Goal: Entertainment & Leisure: Browse casually

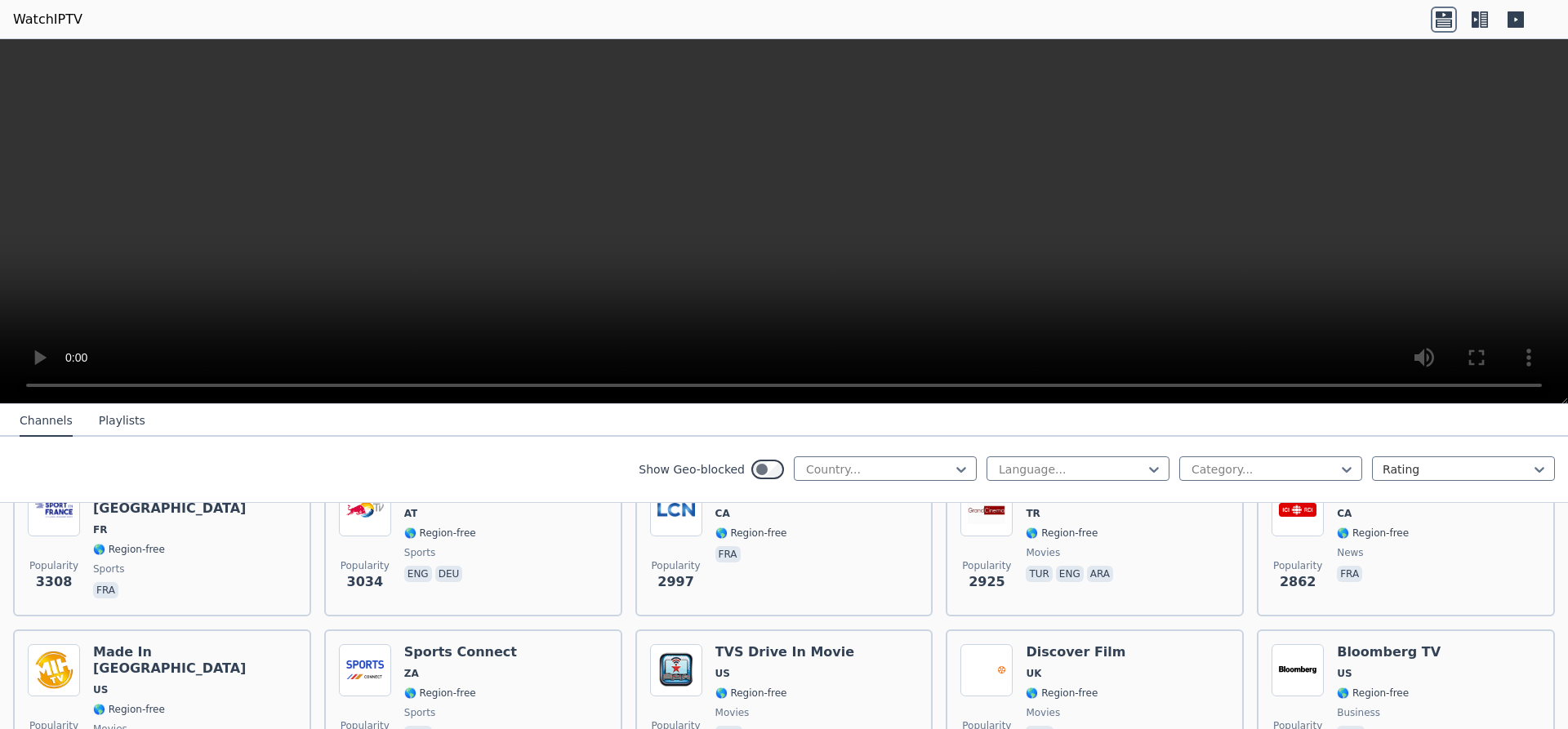
scroll to position [137, 0]
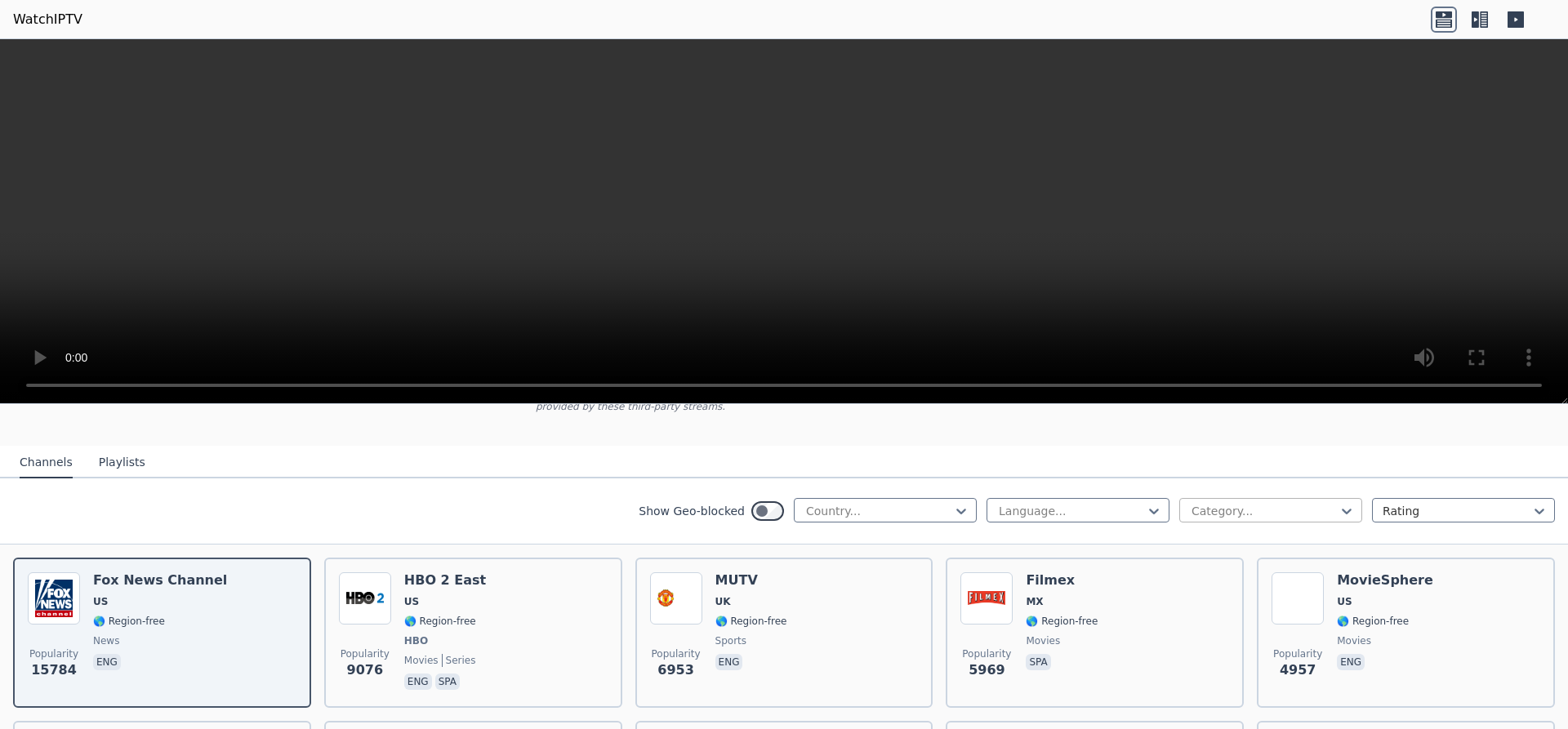
click at [1355, 498] on div "Category..." at bounding box center [1270, 510] width 183 height 25
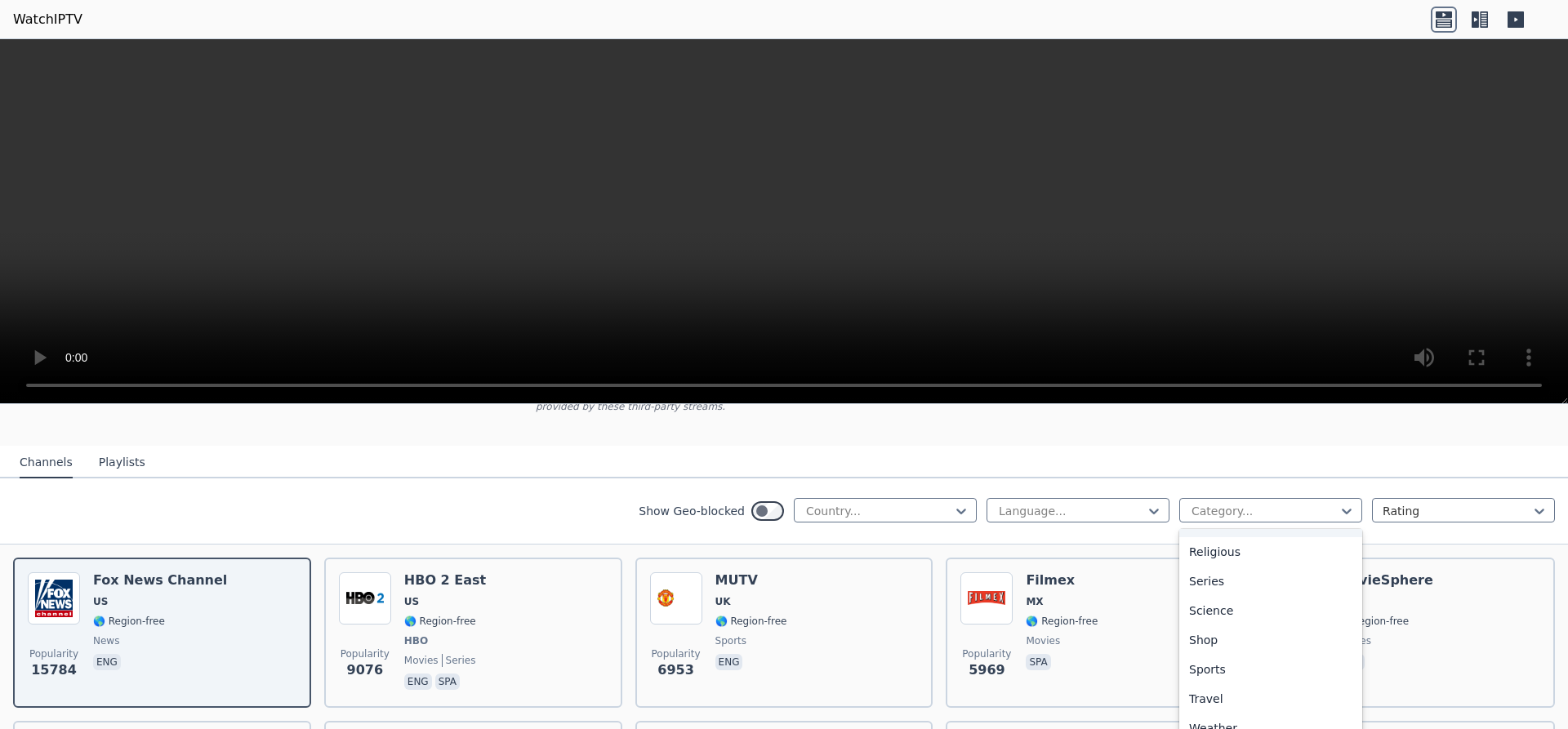
scroll to position [593, 0]
click at [1211, 557] on div "Series" at bounding box center [1270, 571] width 183 height 29
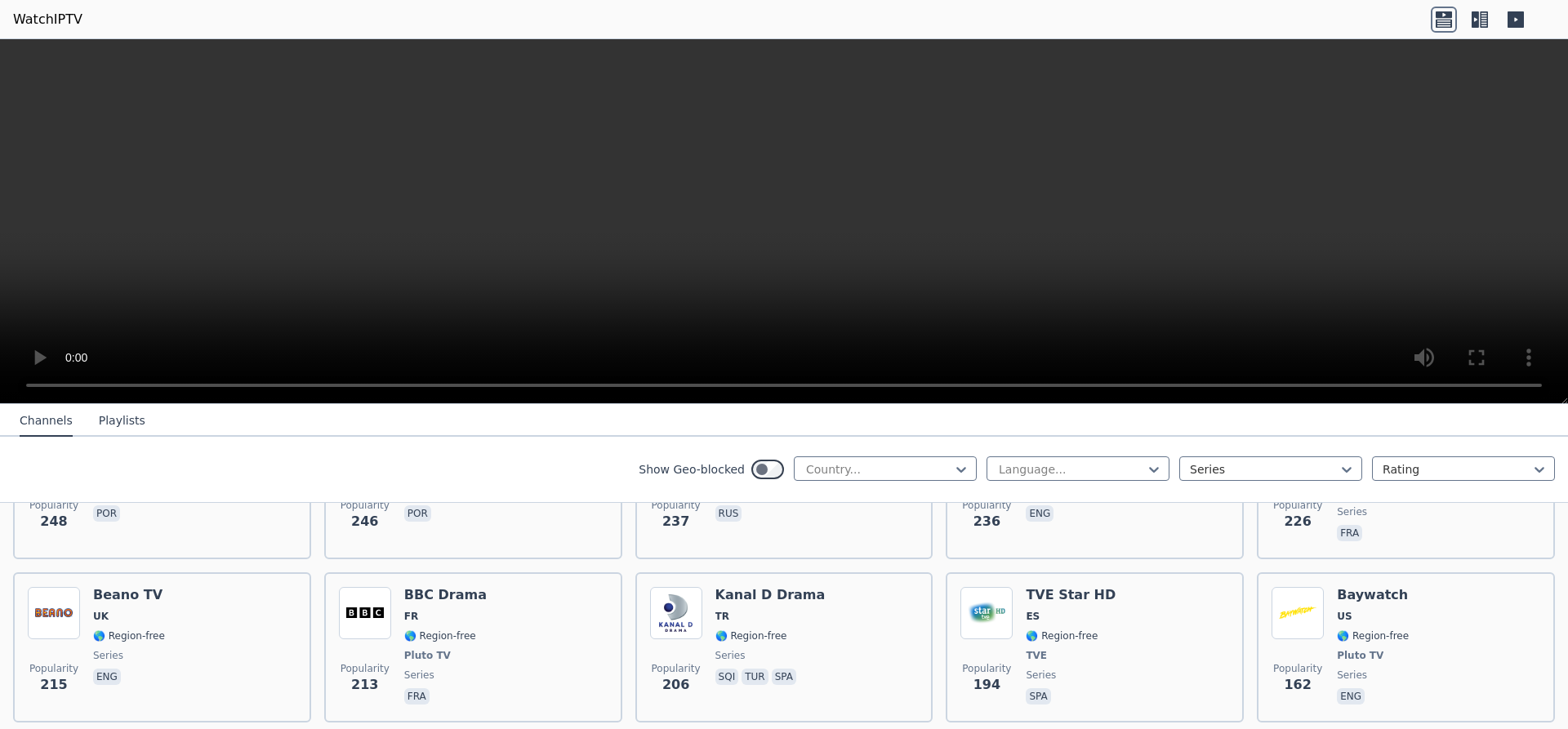
scroll to position [480, 0]
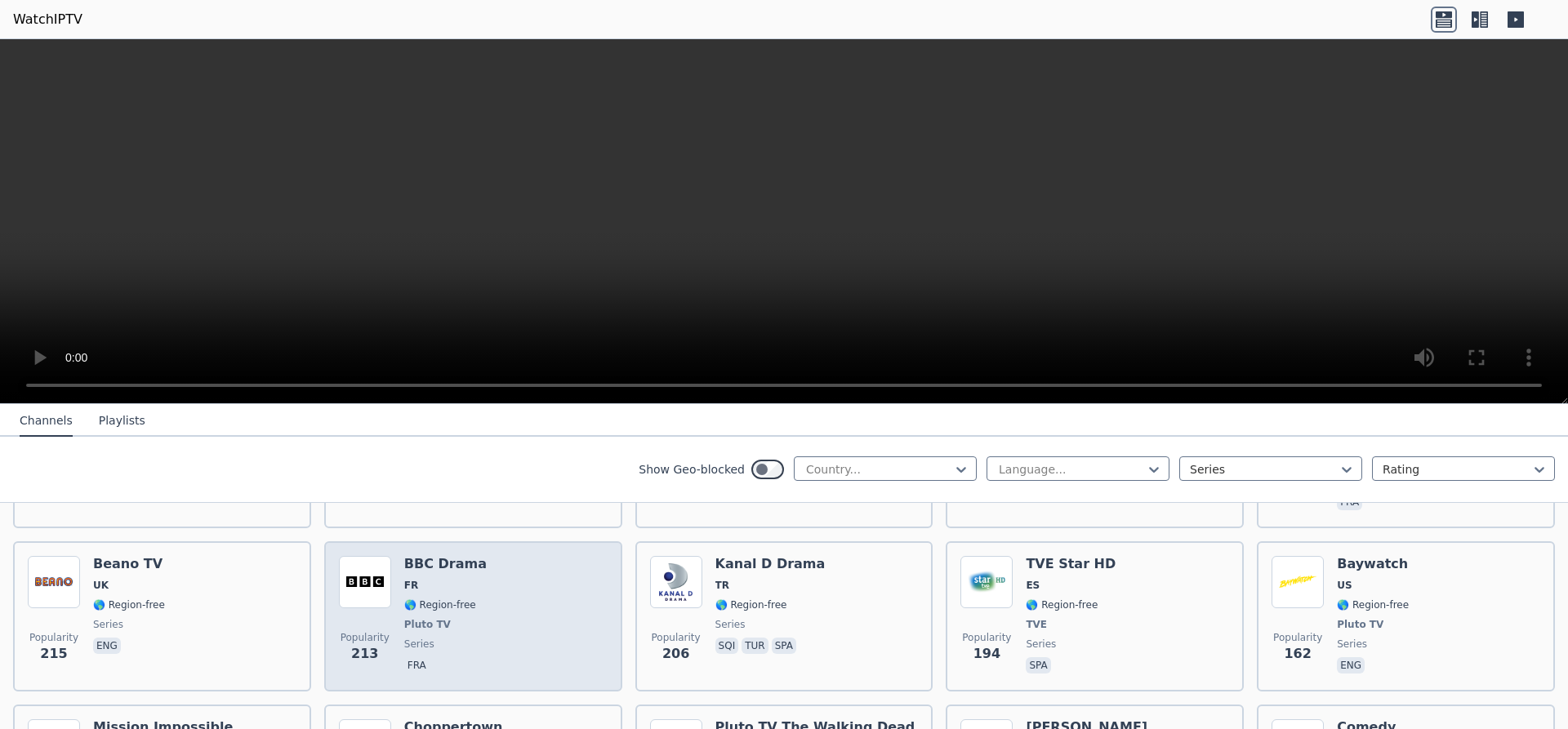
click at [441, 638] on span "series" at bounding box center [445, 644] width 82 height 13
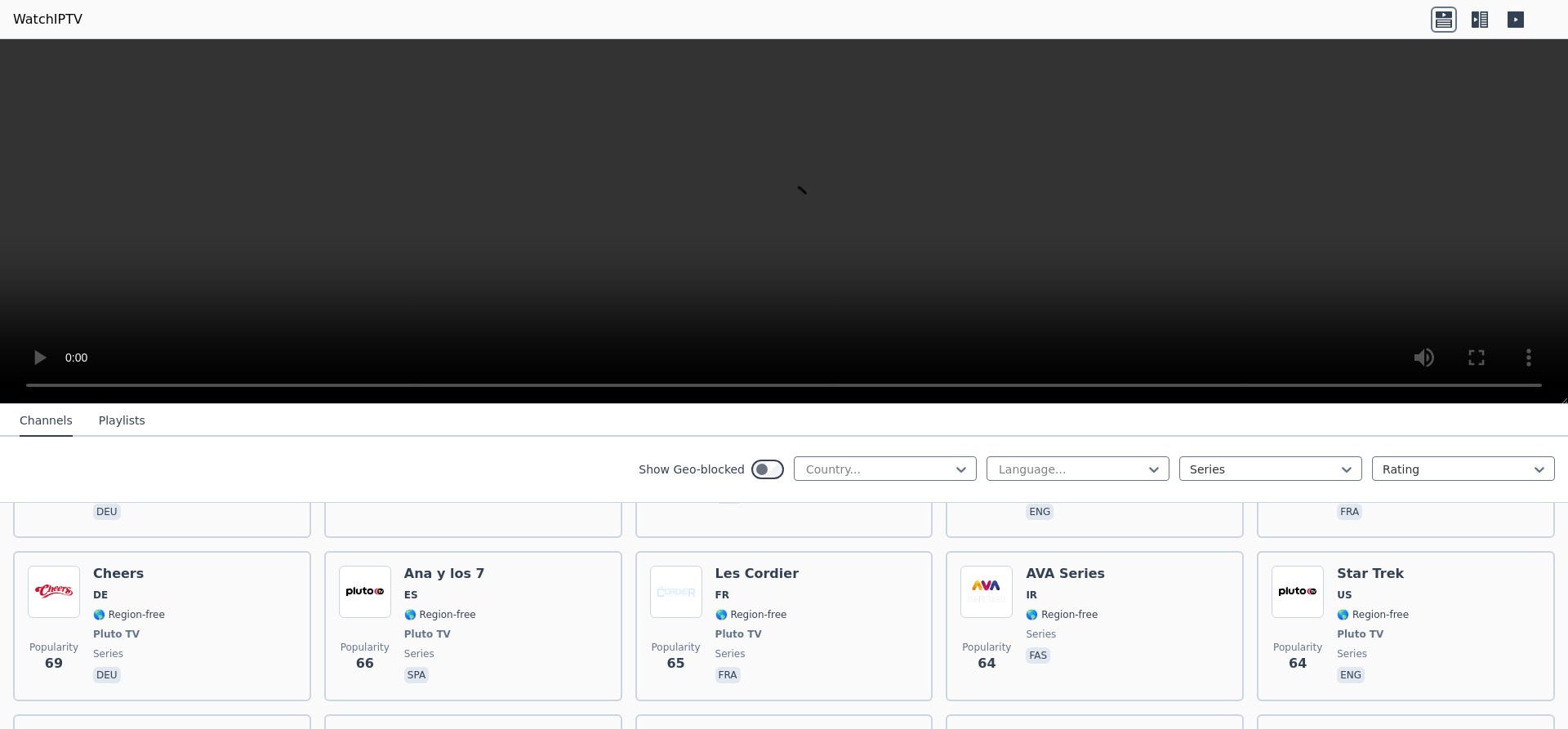
scroll to position [1852, 0]
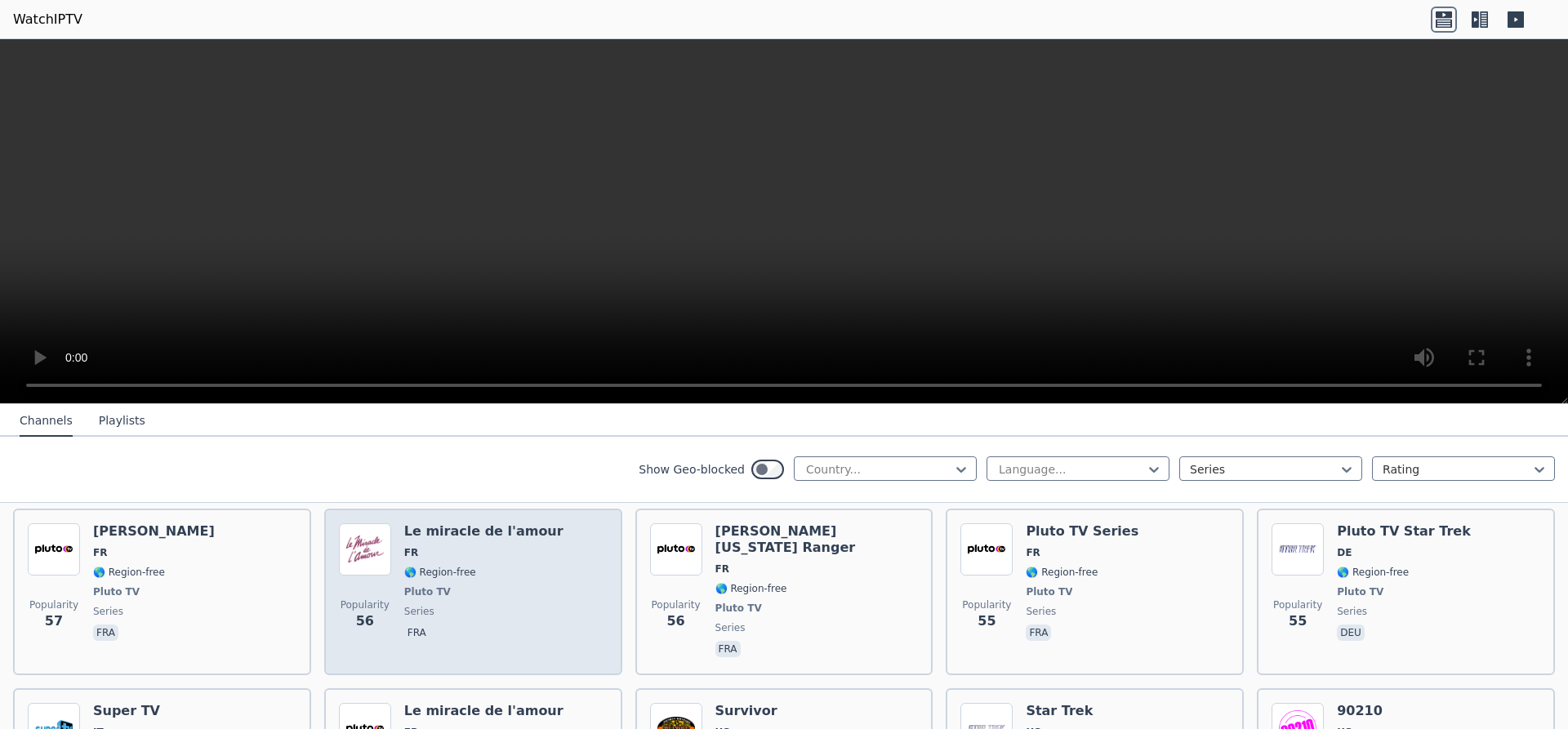
click at [441, 575] on div "Le miracle de l'amour FR 🌎 Region-free Pluto TV series fra" at bounding box center [484, 592] width 160 height 137
click at [435, 566] on span "🌎 Region-free" at bounding box center [440, 572] width 72 height 13
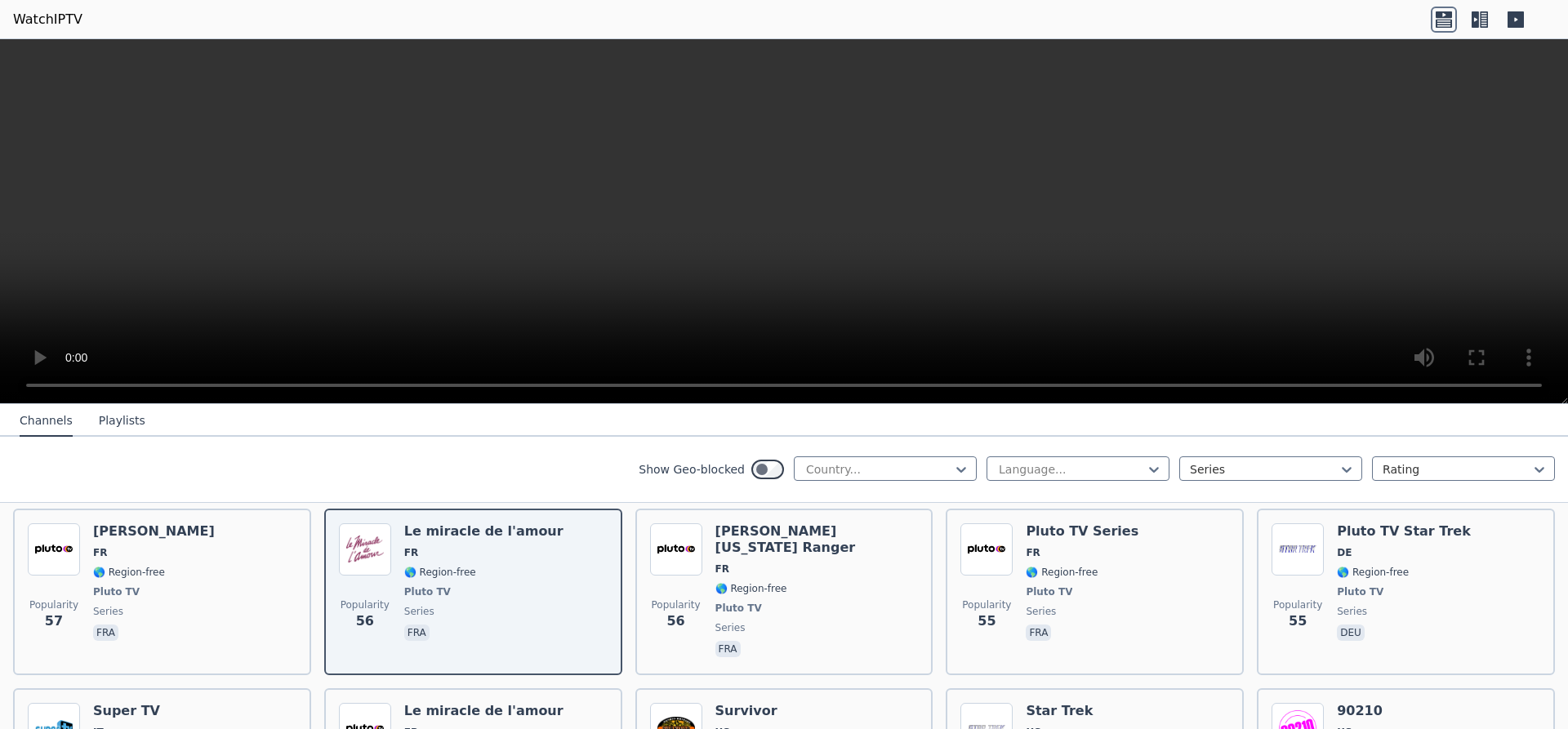
click at [123, 423] on button "Playlists" at bounding box center [122, 421] width 46 height 31
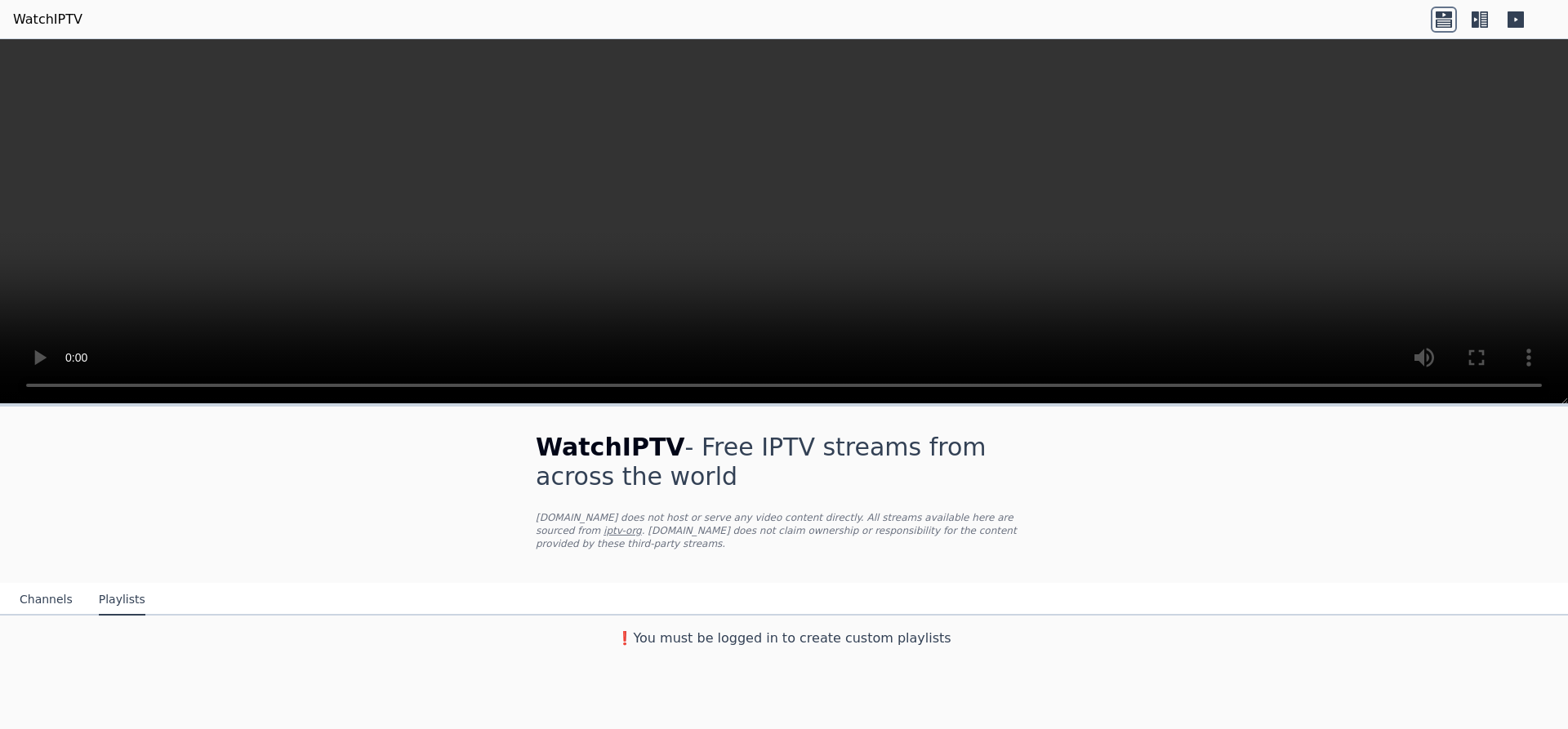
click at [35, 588] on button "Channels" at bounding box center [46, 600] width 53 height 31
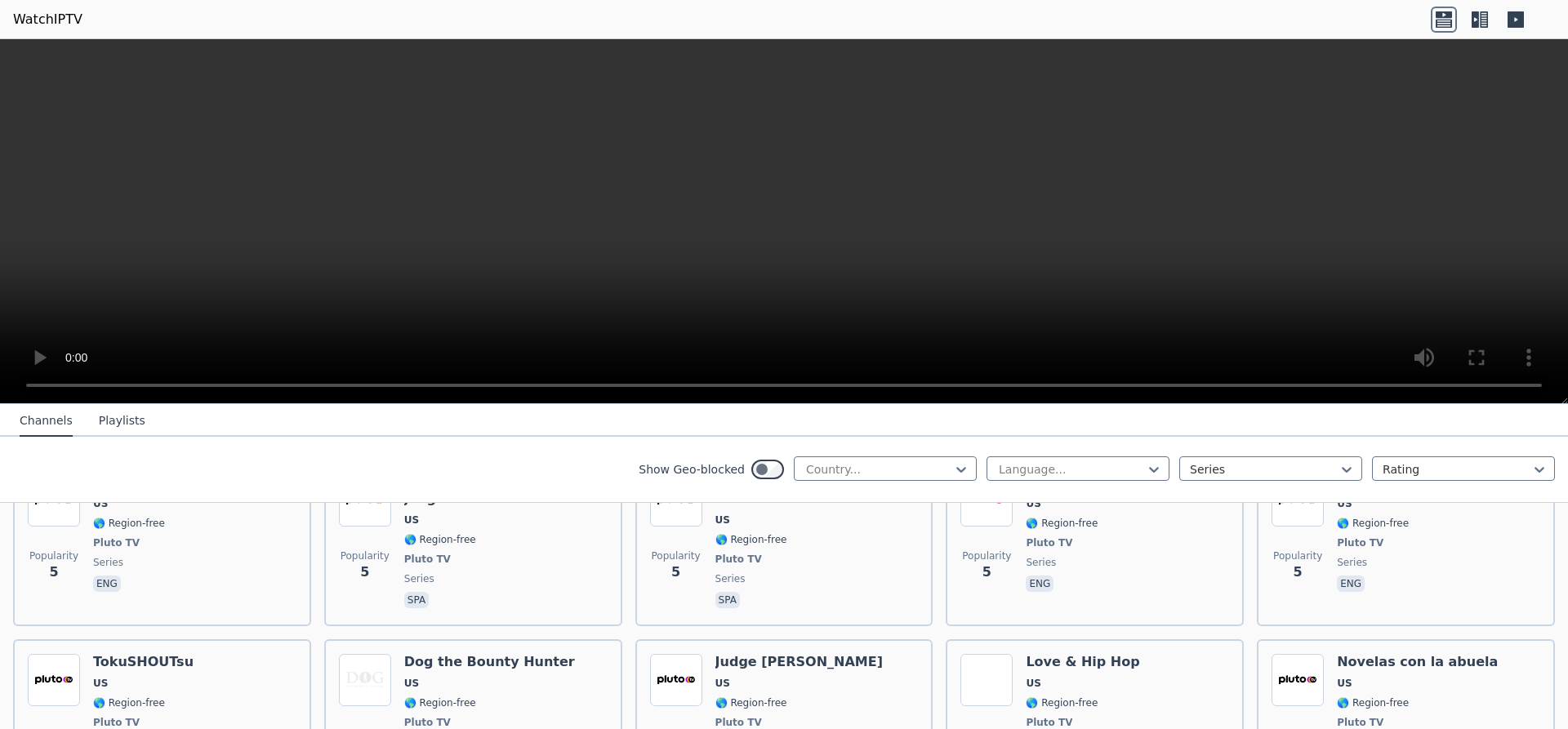
scroll to position [7537, 0]
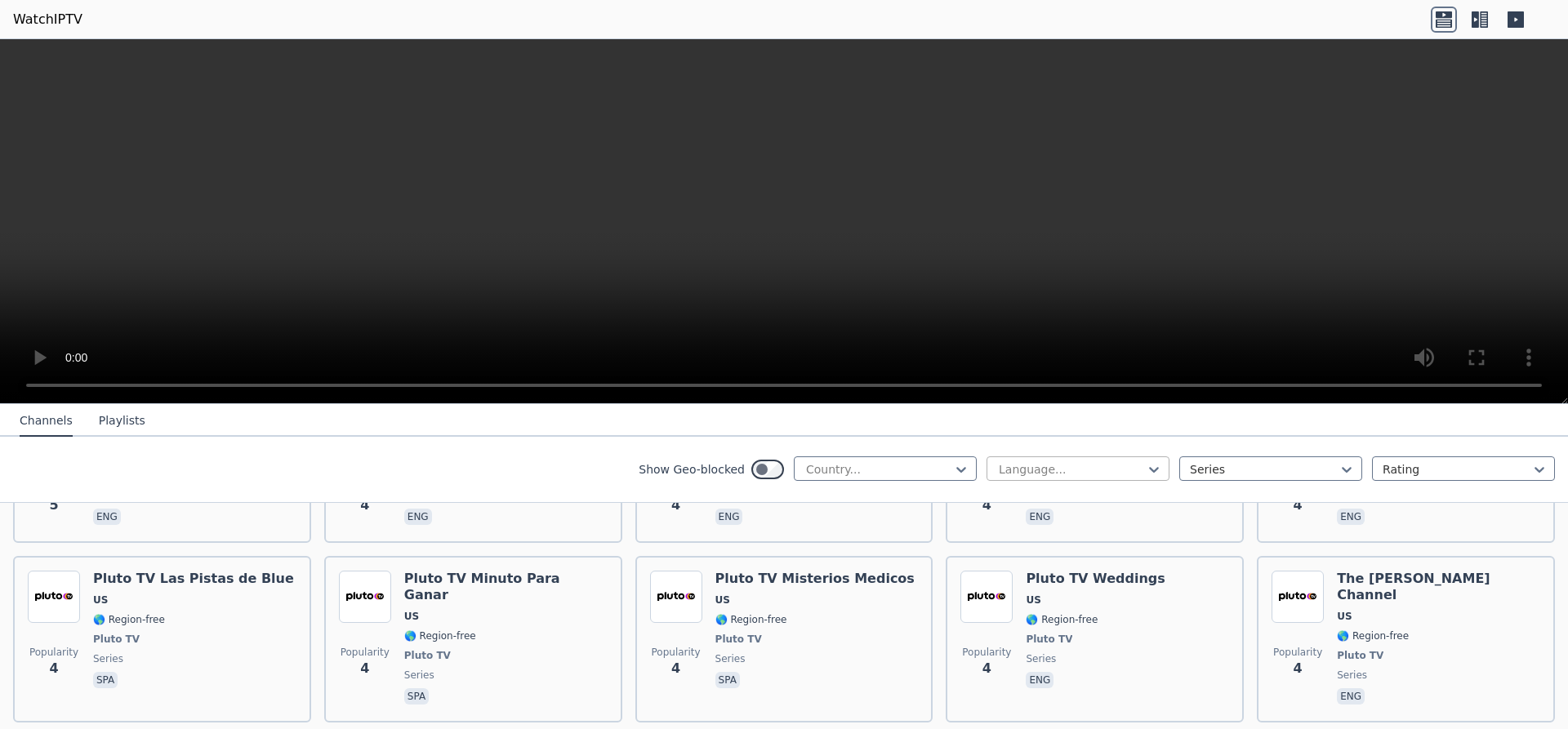
click at [1076, 467] on div at bounding box center [1071, 469] width 148 height 16
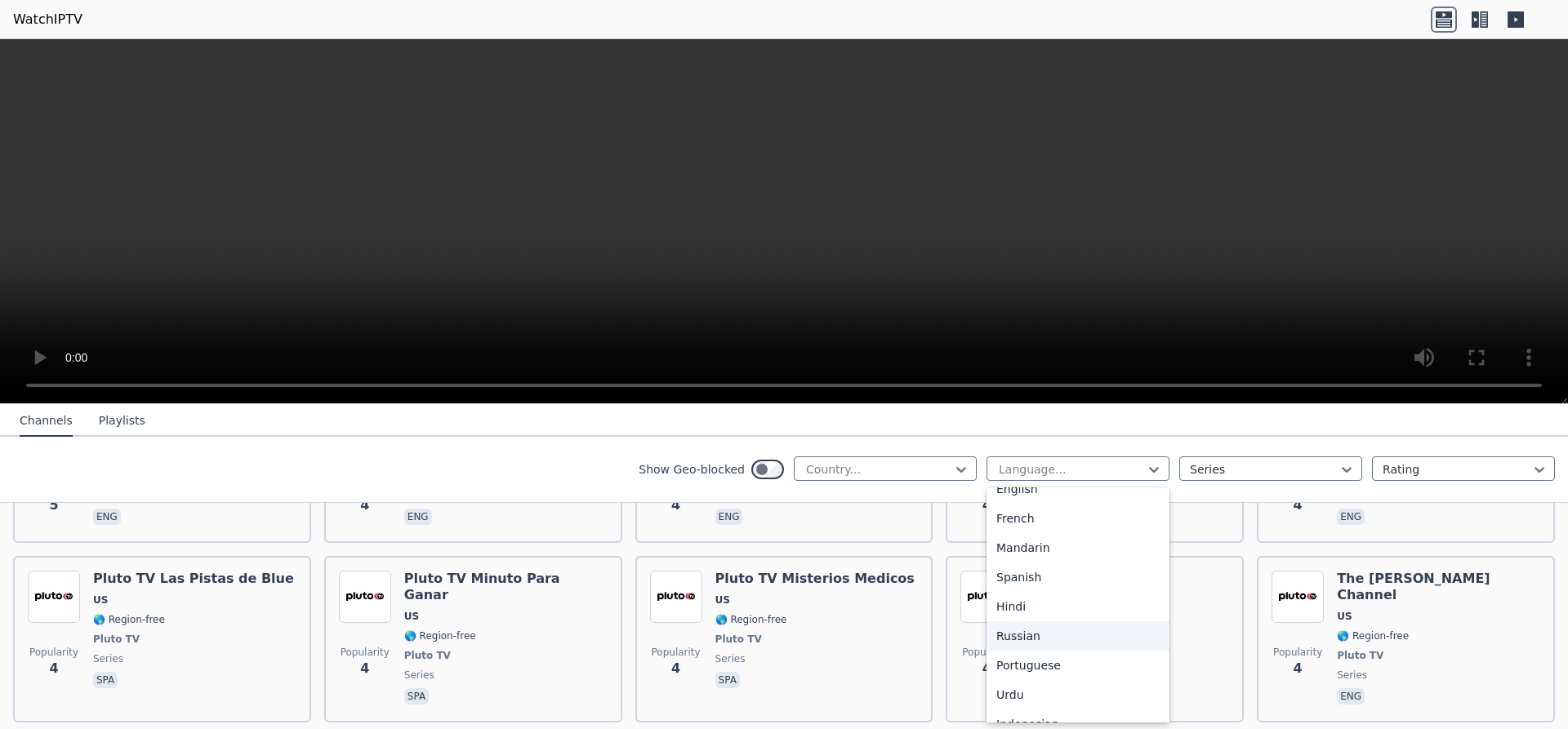
click at [1043, 634] on div "Russian" at bounding box center [1077, 636] width 183 height 29
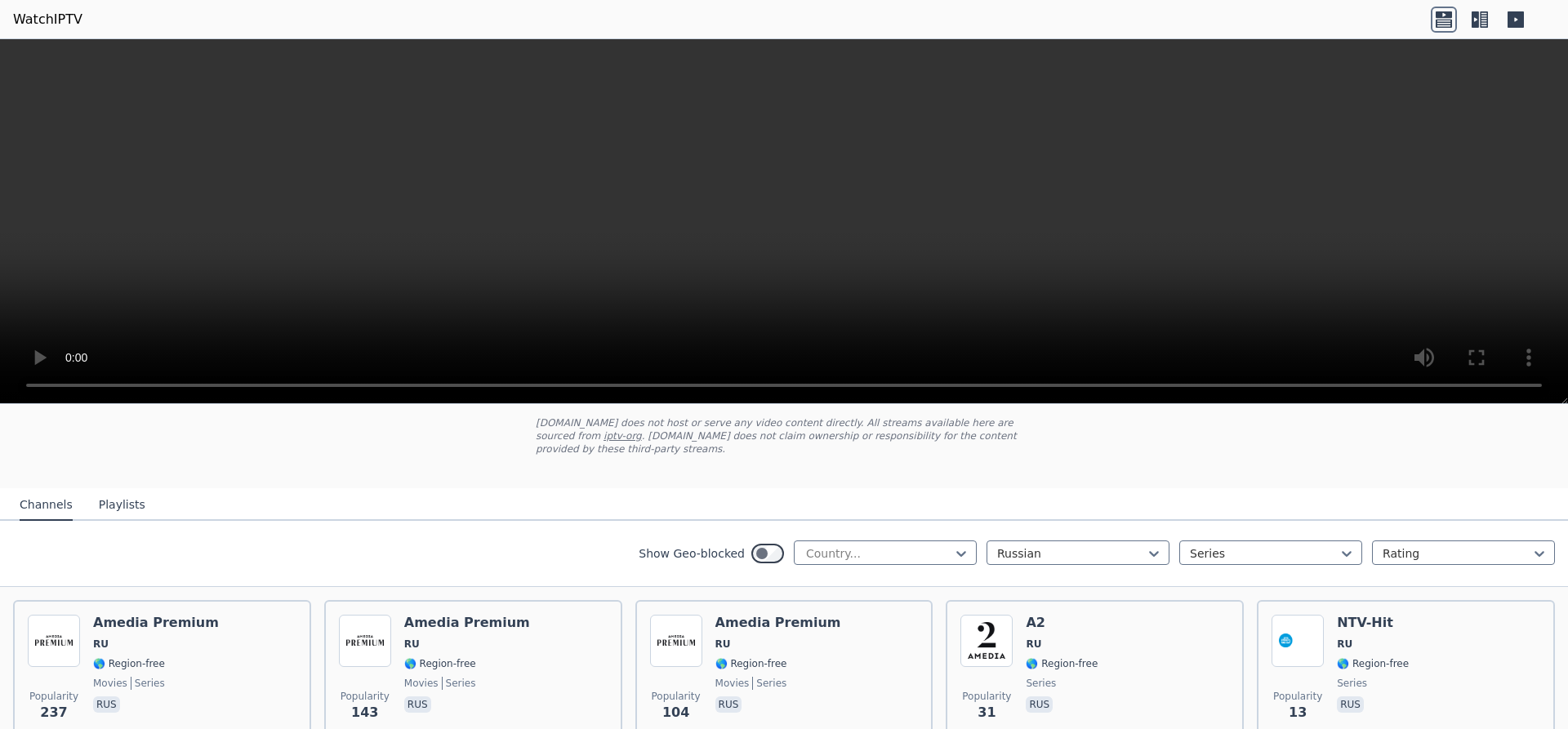
scroll to position [54, 0]
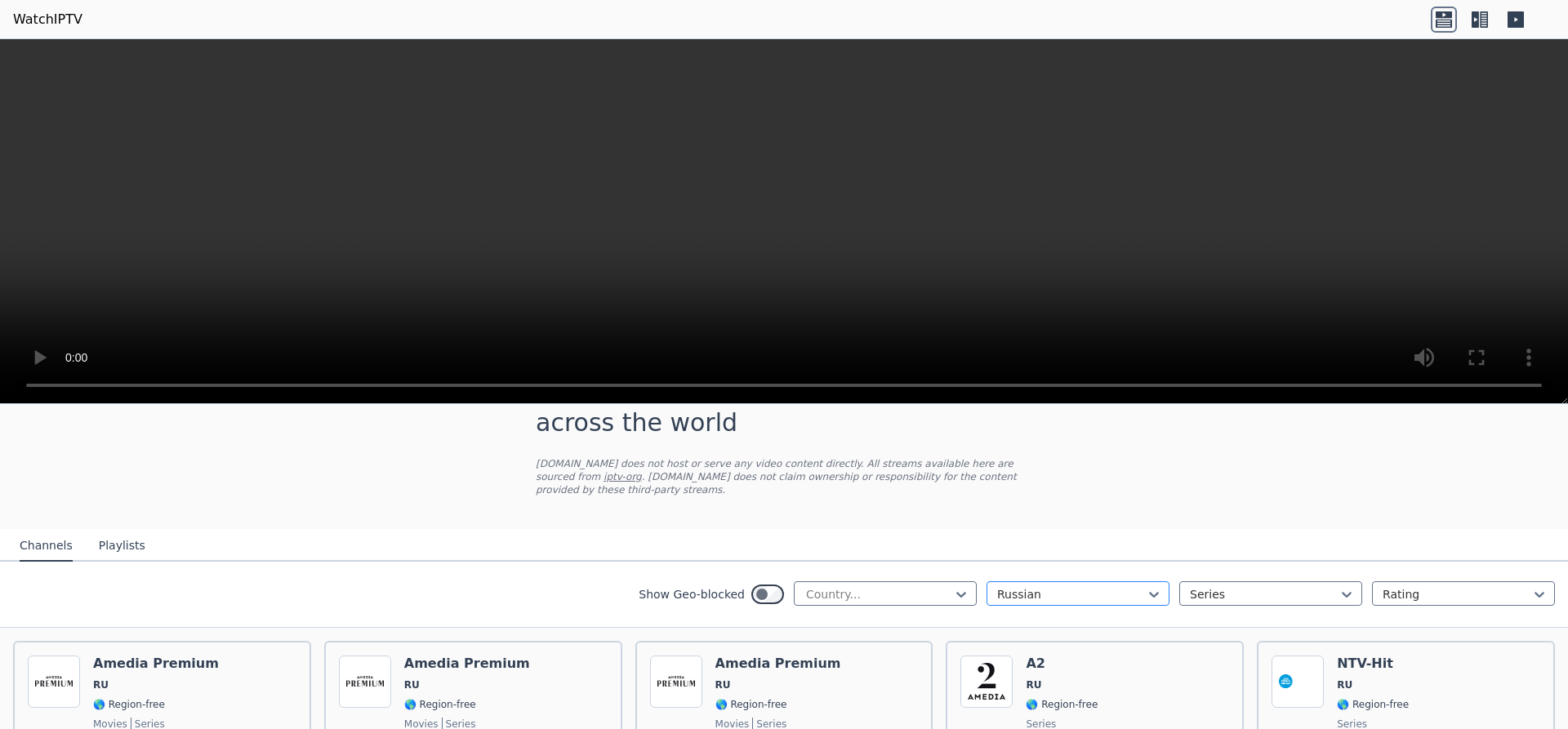
click at [1016, 587] on div at bounding box center [1071, 594] width 148 height 16
click at [1022, 672] on div "English" at bounding box center [1077, 686] width 183 height 29
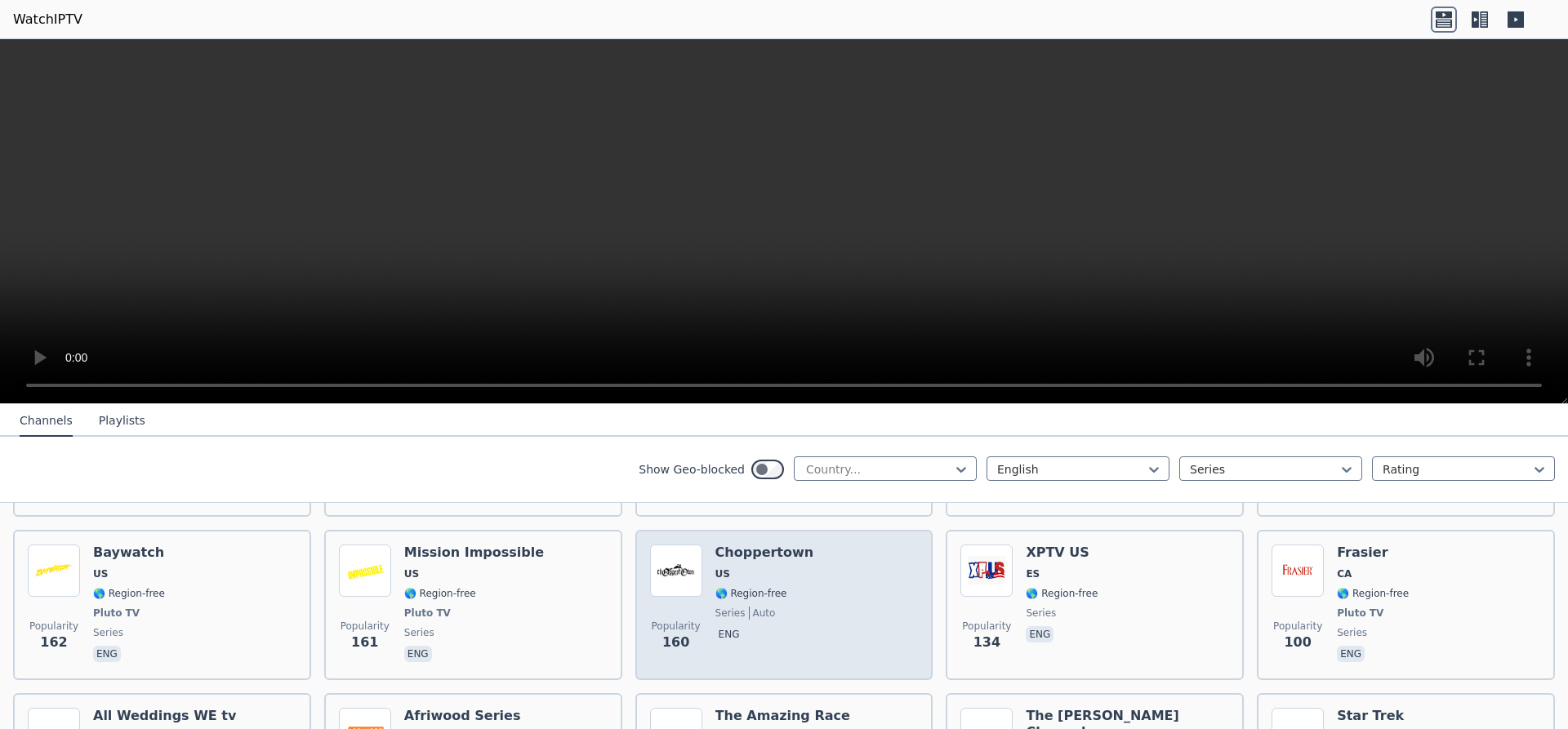
click at [759, 571] on div "Choppertown US 🌎 Region-free series auto eng" at bounding box center [764, 605] width 99 height 121
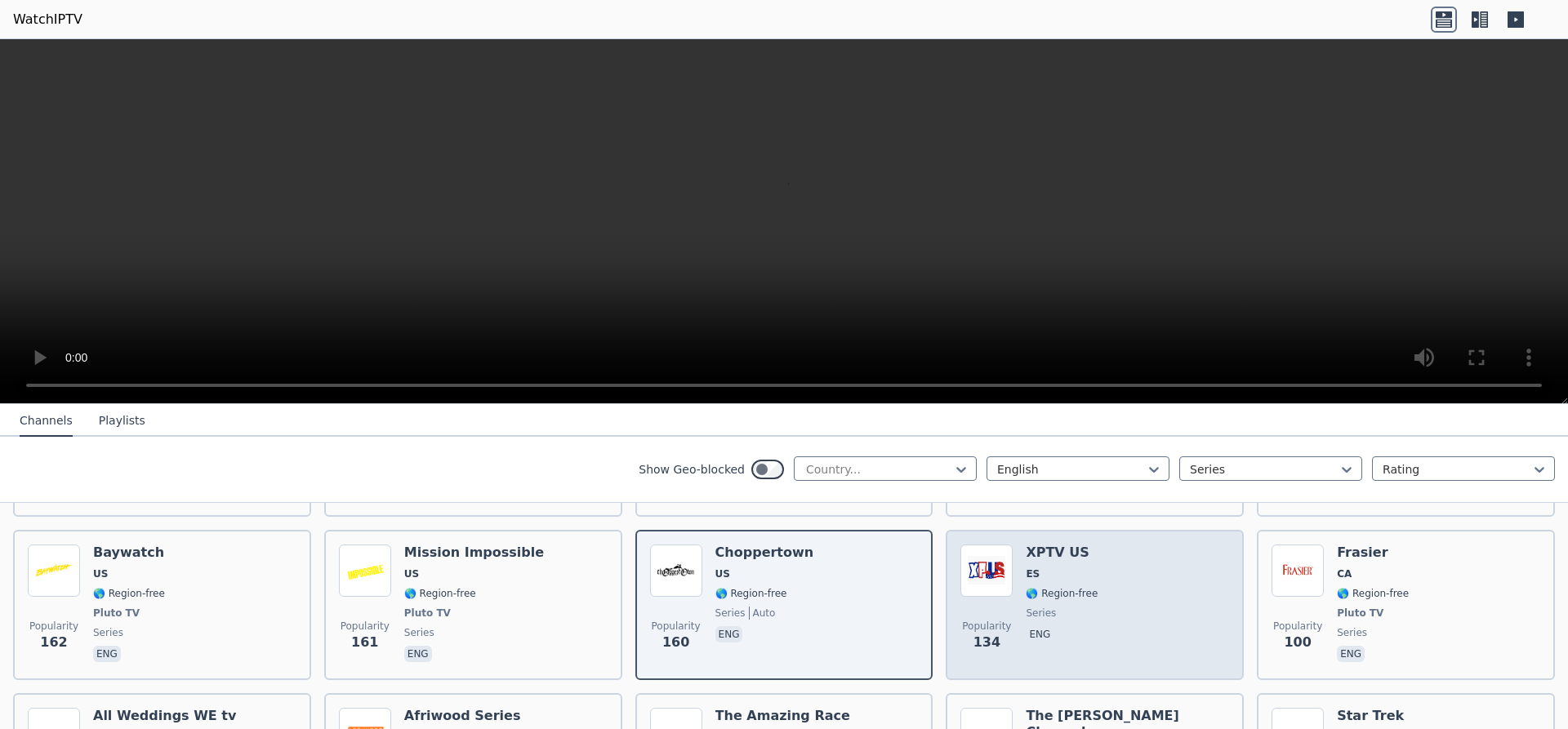
scroll to position [603, 0]
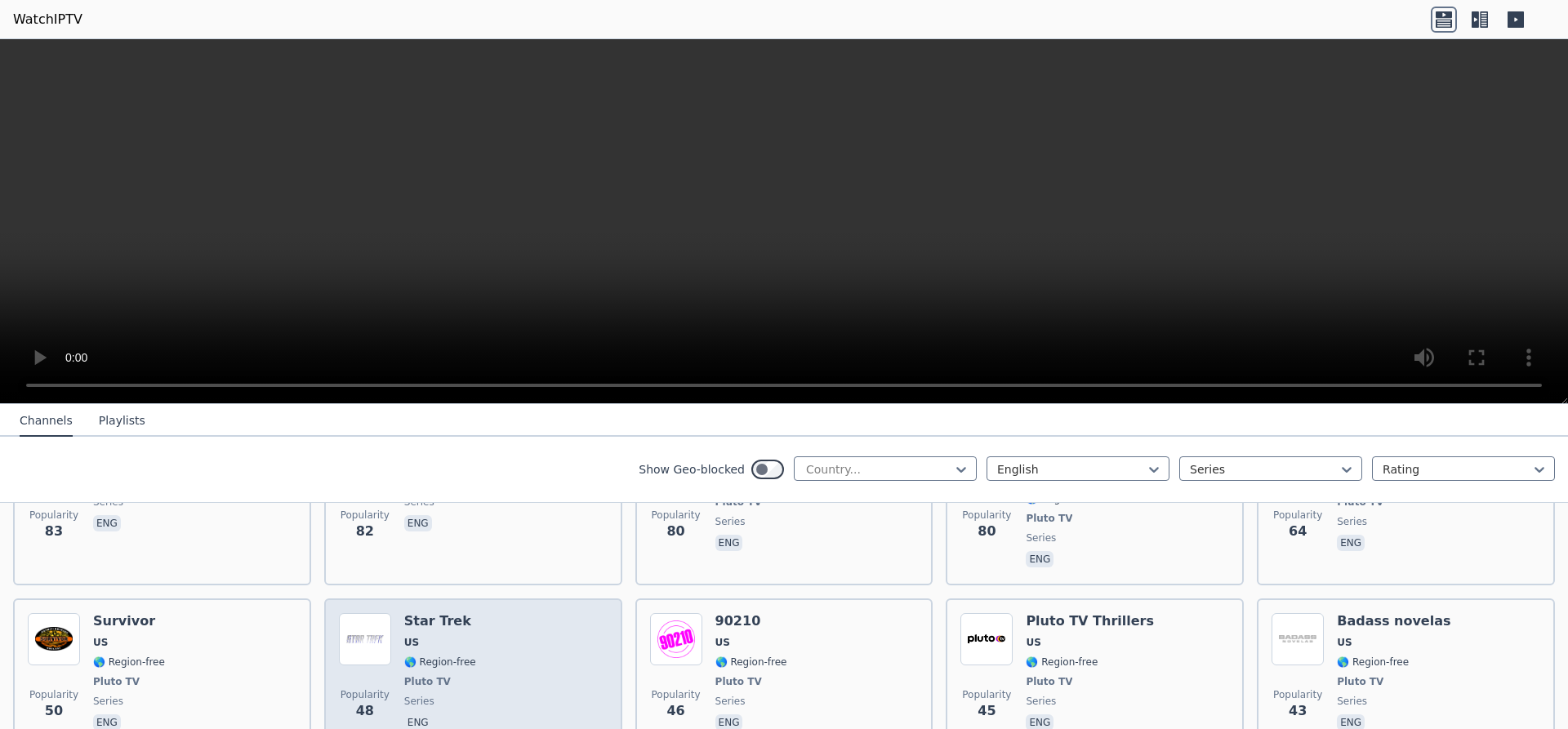
click at [416, 642] on div "Star Trek US 🌎 Region-free Pluto TV series eng" at bounding box center [440, 673] width 72 height 121
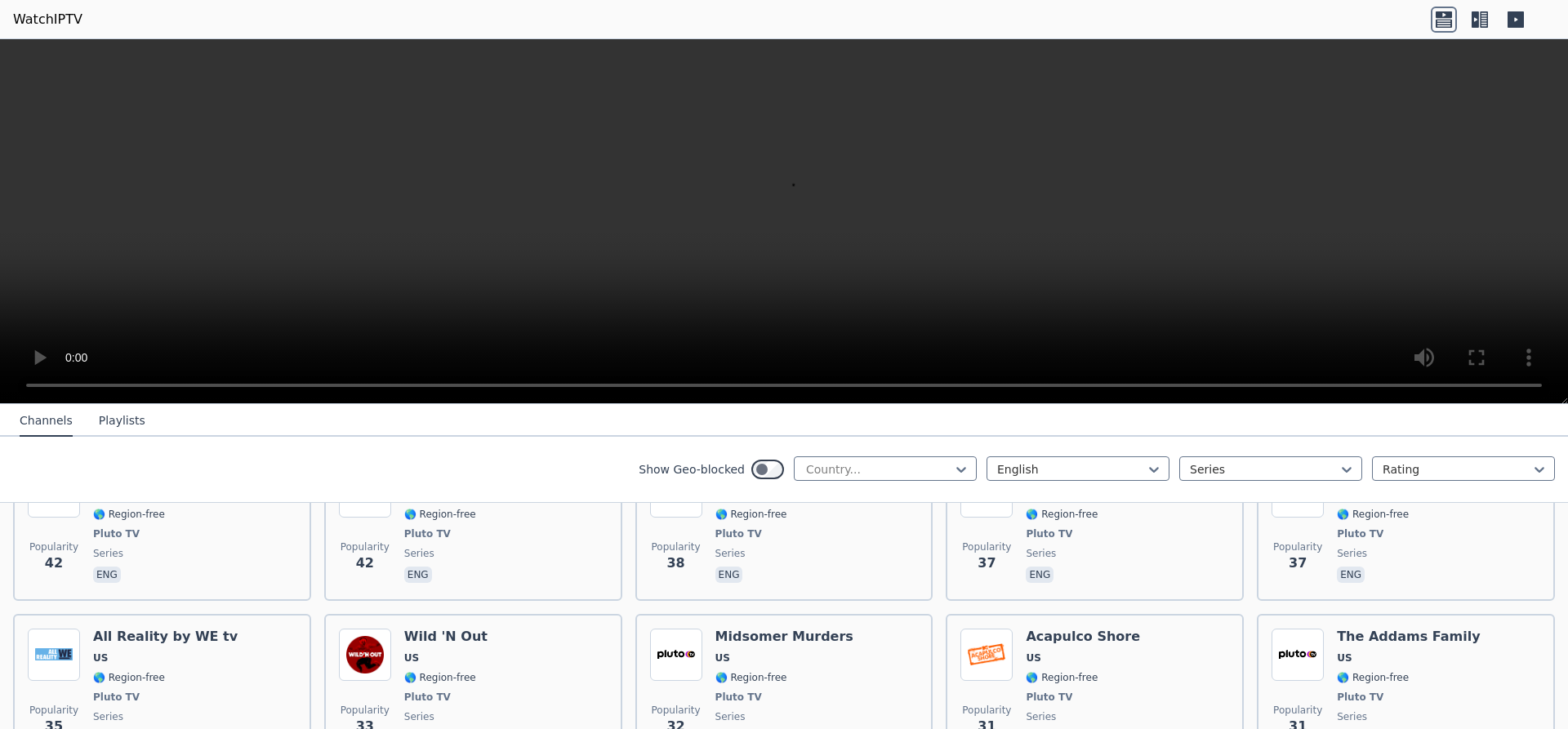
scroll to position [946, 0]
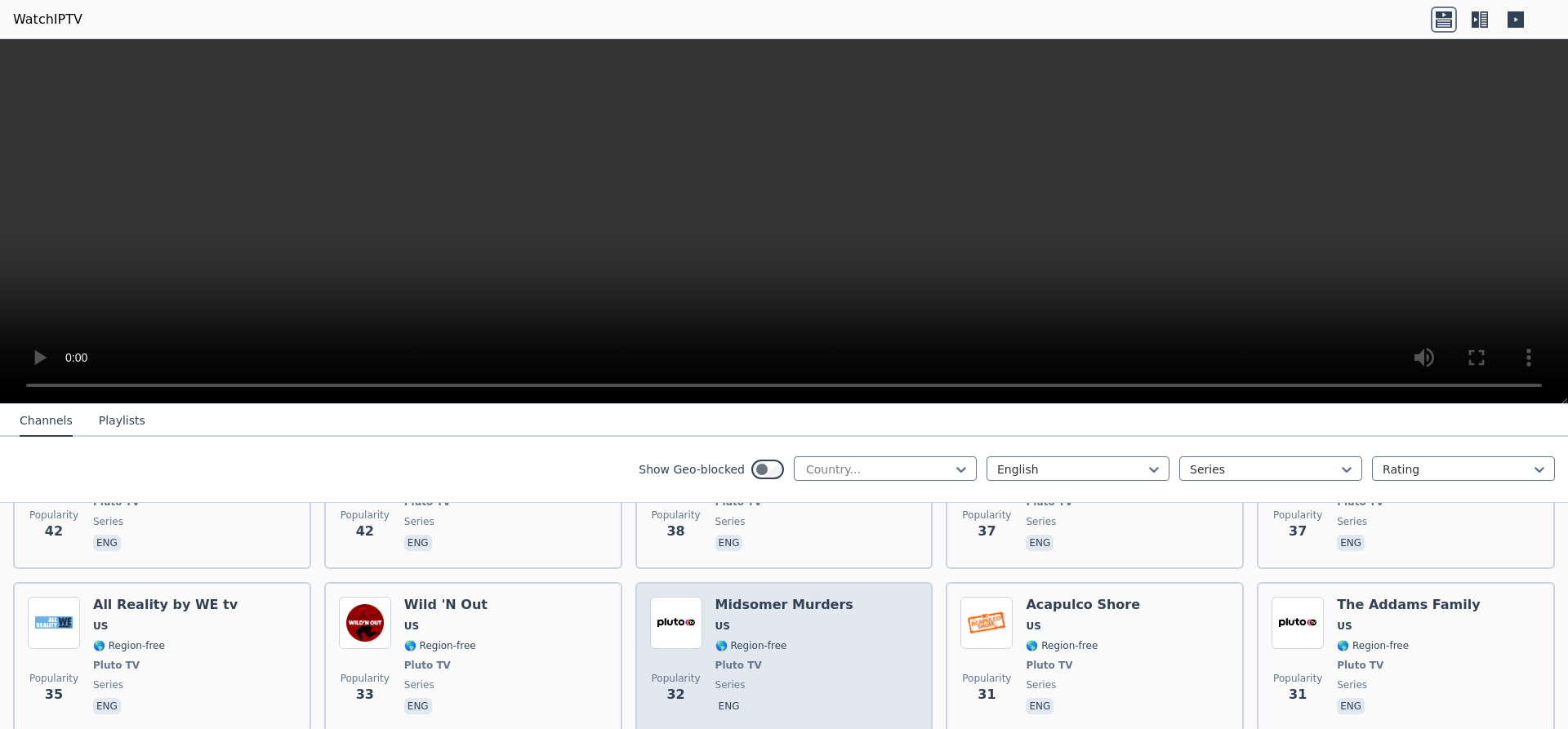
click at [735, 627] on div "Midsomer Murders US 🌎 Region-free Pluto TV series eng" at bounding box center [784, 657] width 138 height 121
click at [735, 597] on h6 "Midsomer Murders" at bounding box center [784, 605] width 138 height 16
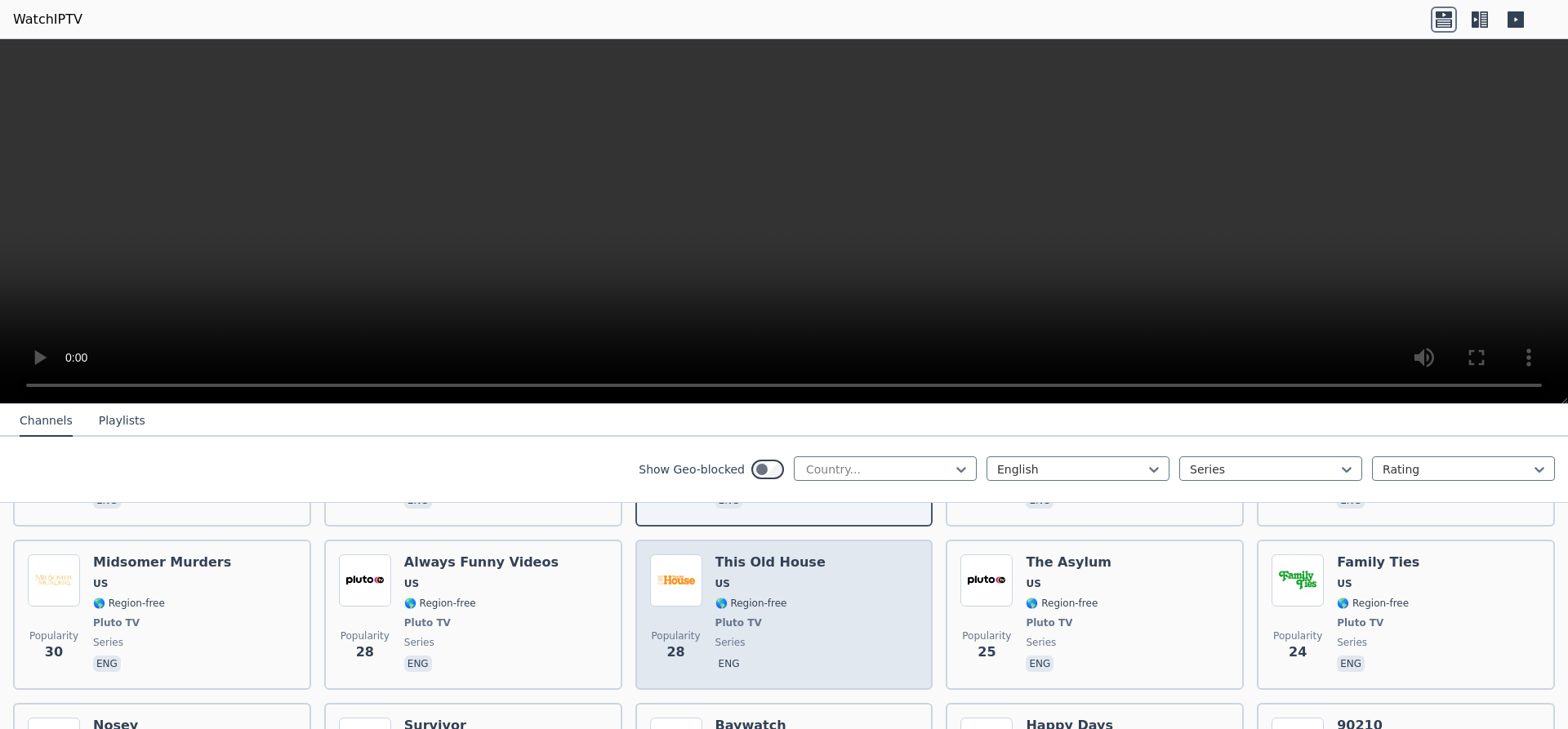
scroll to position [1357, 0]
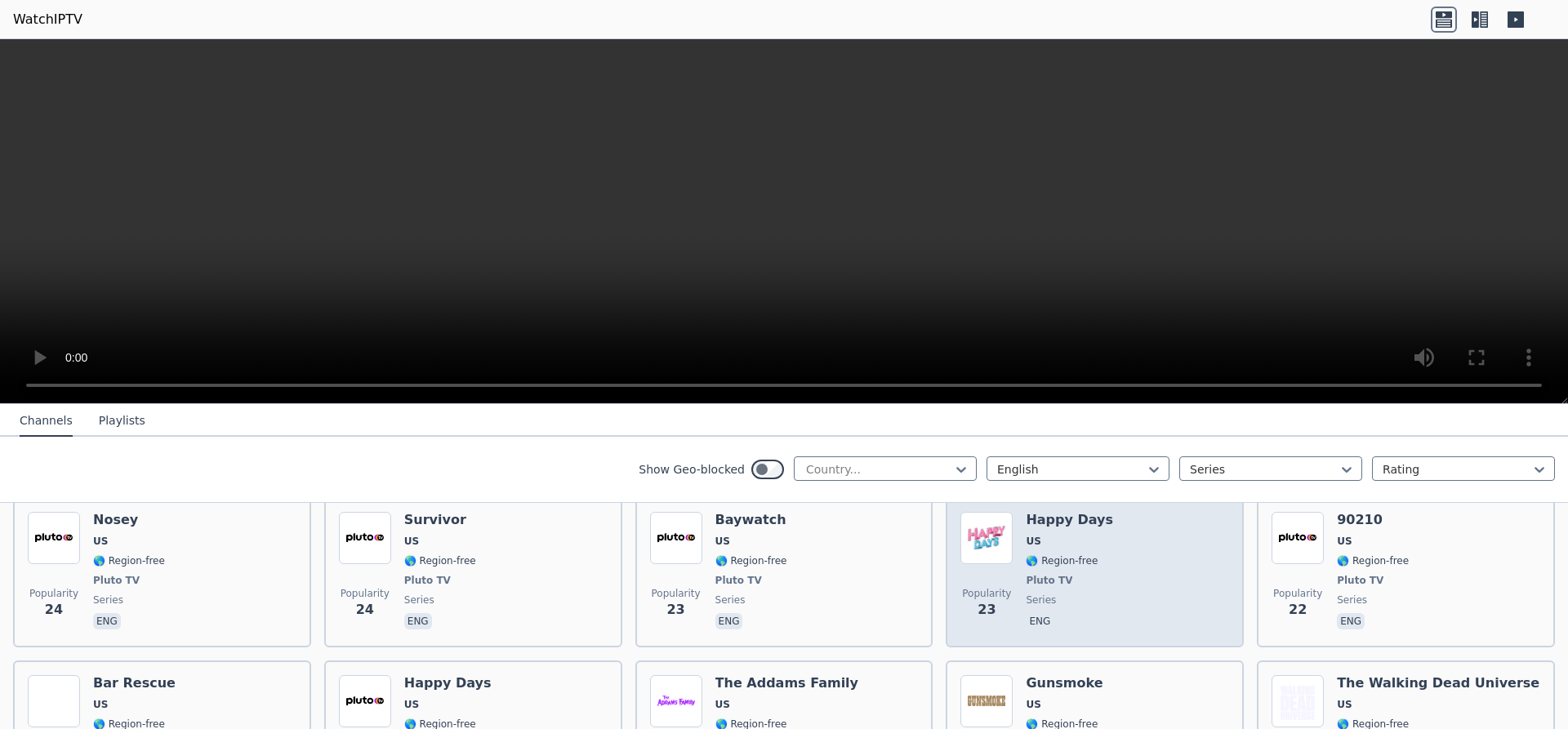
click at [1034, 593] on span "series" at bounding box center [1040, 599] width 30 height 13
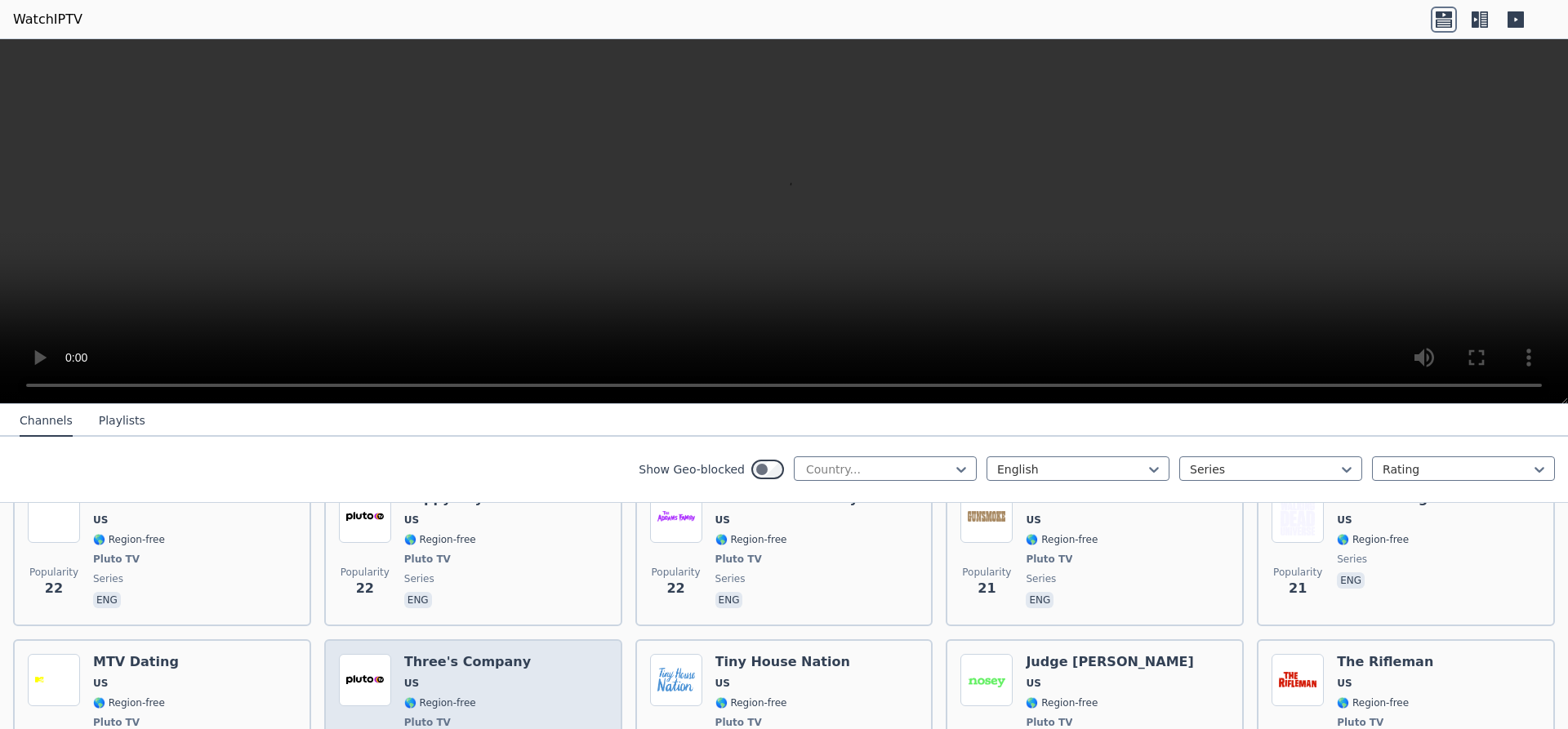
scroll to position [1563, 0]
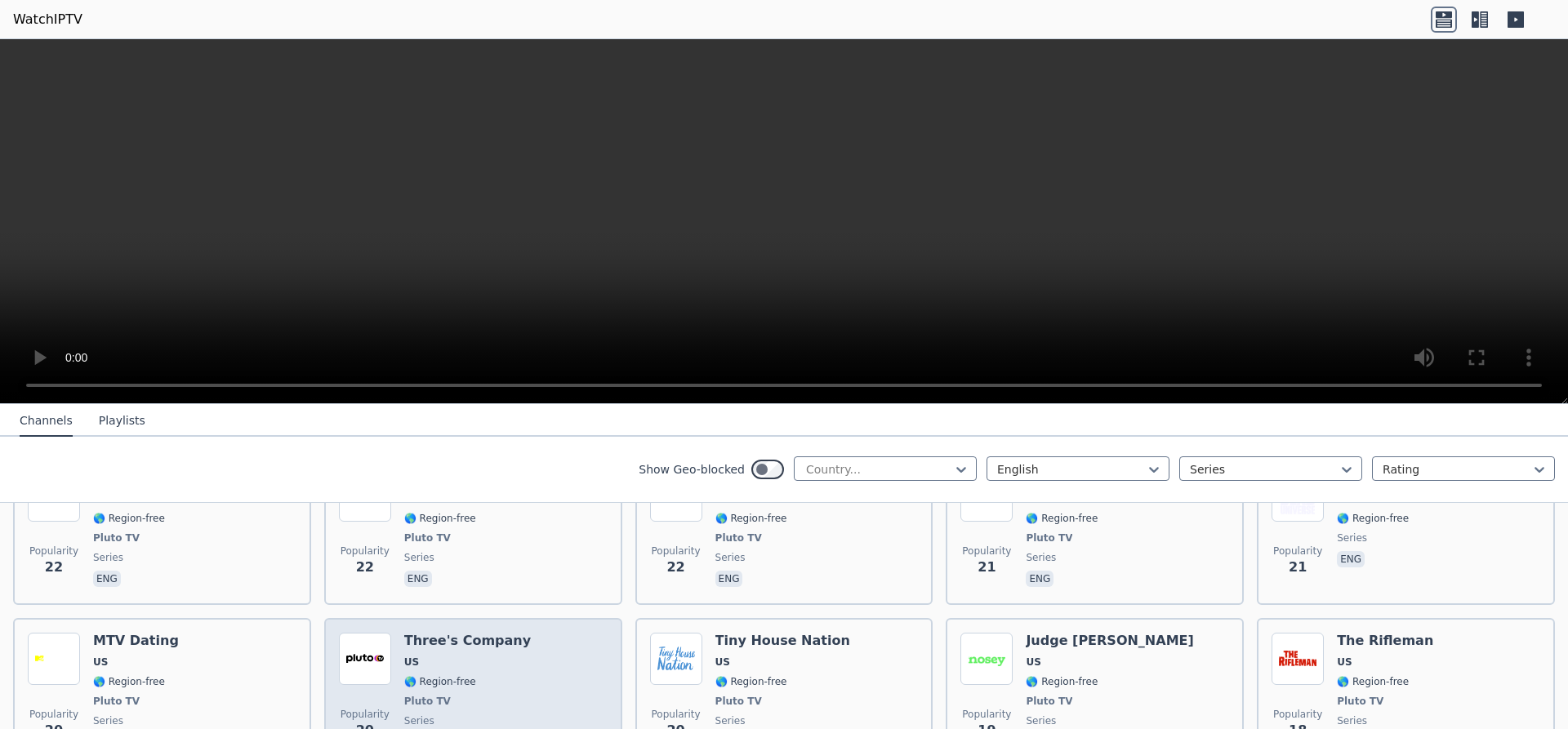
click at [464, 675] on span "🌎 Region-free" at bounding box center [440, 681] width 72 height 13
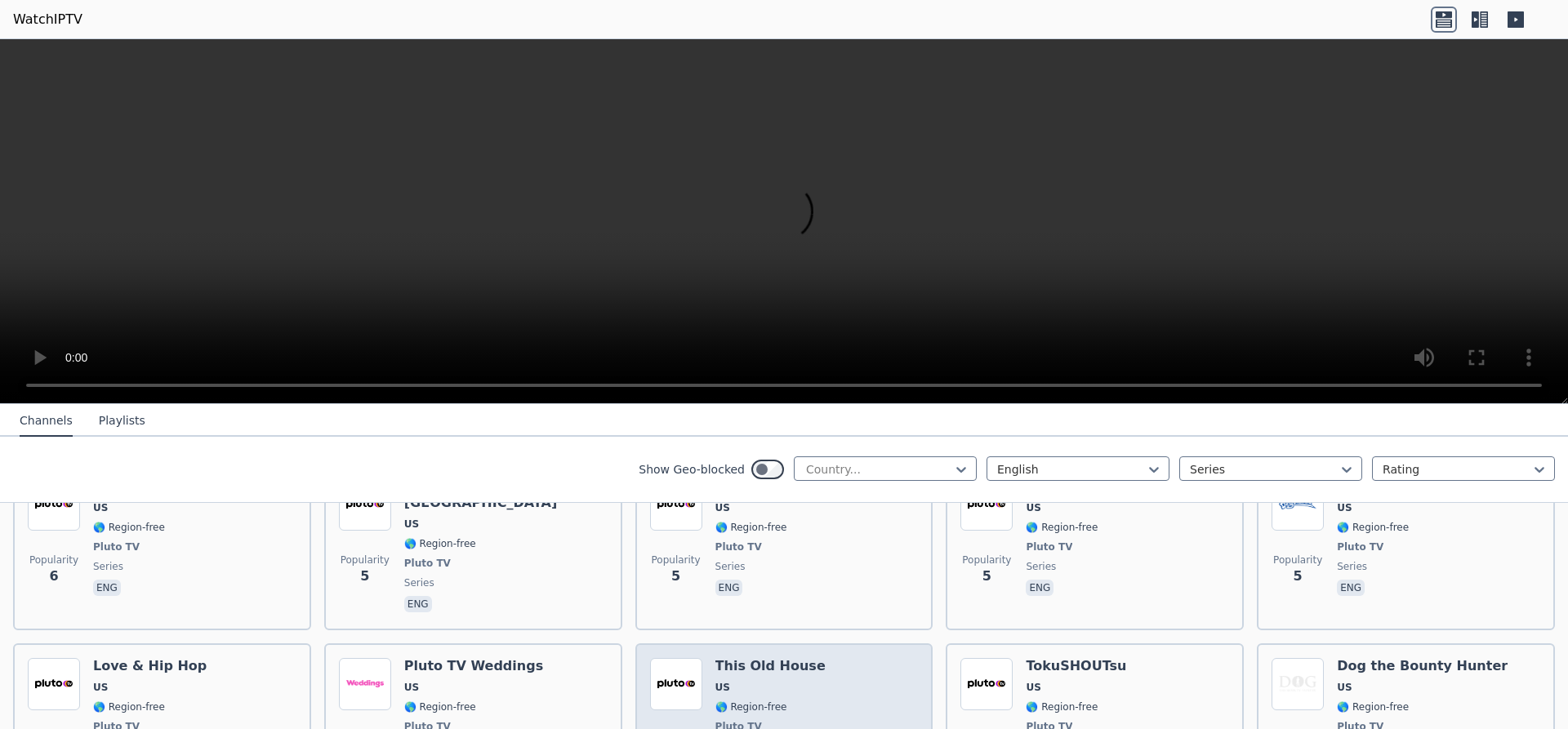
scroll to position [3552, 0]
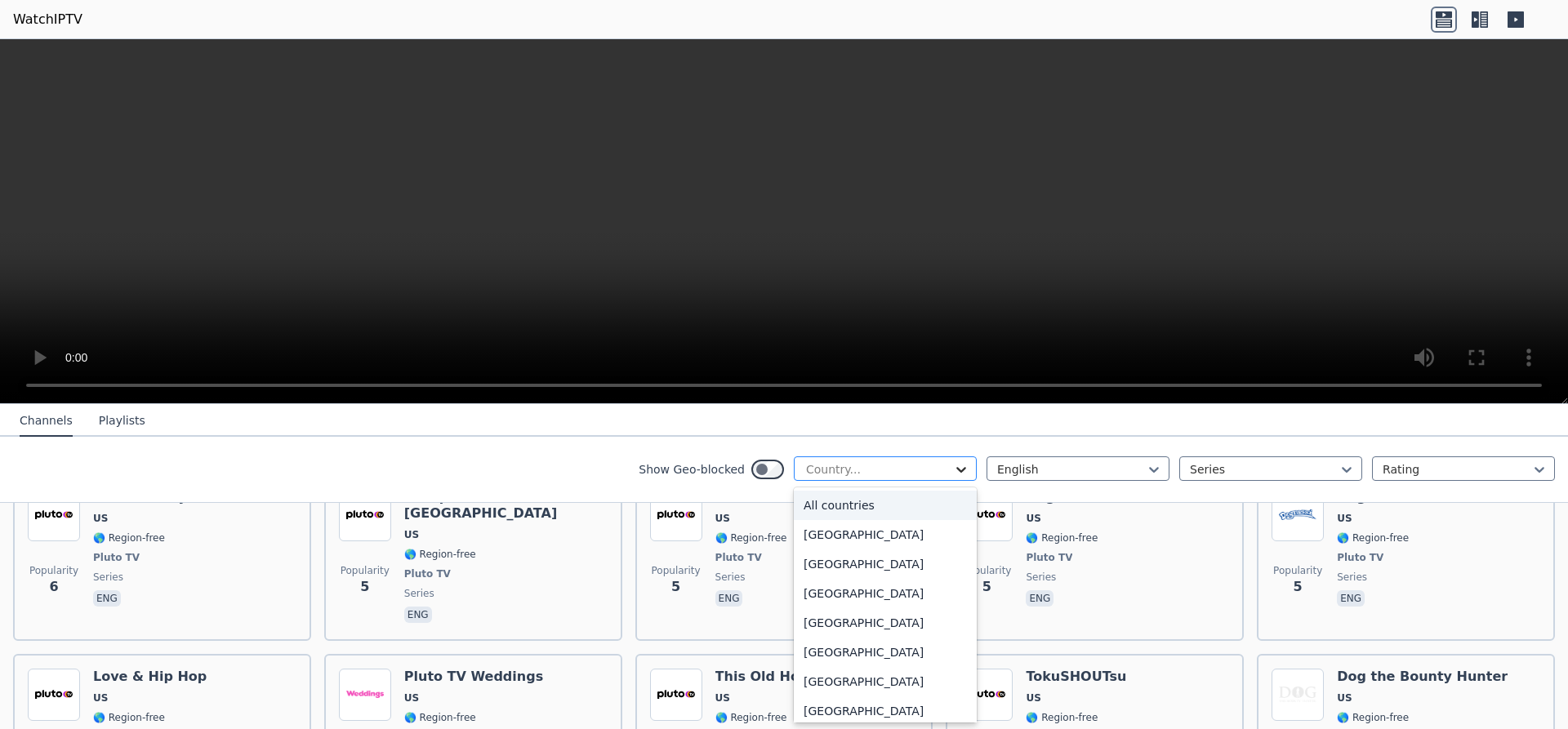
click at [964, 463] on icon at bounding box center [961, 469] width 16 height 16
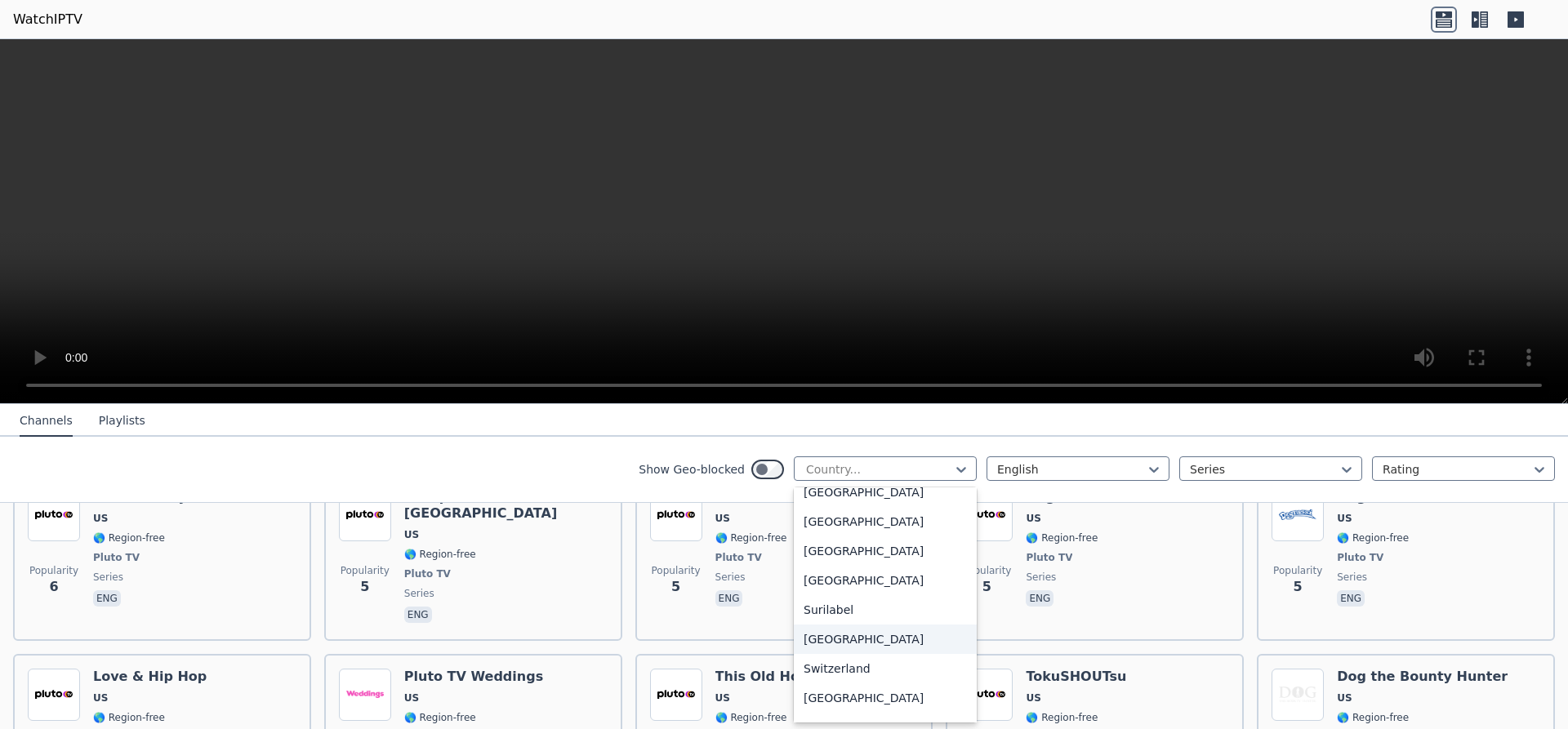
click at [864, 647] on div "Sweden" at bounding box center [884, 639] width 183 height 29
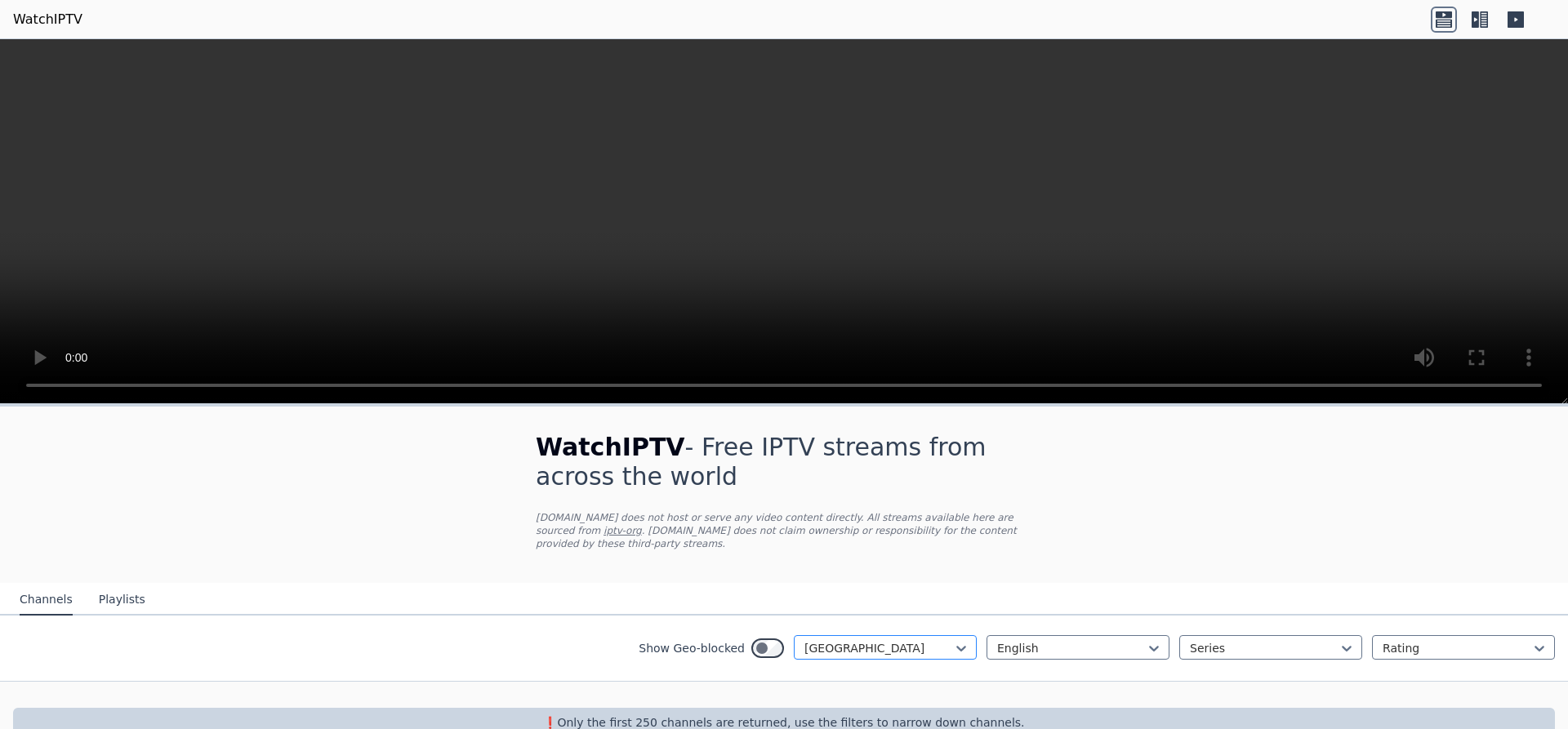
scroll to position [21, 0]
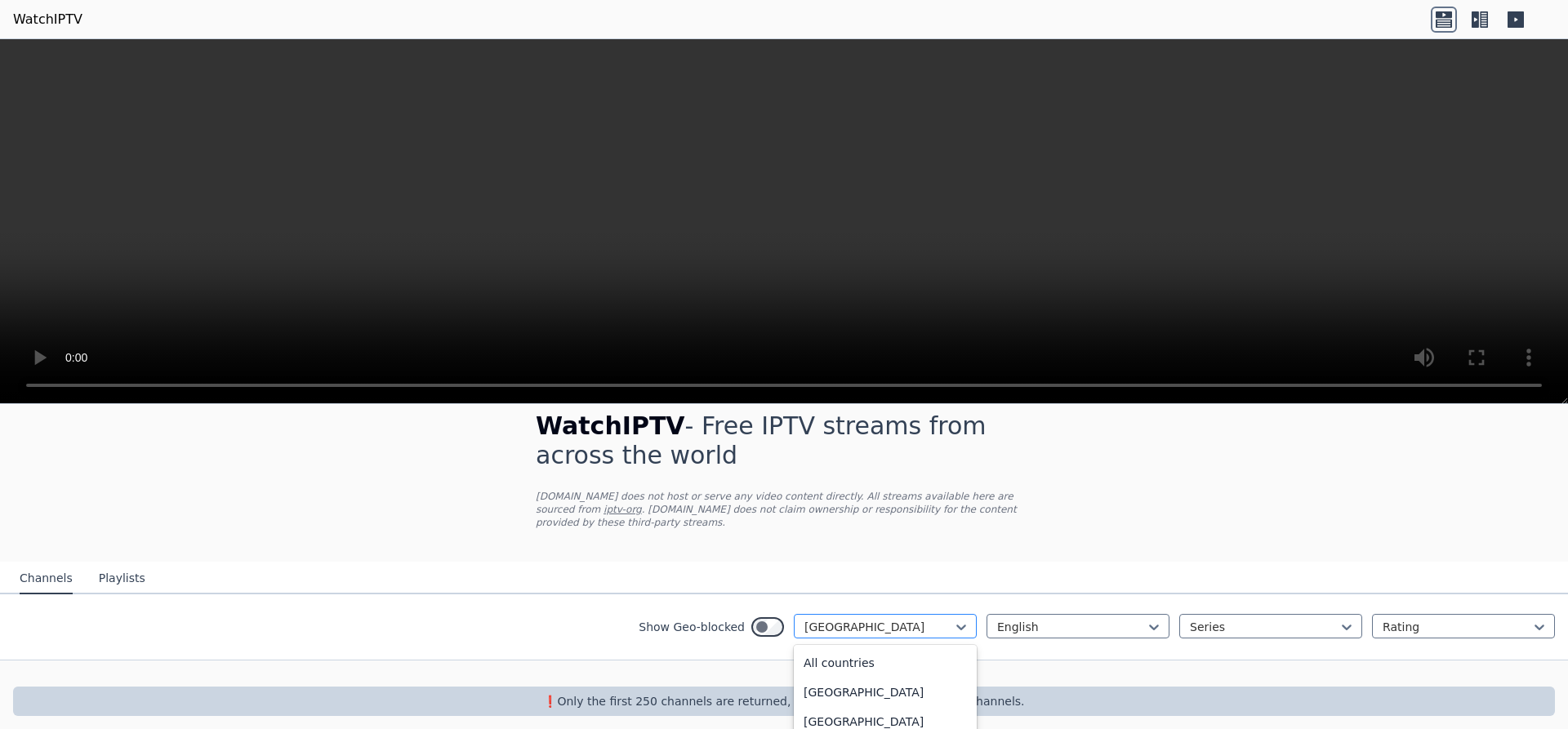
click at [902, 619] on div at bounding box center [878, 627] width 148 height 16
click at [871, 709] on div "South Sudan" at bounding box center [884, 719] width 183 height 29
click at [913, 619] on div at bounding box center [878, 627] width 148 height 16
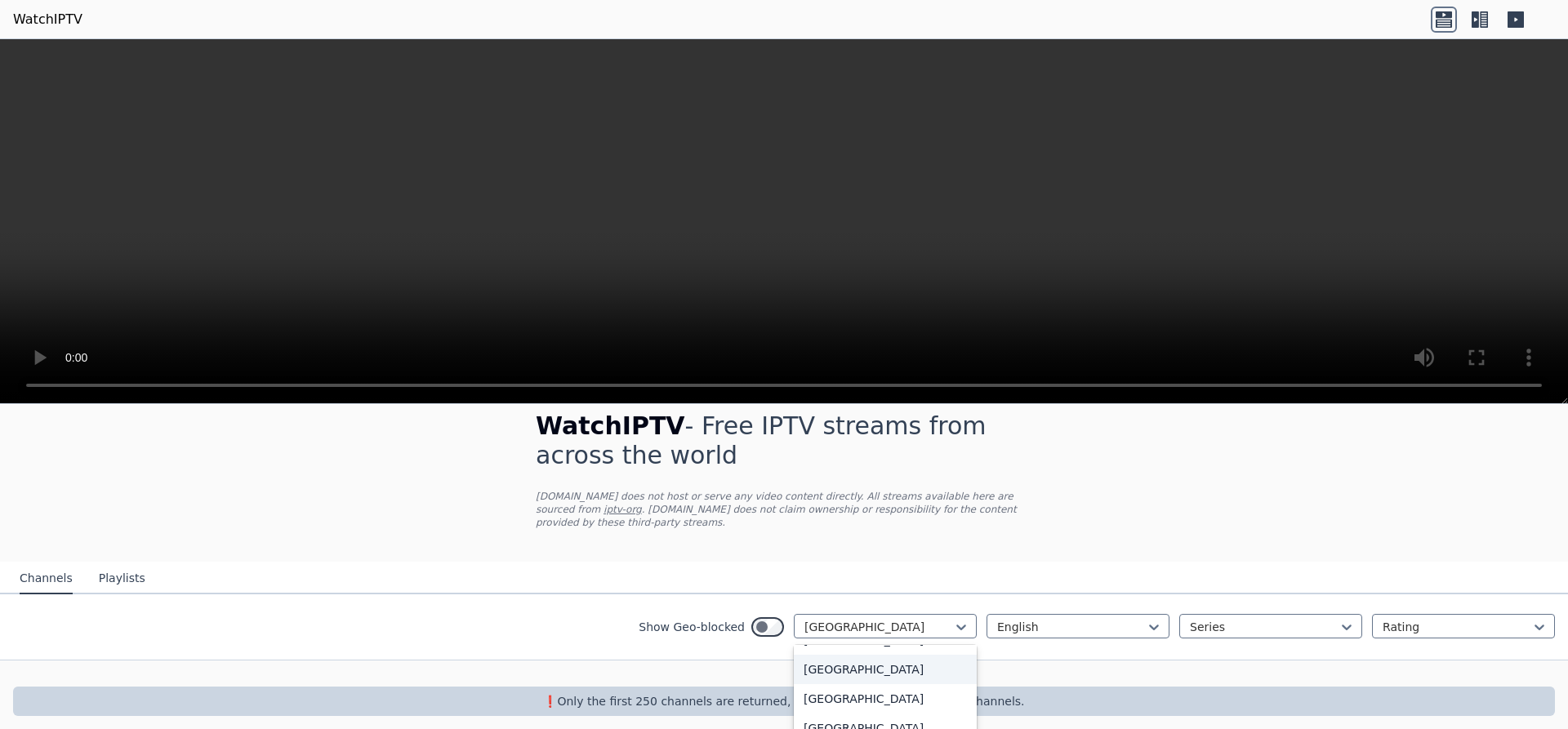
click at [850, 660] on div "North Korea" at bounding box center [884, 670] width 183 height 29
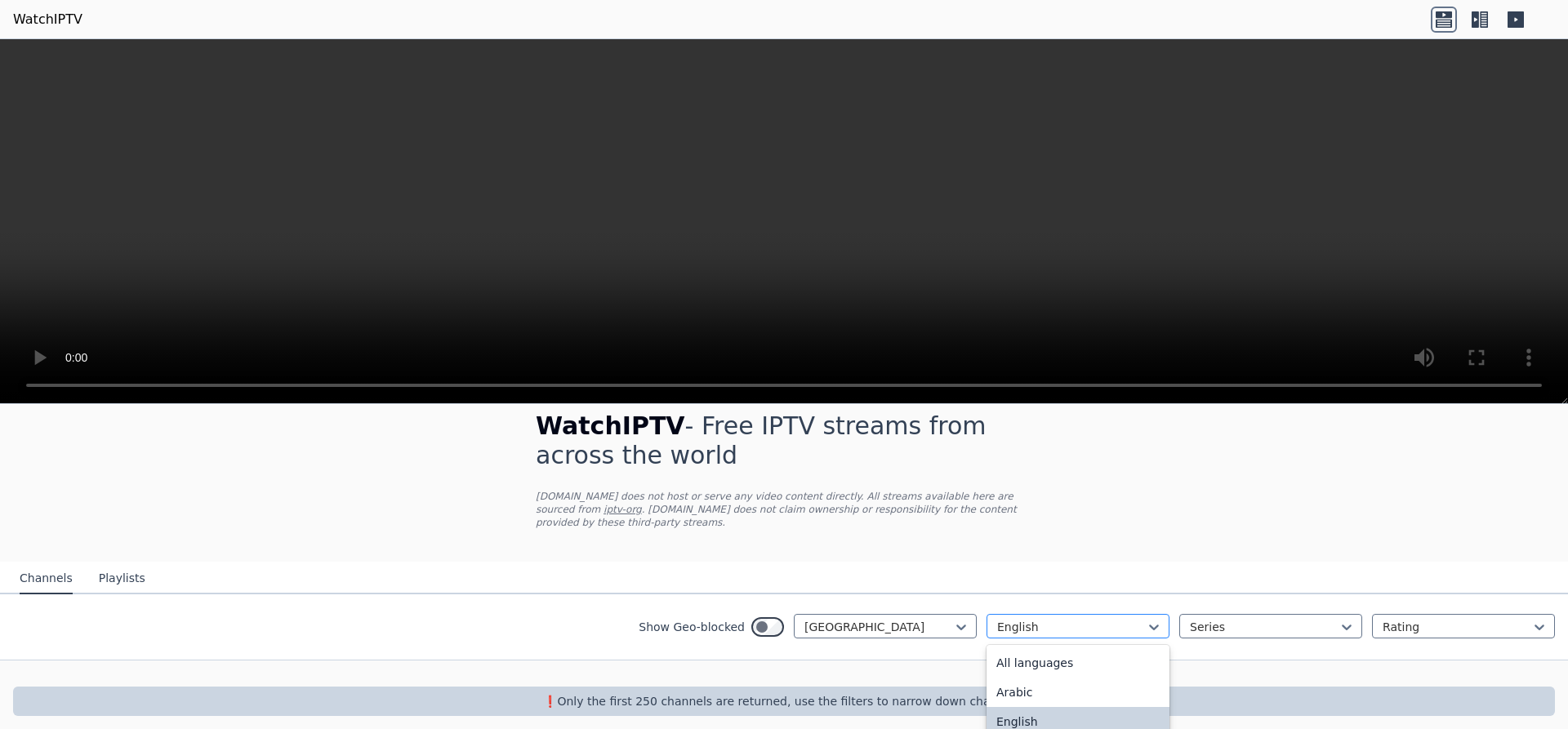
click at [1078, 619] on div at bounding box center [1071, 627] width 148 height 16
click at [1057, 650] on div "All languages" at bounding box center [1077, 663] width 183 height 29
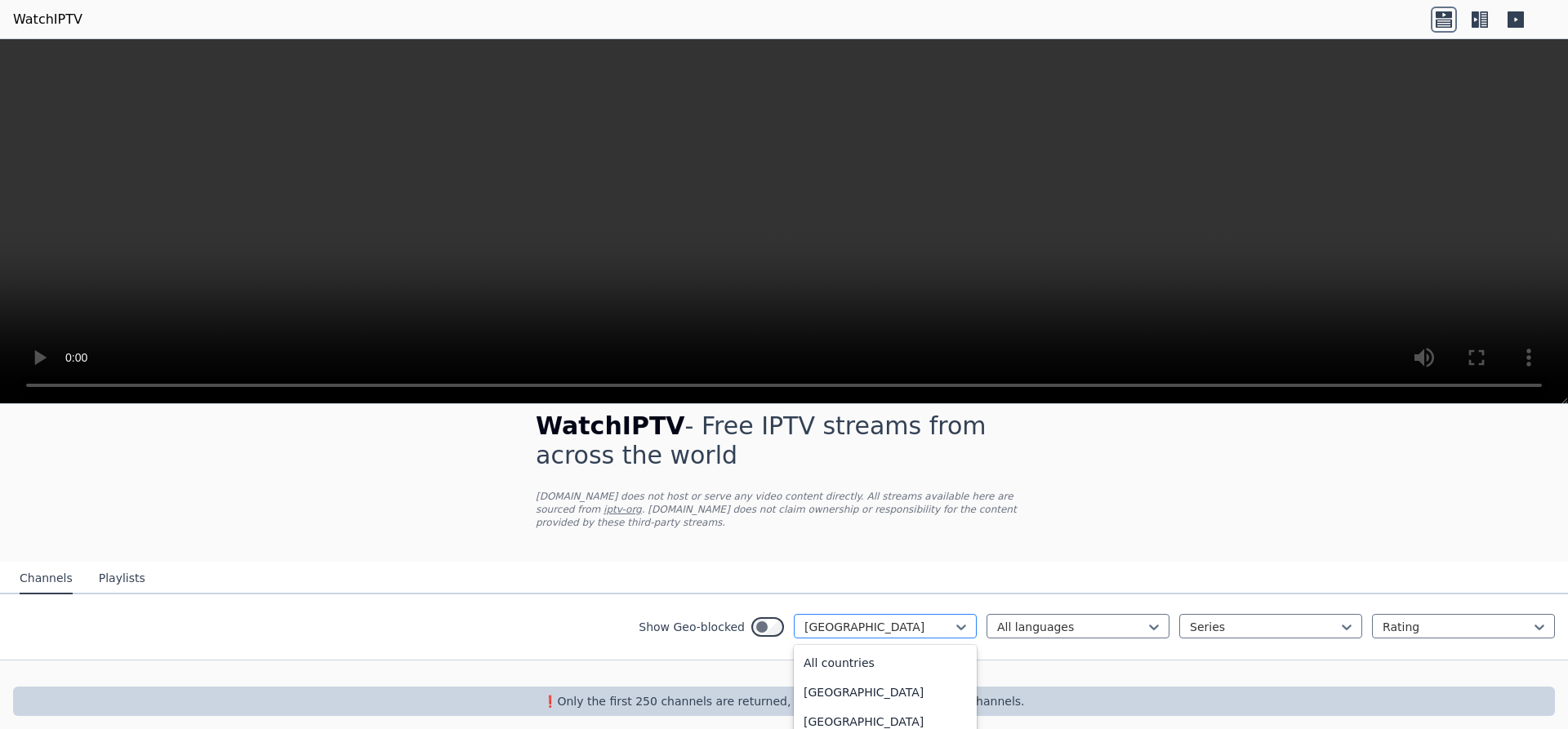
click at [926, 619] on div at bounding box center [878, 627] width 148 height 16
click at [851, 637] on div "Netherlands" at bounding box center [884, 650] width 183 height 29
click at [136, 567] on div "Channels Playlists" at bounding box center [82, 579] width 152 height 31
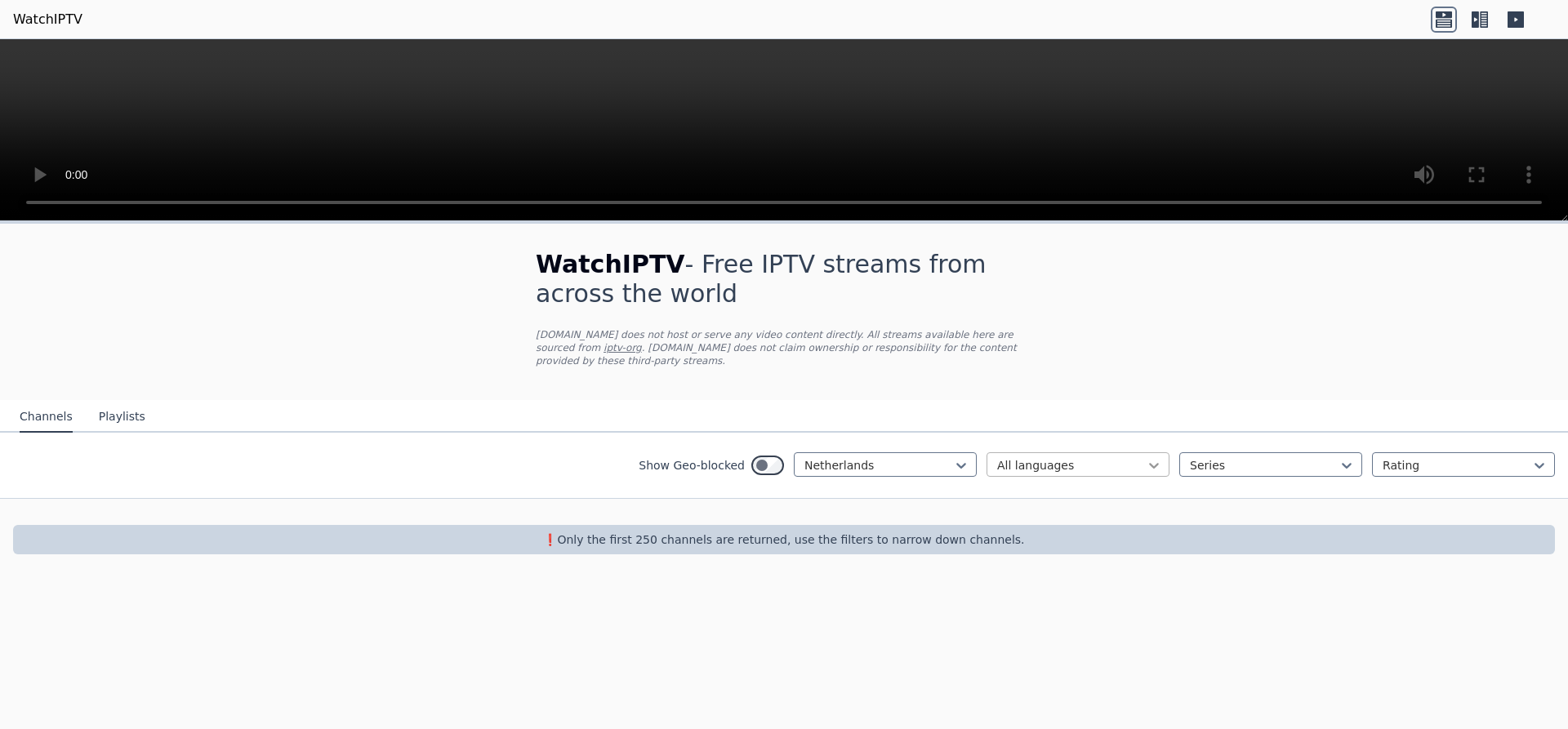
click at [1152, 457] on icon at bounding box center [1154, 465] width 16 height 16
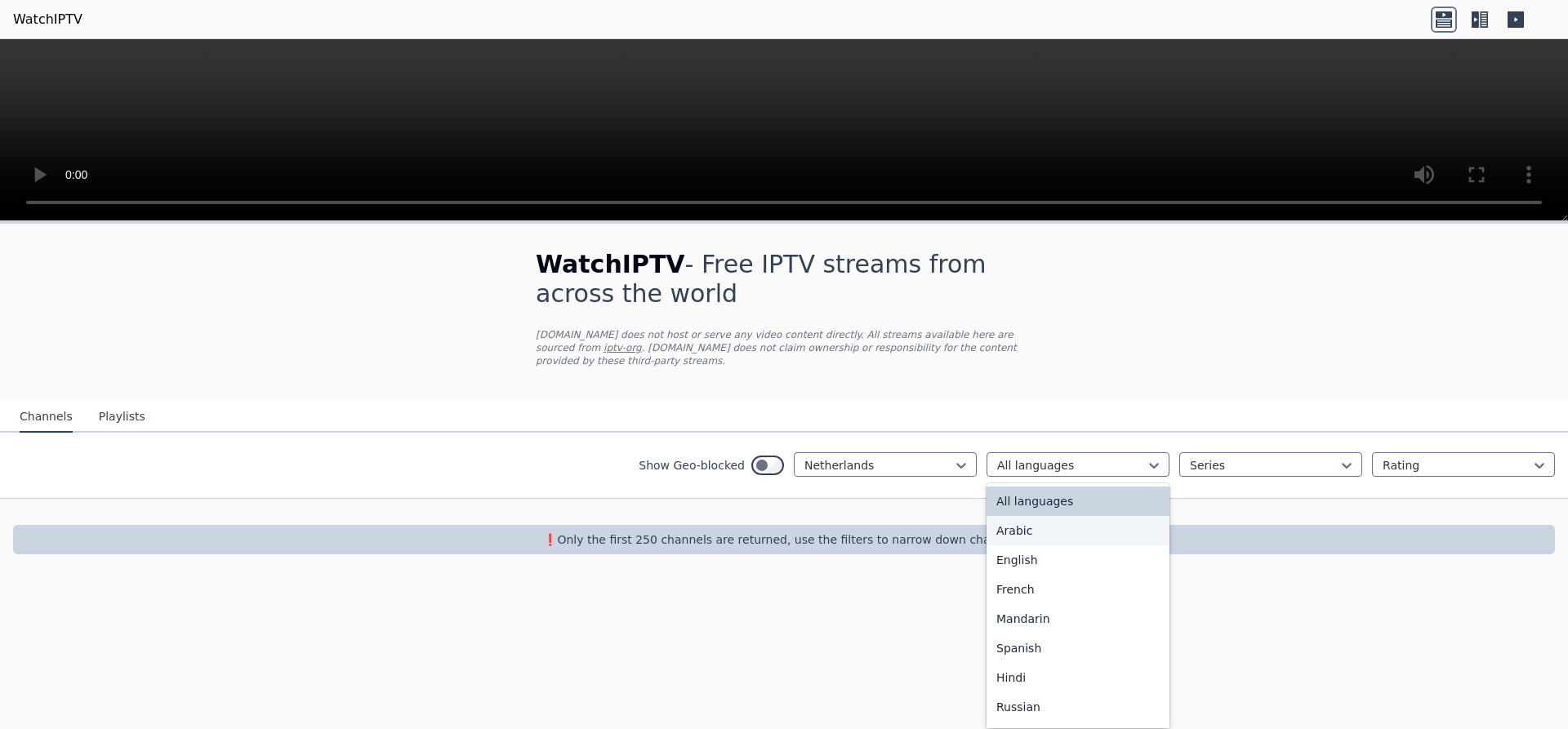
click at [1324, 366] on div "WatchIPTV - Free IPTV streams from across the world WatchIPTV.xyz does not host…" at bounding box center [784, 402] width 1568 height 357
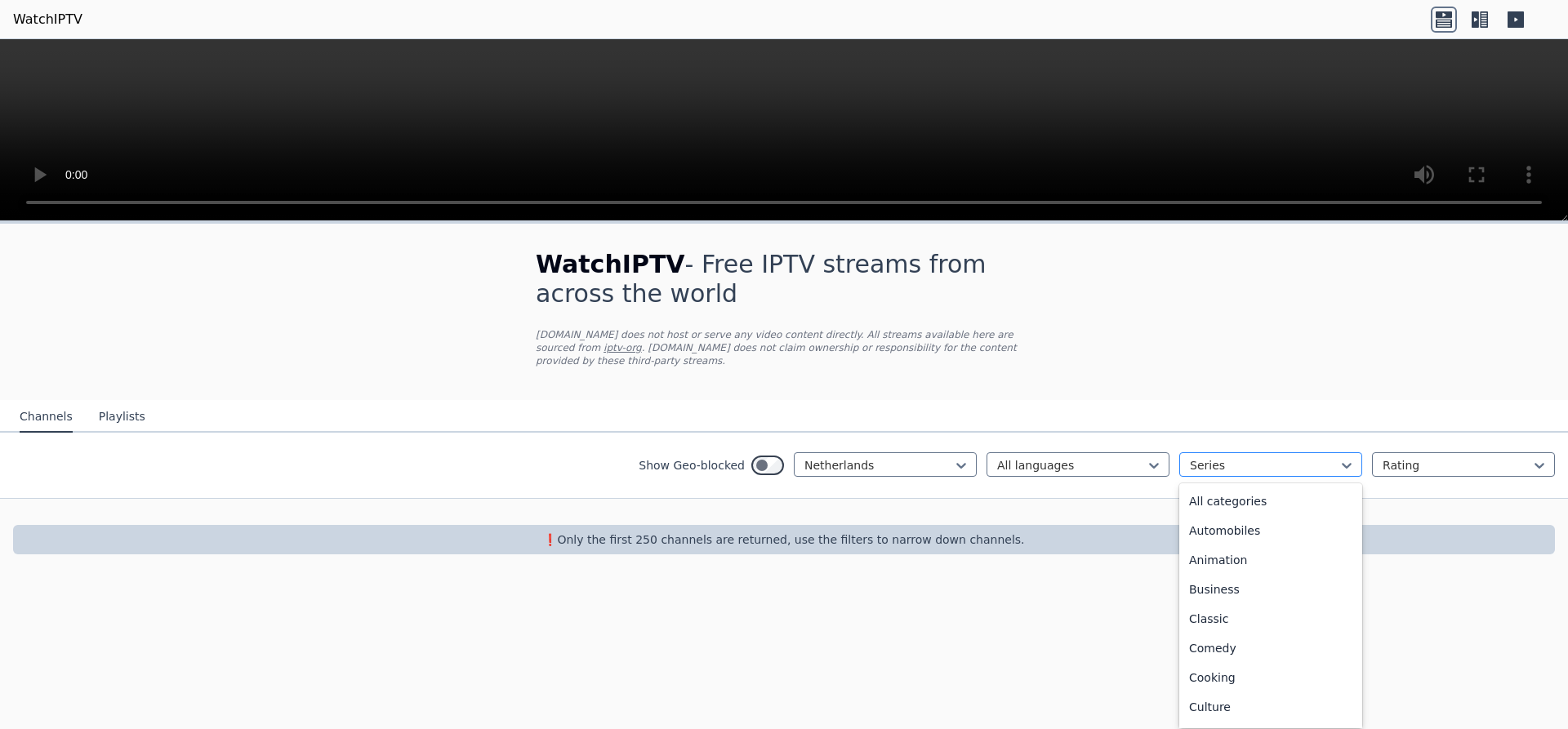
click at [1324, 457] on div at bounding box center [1263, 465] width 148 height 16
click at [1220, 490] on div "All categories" at bounding box center [1270, 501] width 183 height 29
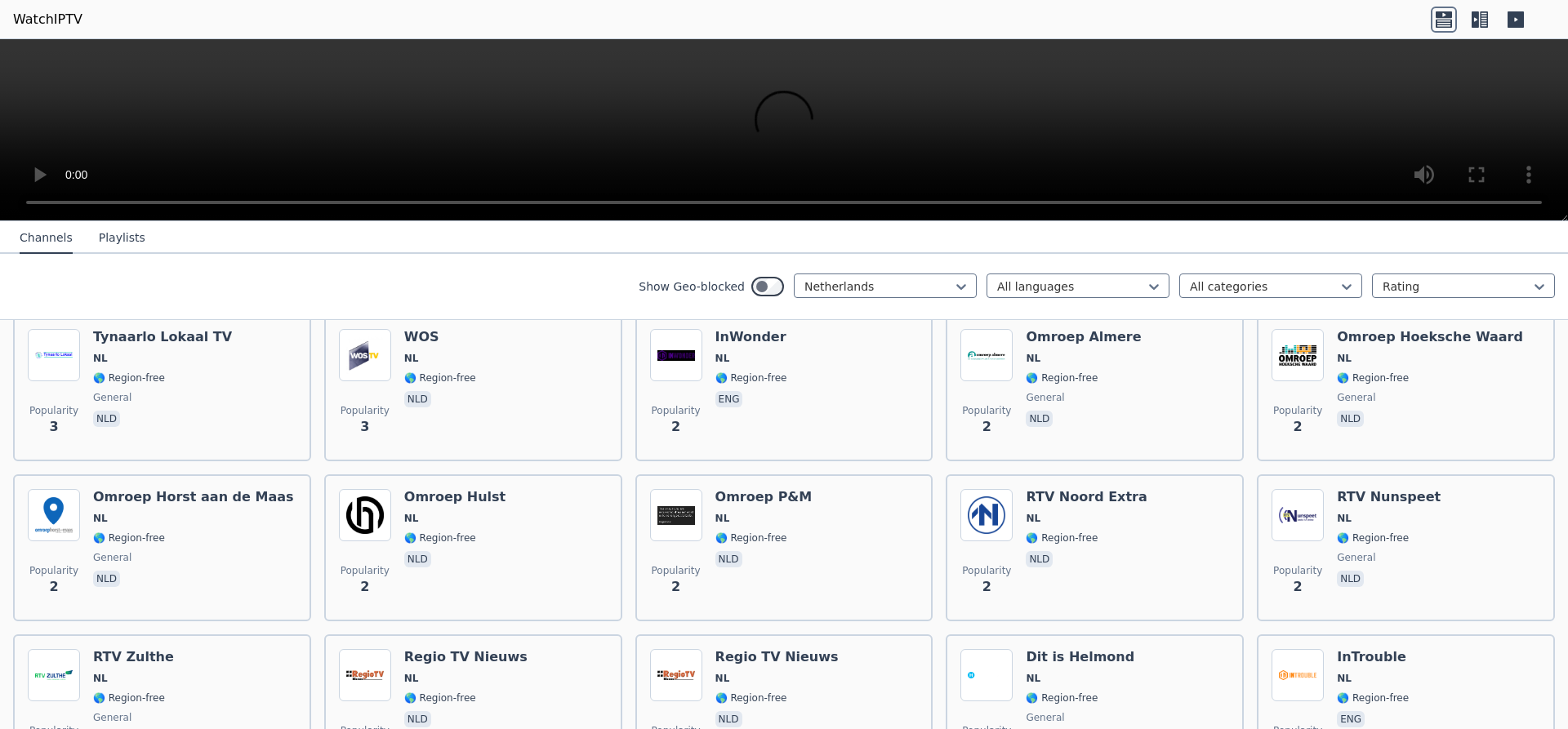
scroll to position [5313, 0]
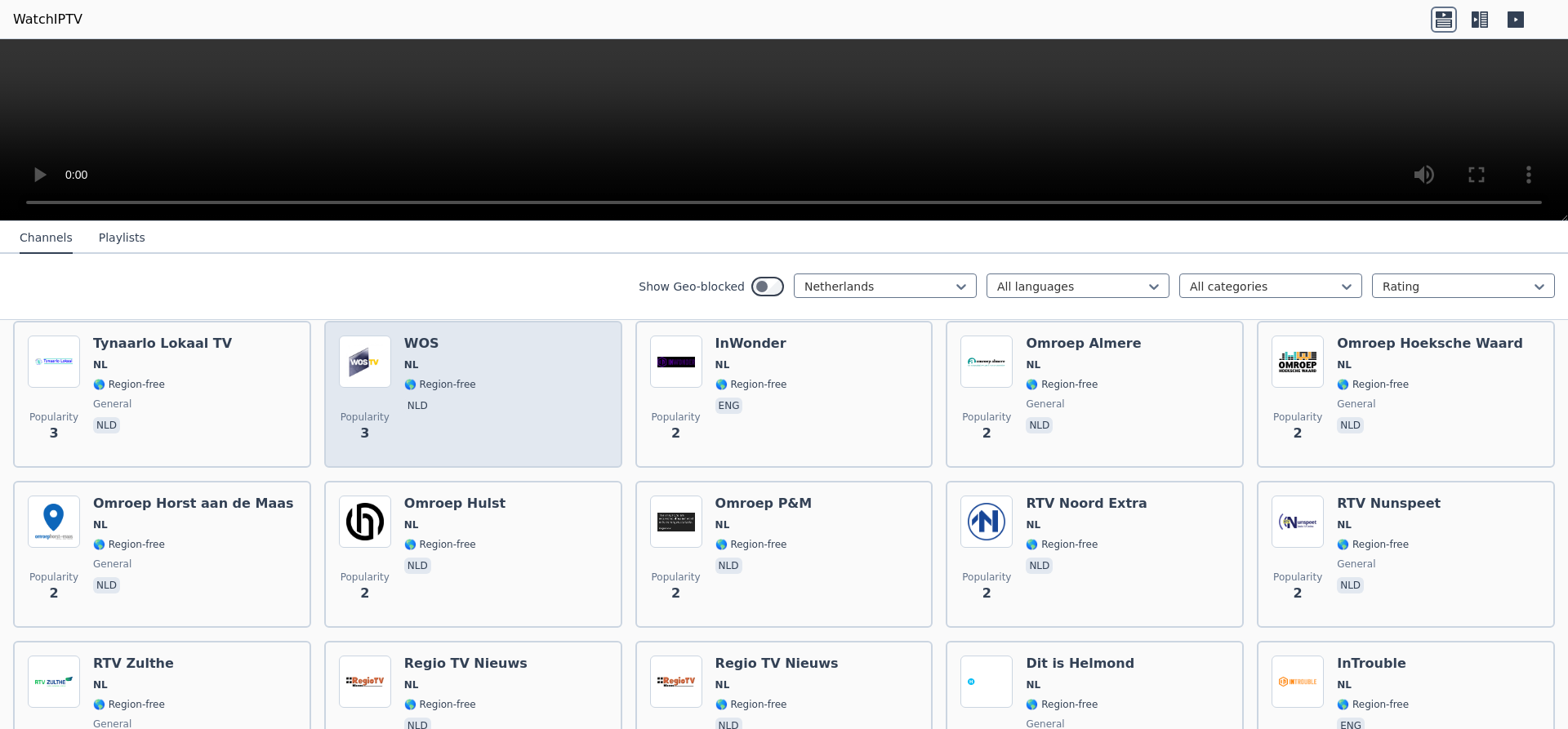
click at [576, 404] on div "Popularity 3 WOS NL 🌎 Region-free nld" at bounding box center [473, 394] width 268 height 117
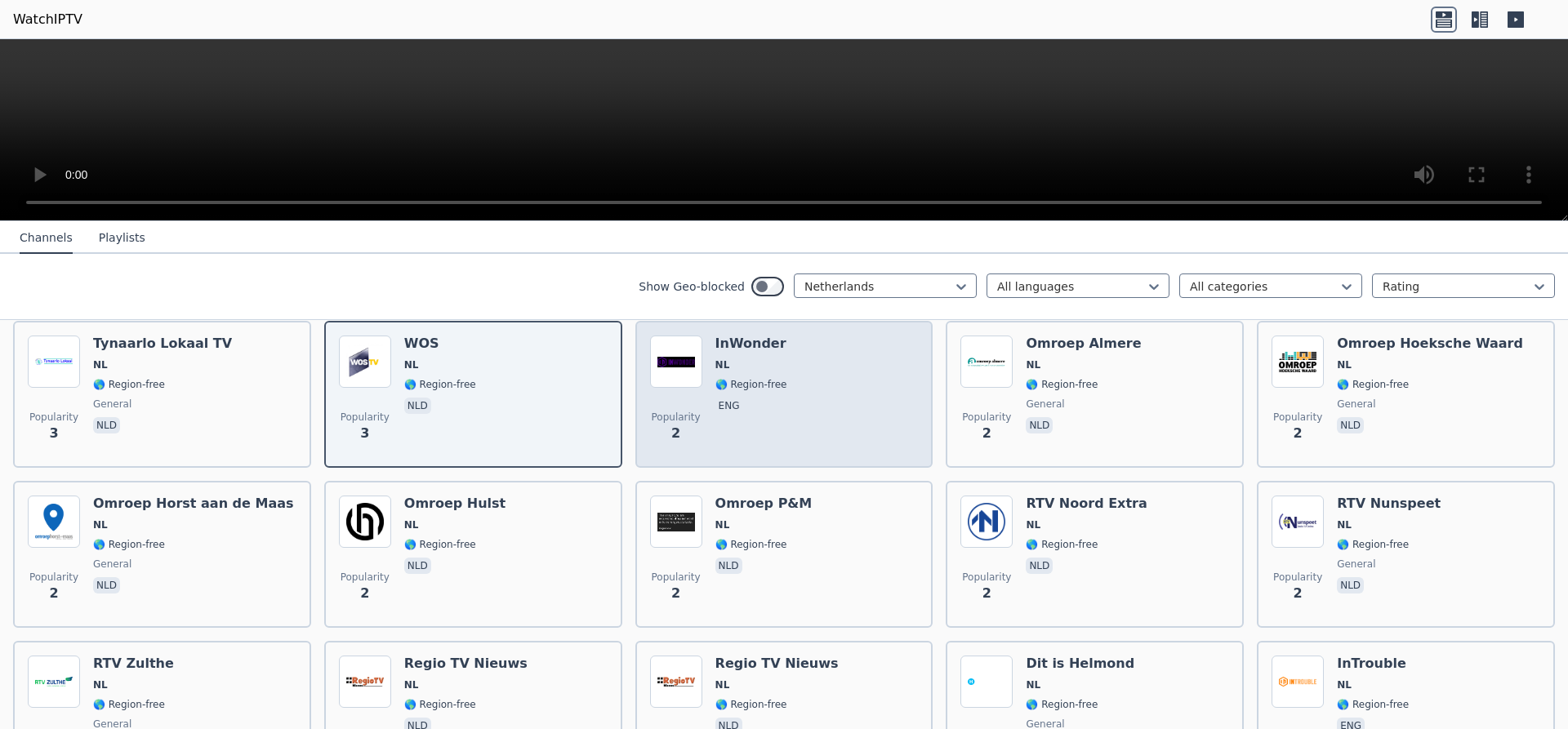
click at [781, 398] on div "Popularity 2 InWonder NL 🌎 Region-free eng" at bounding box center [784, 394] width 268 height 117
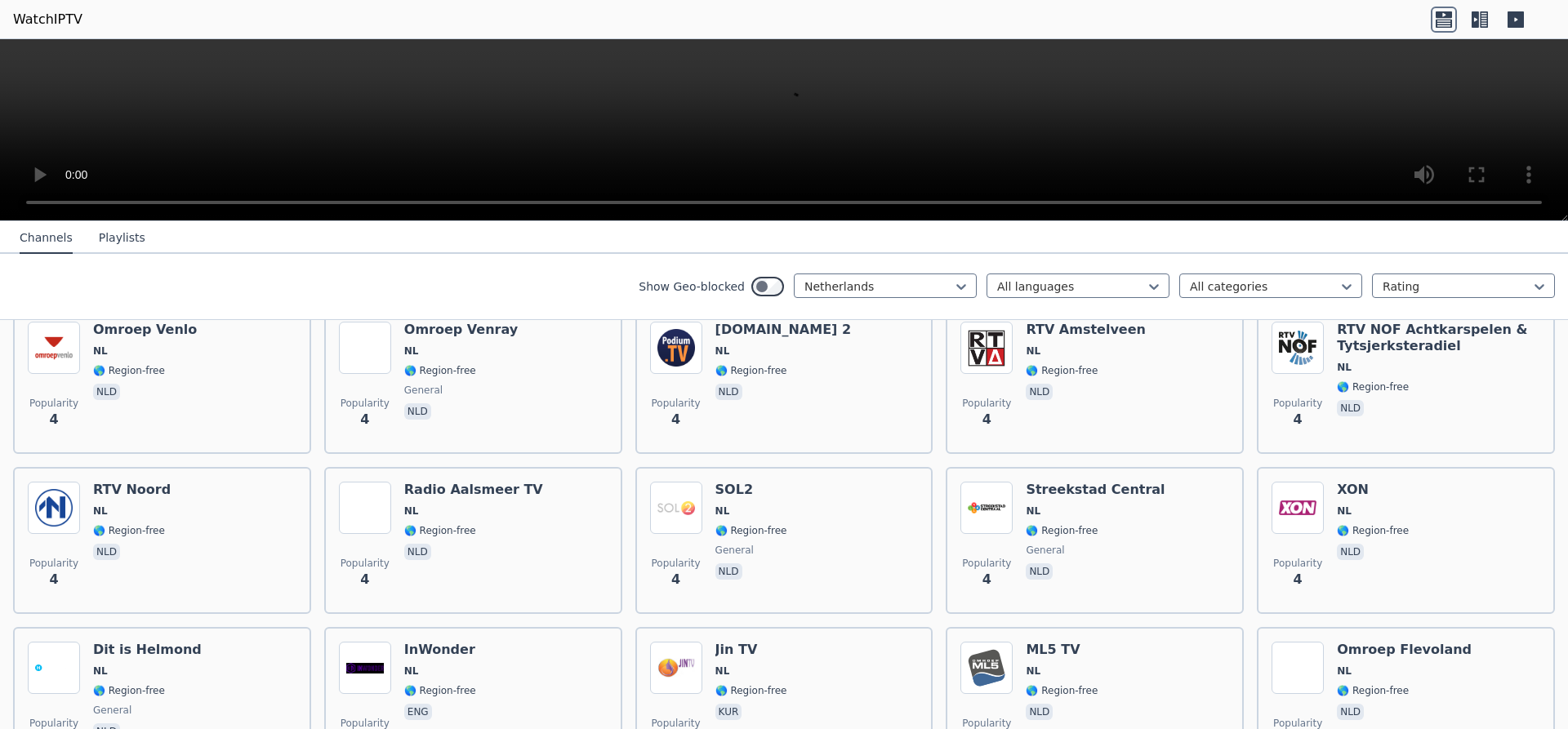
scroll to position [4490, 0]
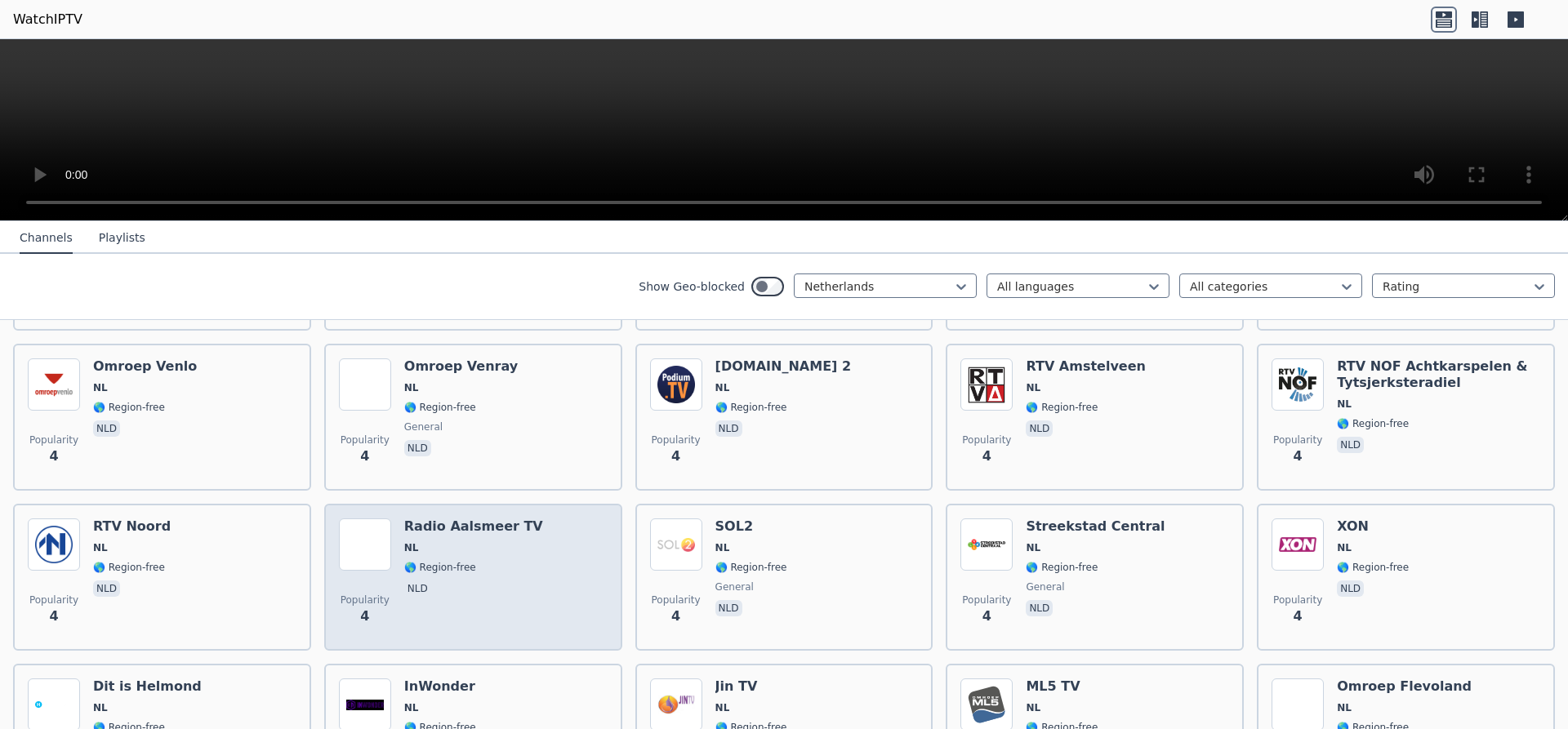
click at [540, 537] on div "Popularity 4 Radio Aalsmeer TV NL 🌎 Region-free nld" at bounding box center [473, 577] width 268 height 117
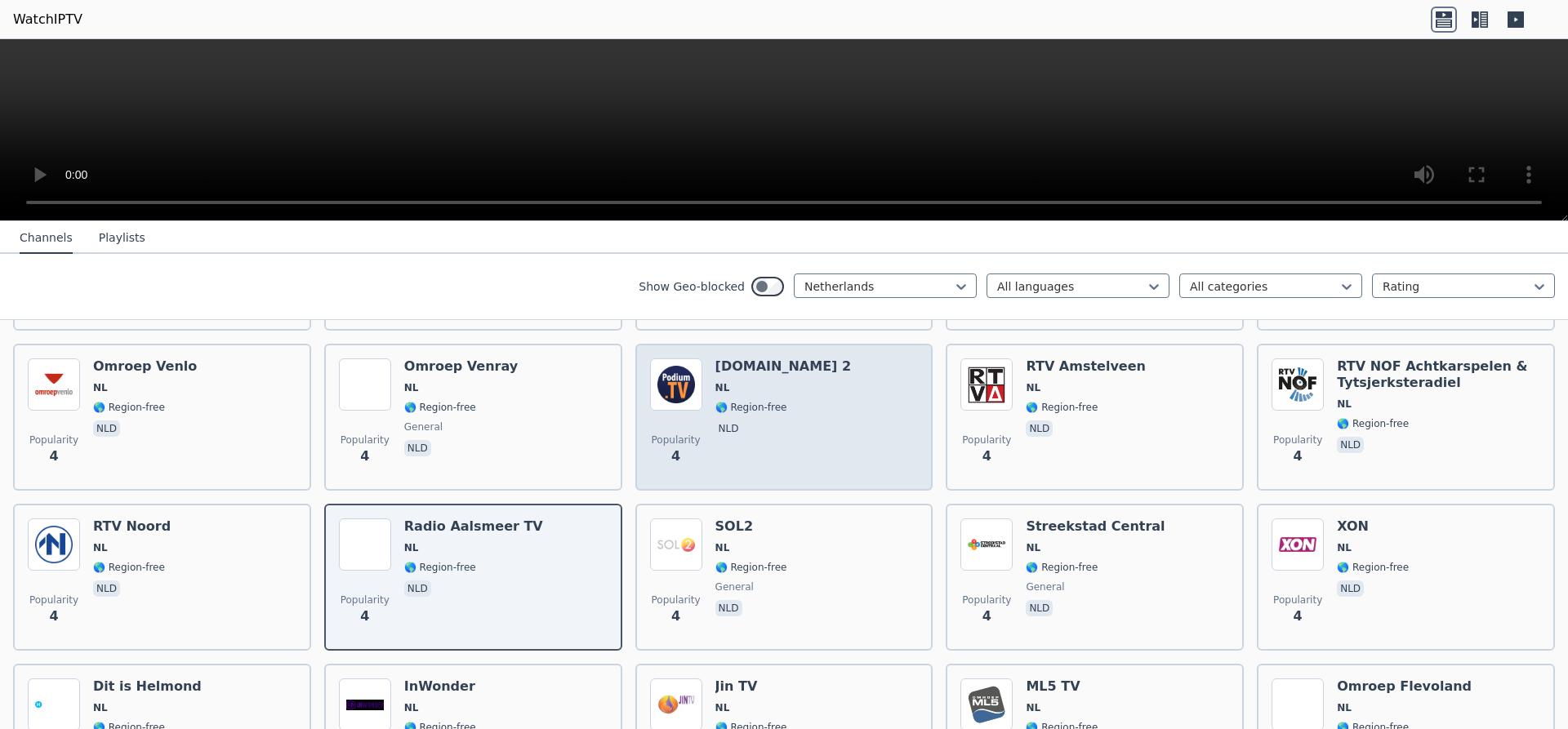
click at [746, 360] on h6 "Podium.TV 2" at bounding box center [783, 366] width 136 height 16
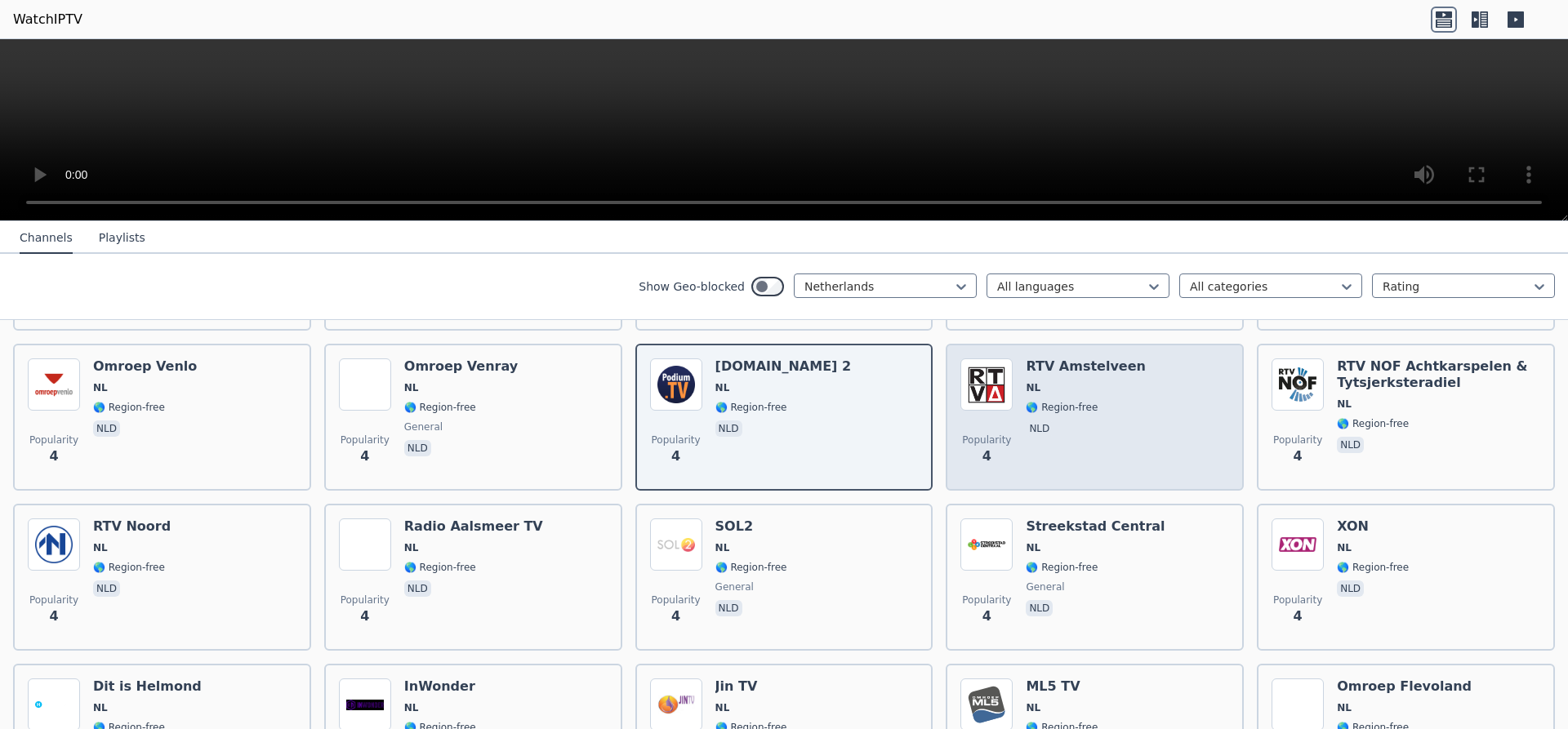
click at [1049, 382] on span "NL" at bounding box center [1086, 388] width 120 height 13
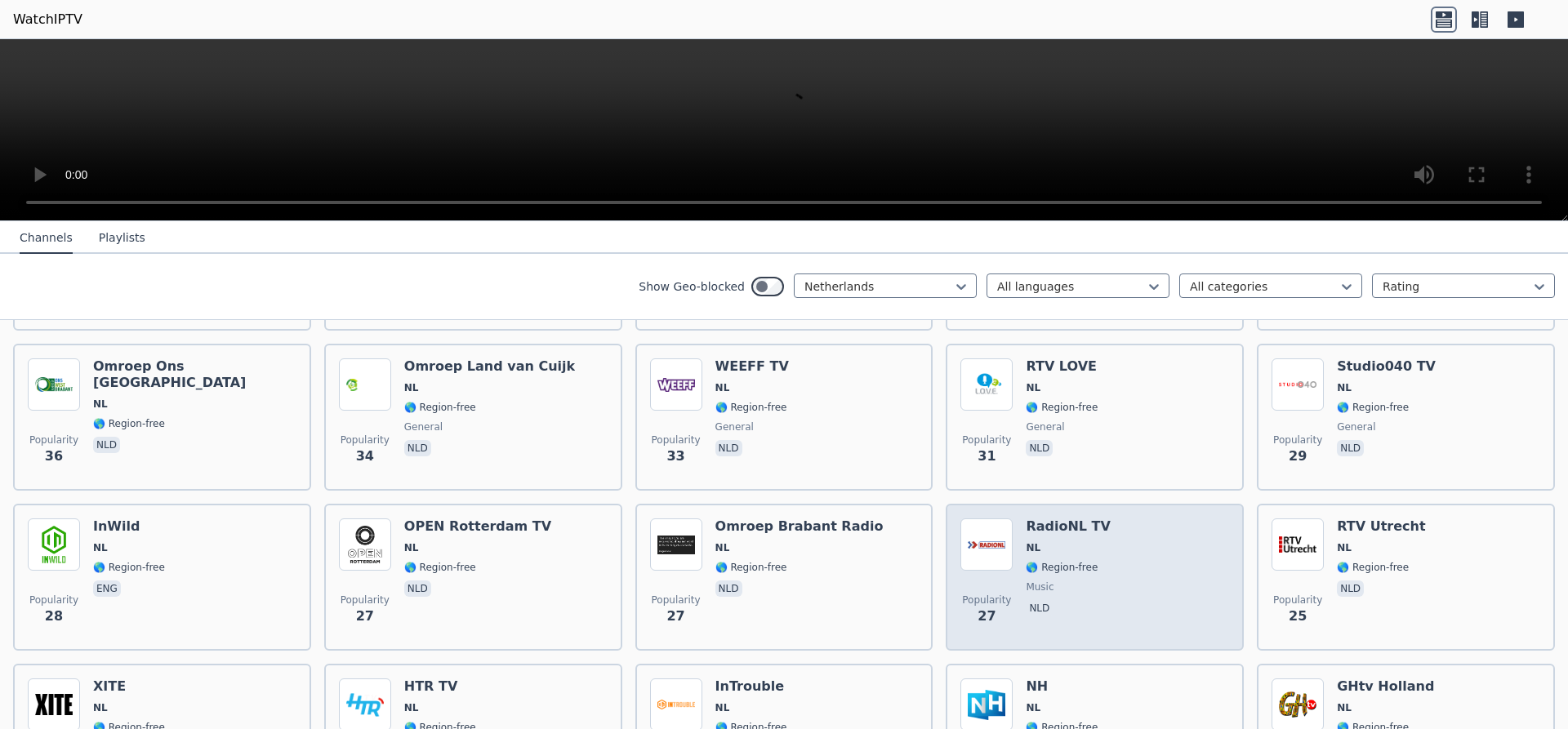
scroll to position [1060, 0]
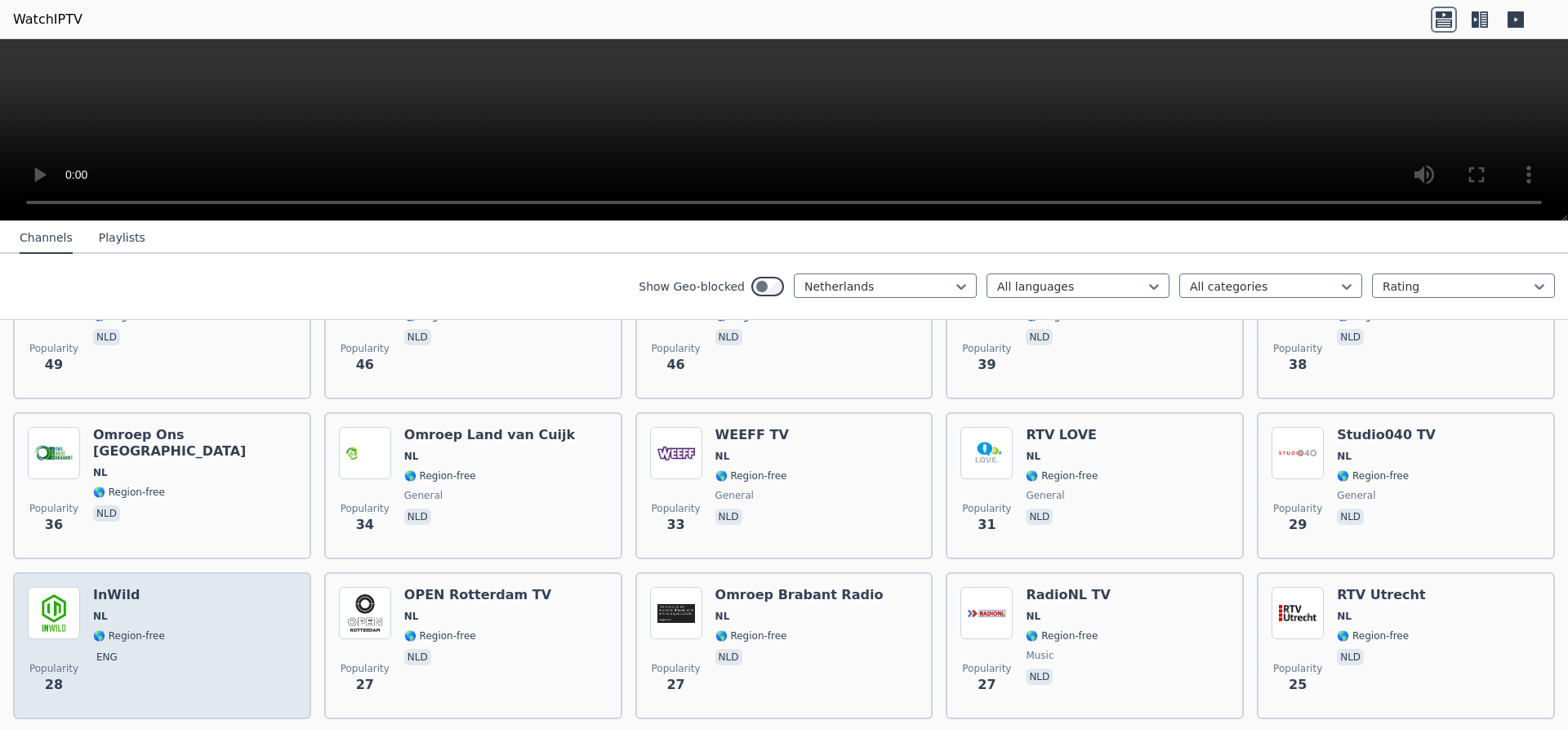
click at [119, 587] on h6 "InWild" at bounding box center [130, 595] width 72 height 16
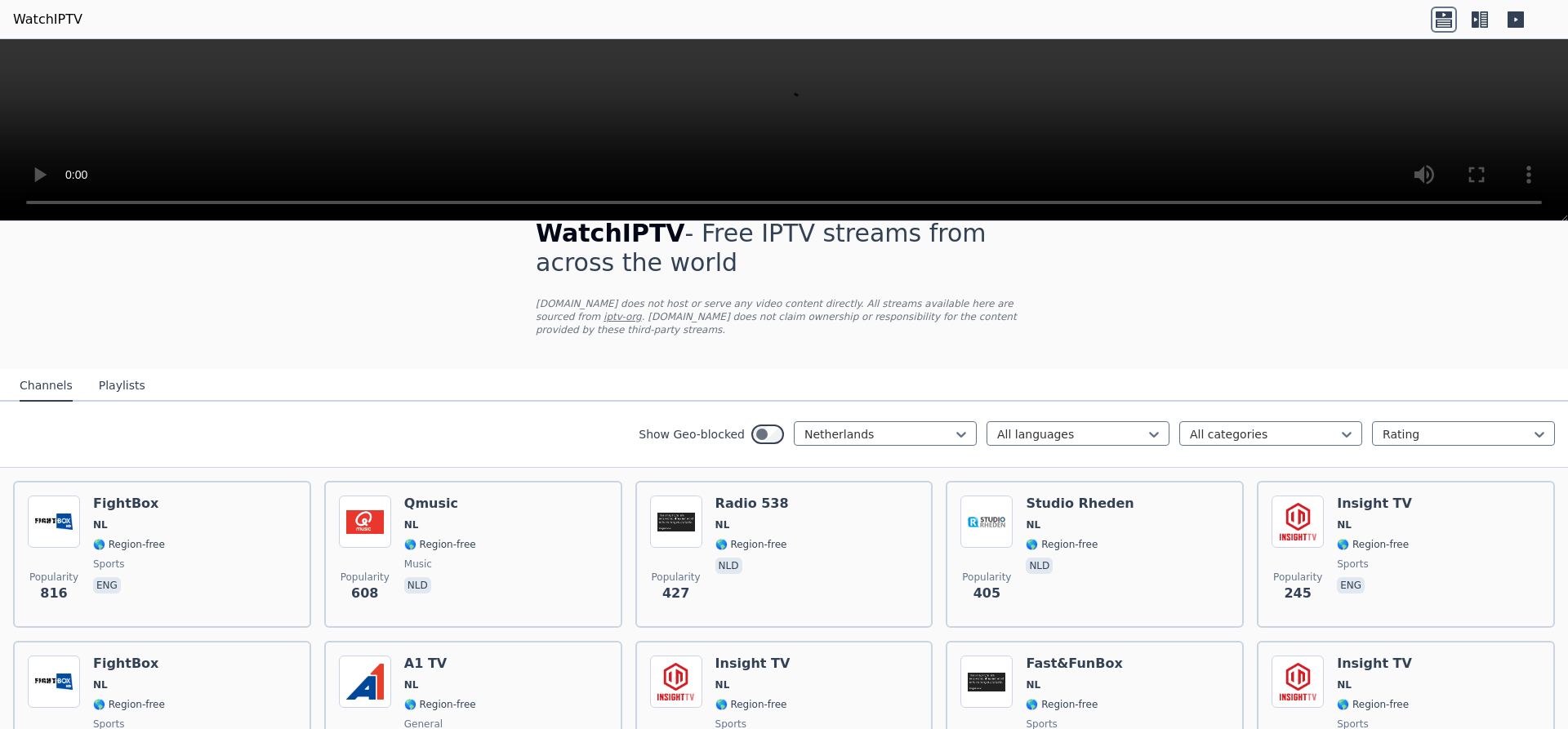
scroll to position [0, 0]
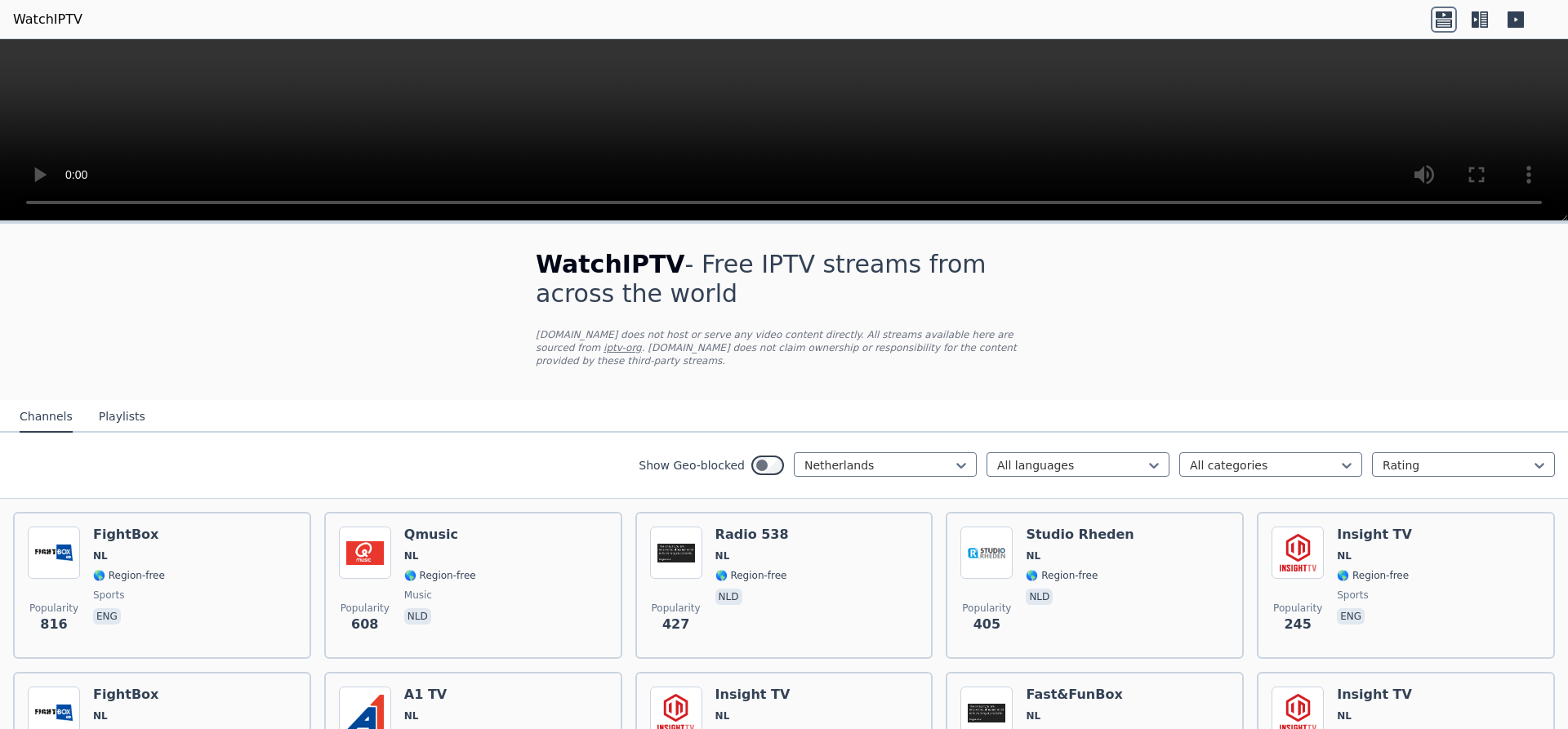
click at [1507, 14] on icon at bounding box center [1516, 20] width 26 height 26
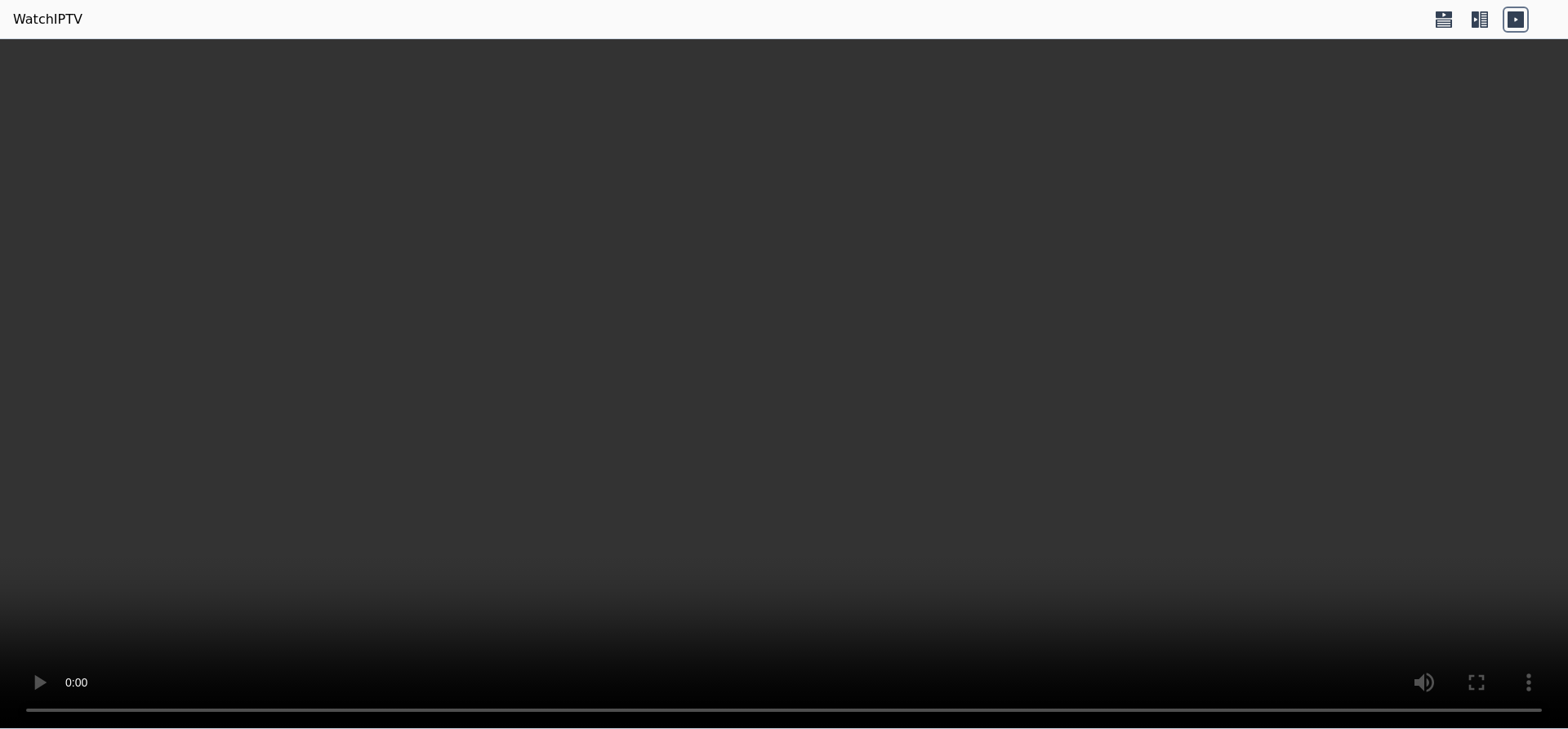
click at [1482, 15] on icon at bounding box center [1484, 19] width 9 height 16
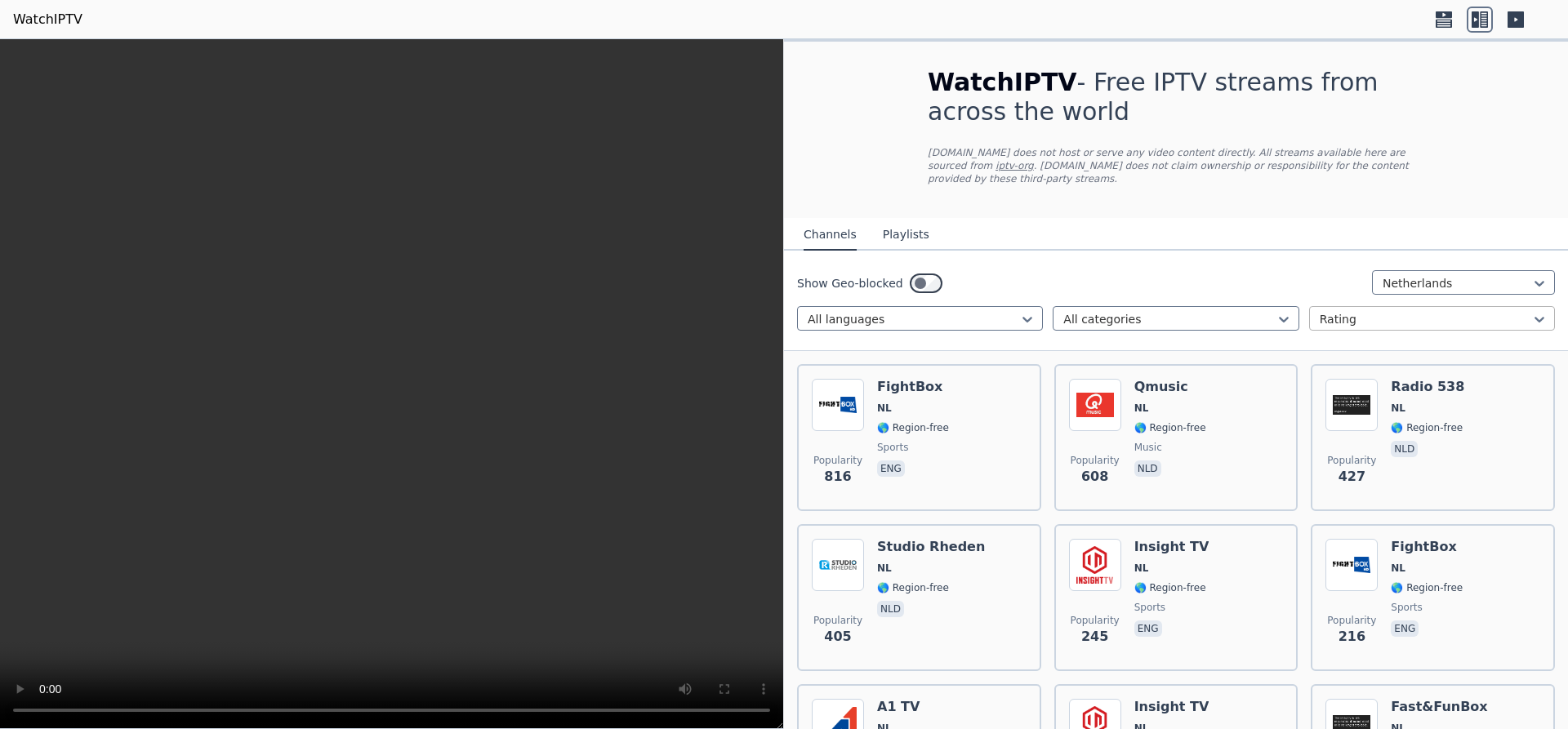
click at [1408, 306] on div "Rating" at bounding box center [1432, 318] width 246 height 25
click at [1408, 275] on div at bounding box center [1456, 283] width 148 height 16
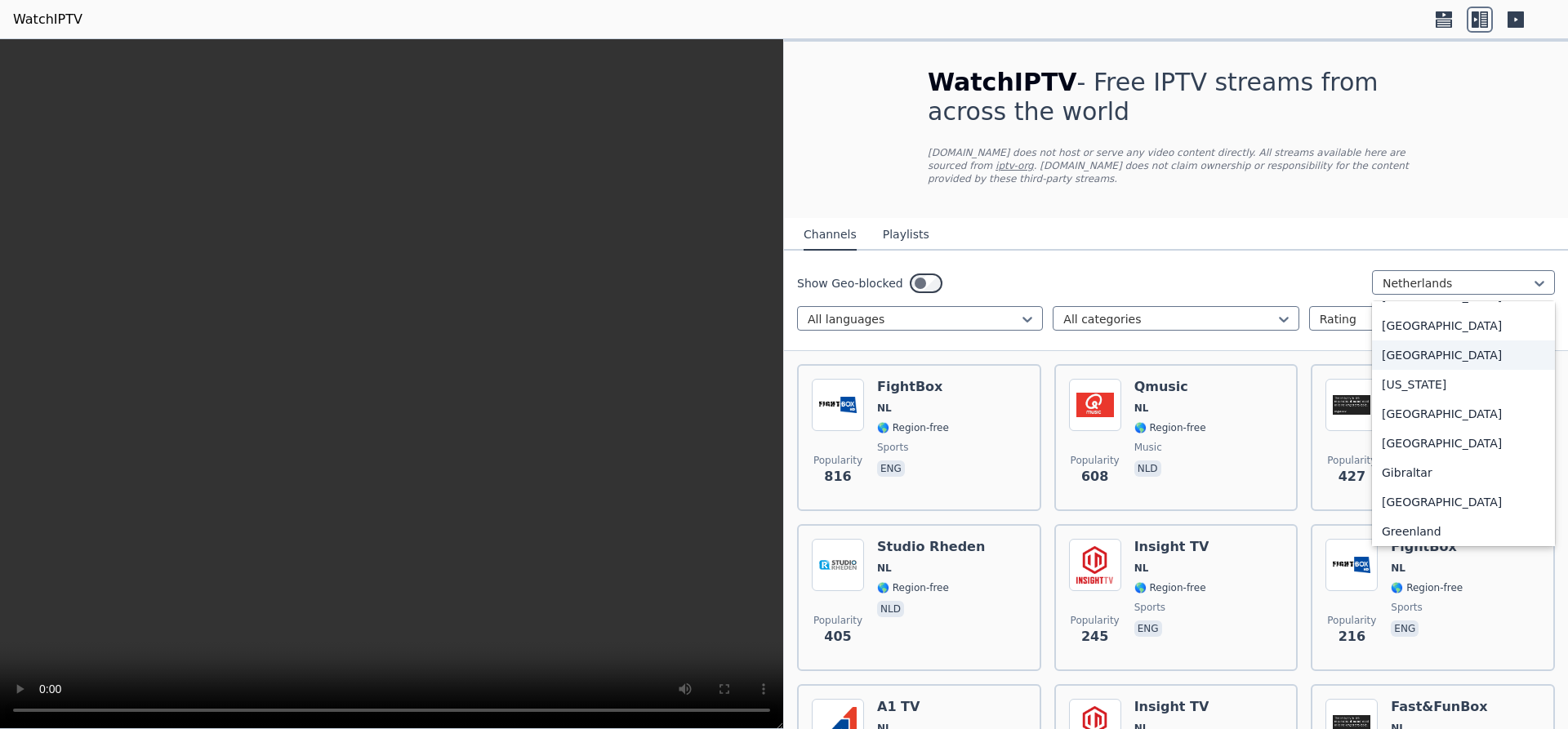
scroll to position [1911, 0]
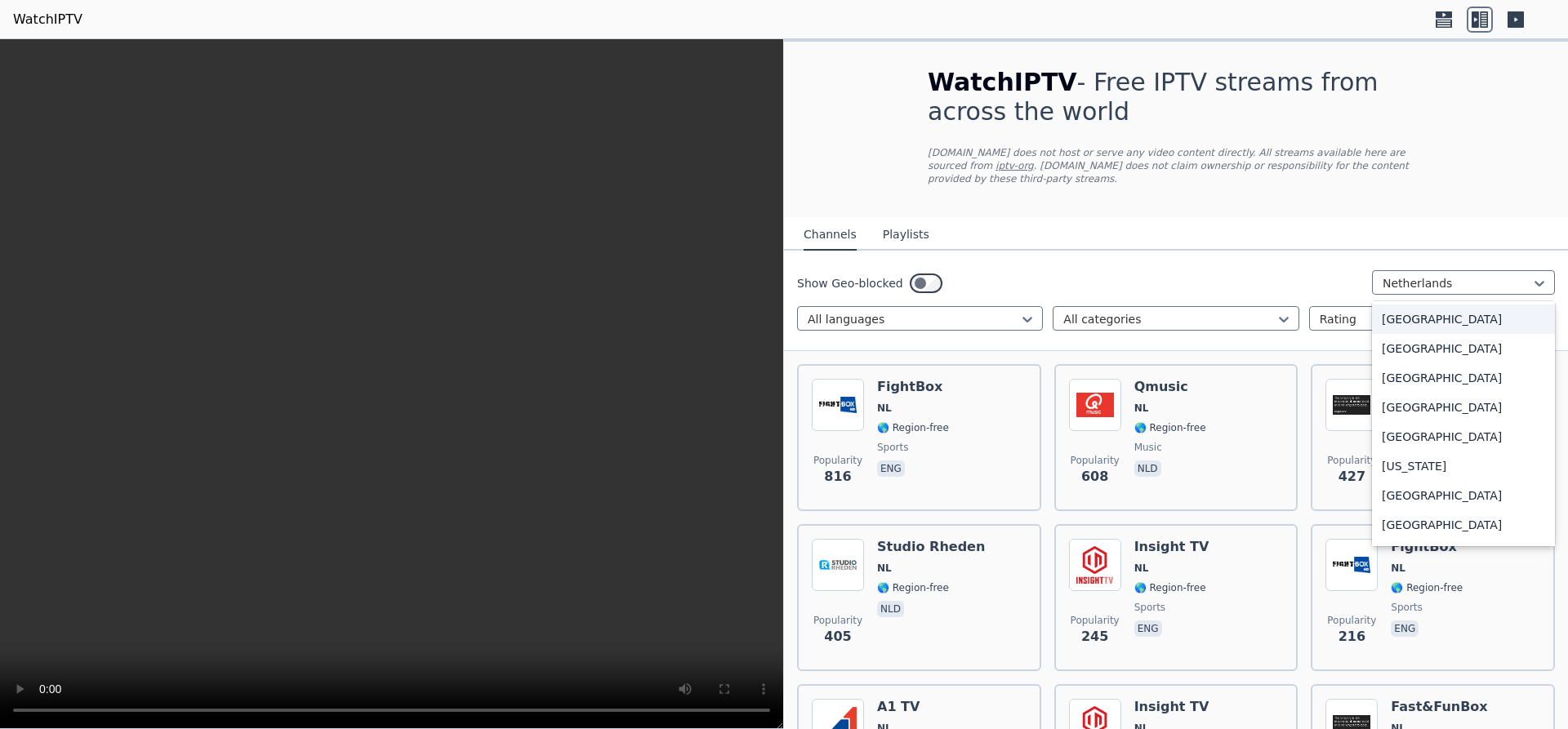
click at [1402, 324] on div "[GEOGRAPHIC_DATA]" at bounding box center [1463, 319] width 183 height 29
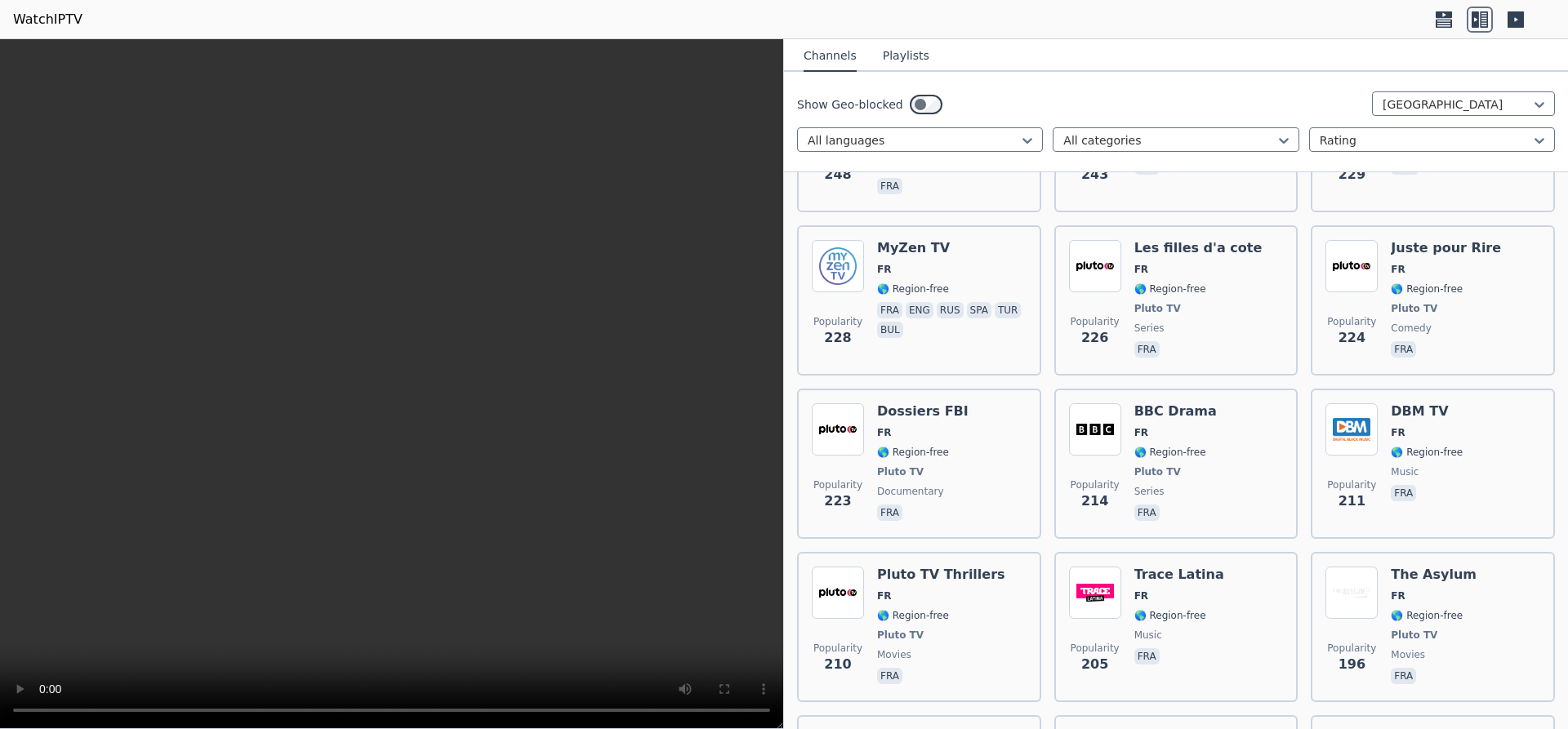
scroll to position [1646, 0]
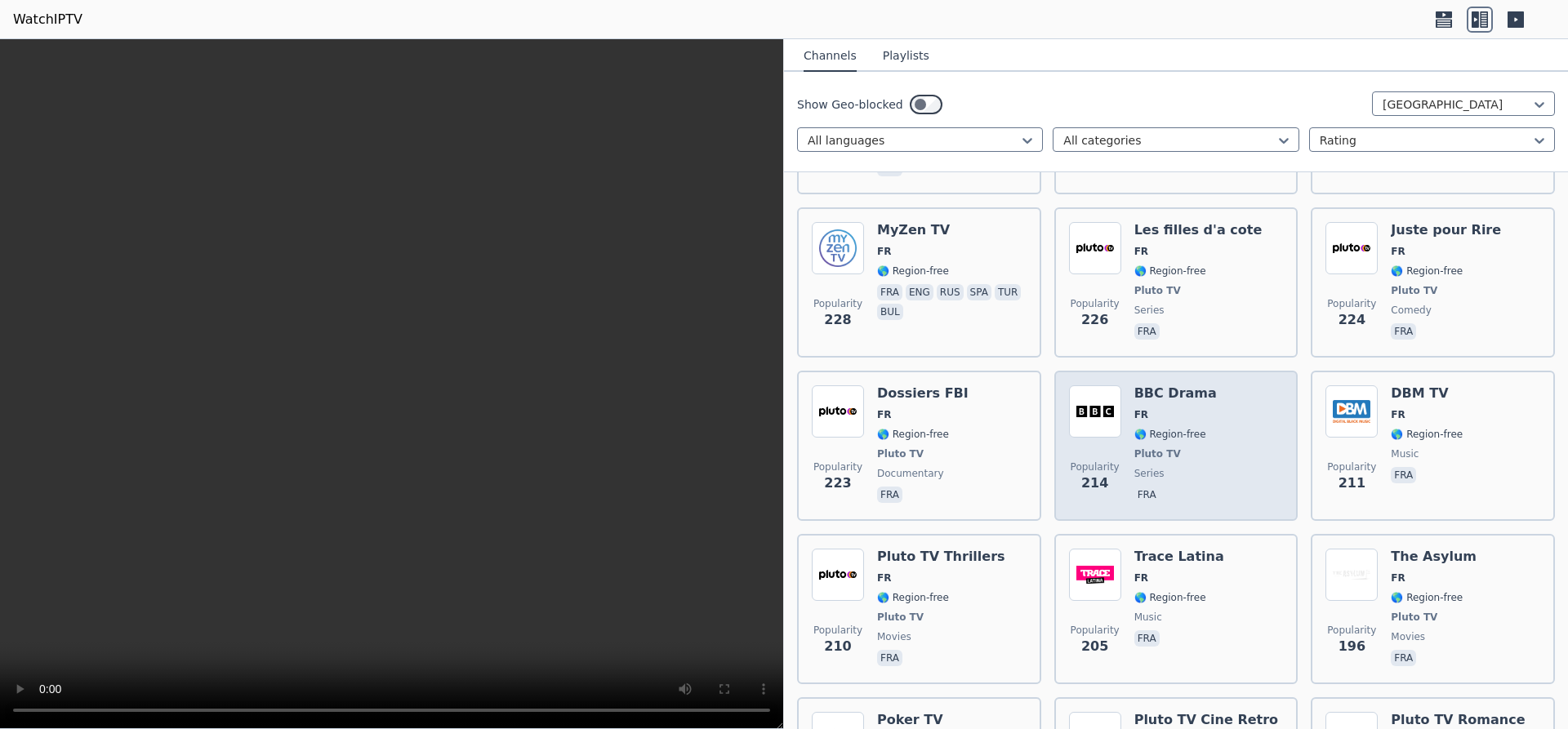
click at [1118, 385] on img at bounding box center [1095, 411] width 52 height 52
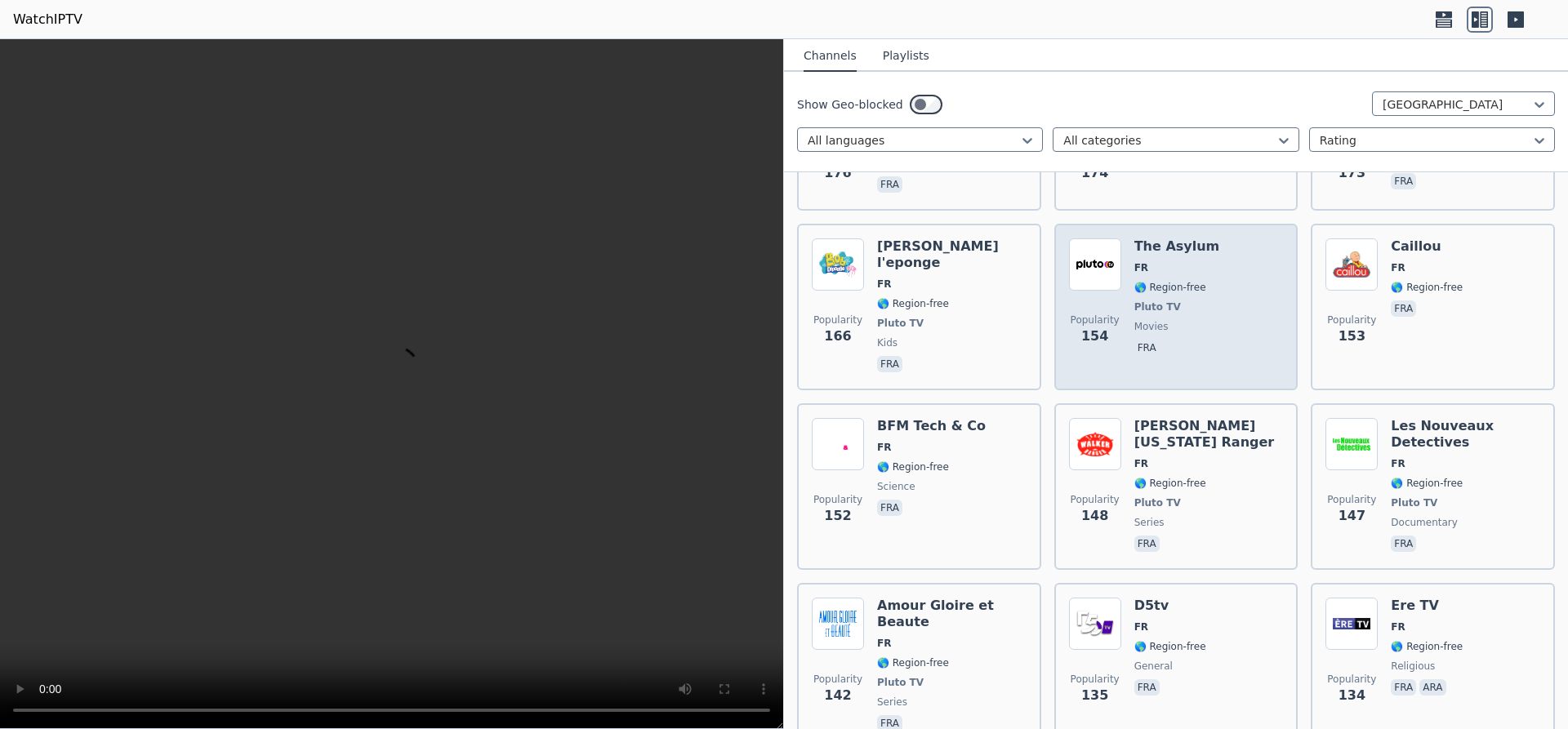
scroll to position [2469, 0]
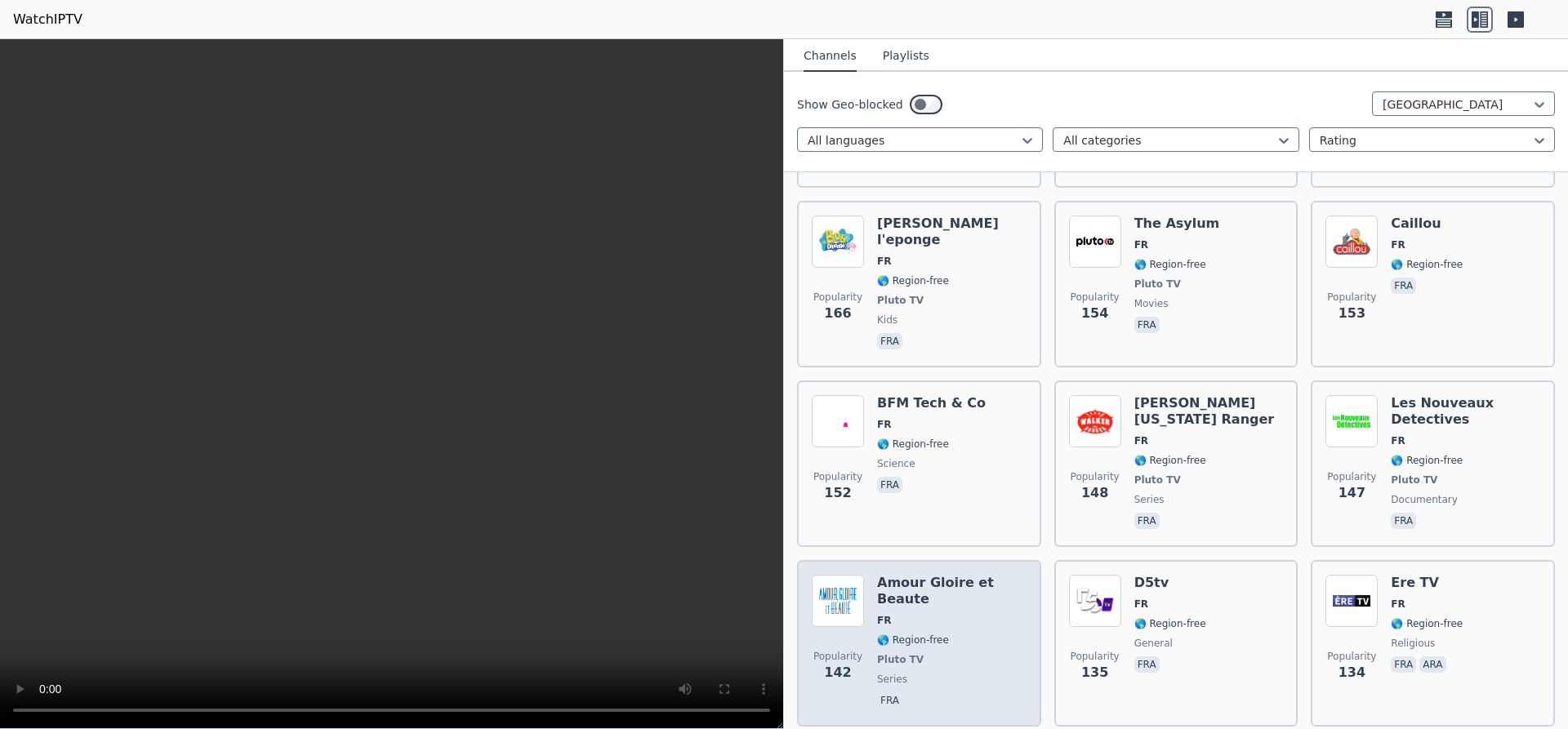
click at [909, 575] on h6 "Amour Gloire et Beaute" at bounding box center [952, 591] width 149 height 33
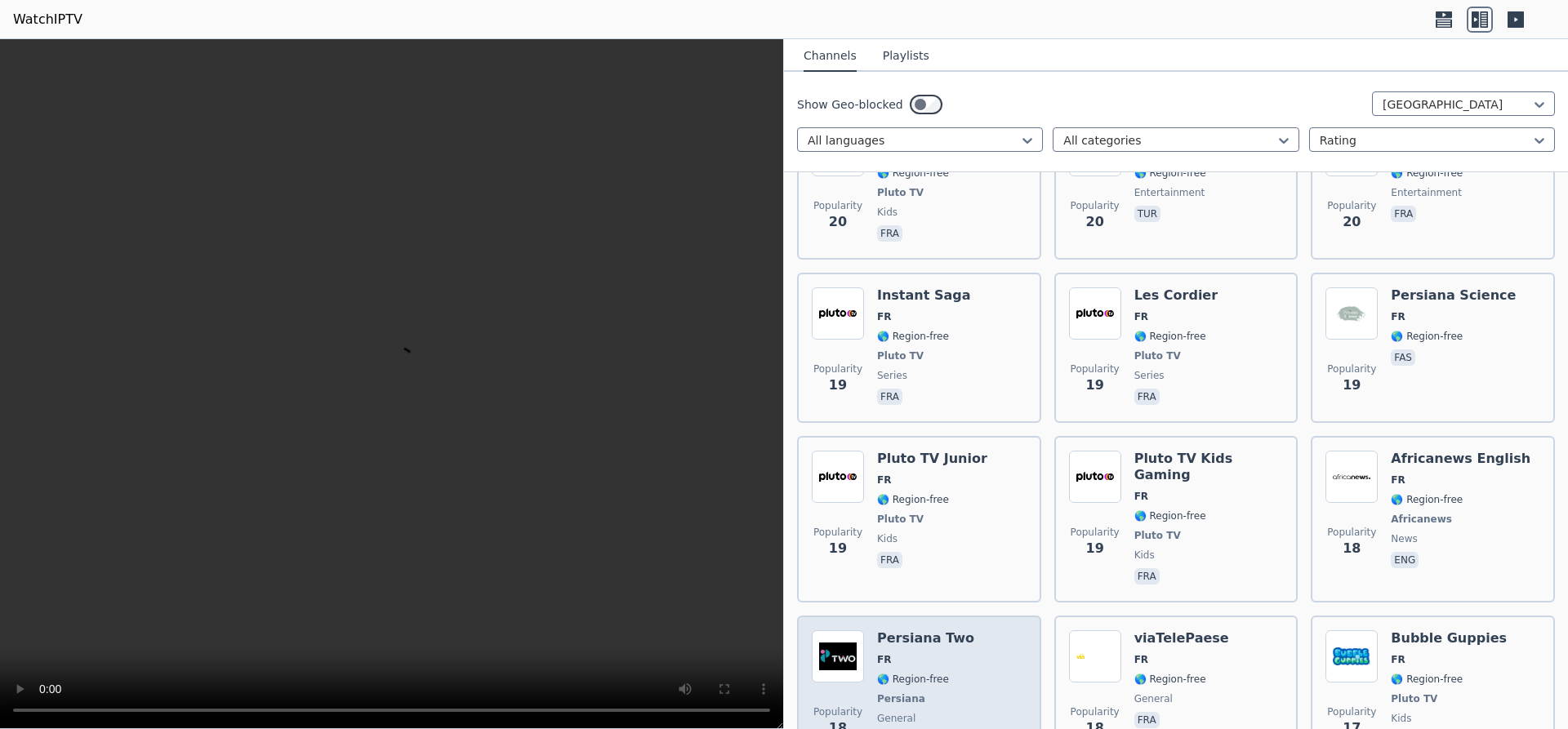
scroll to position [11286, 0]
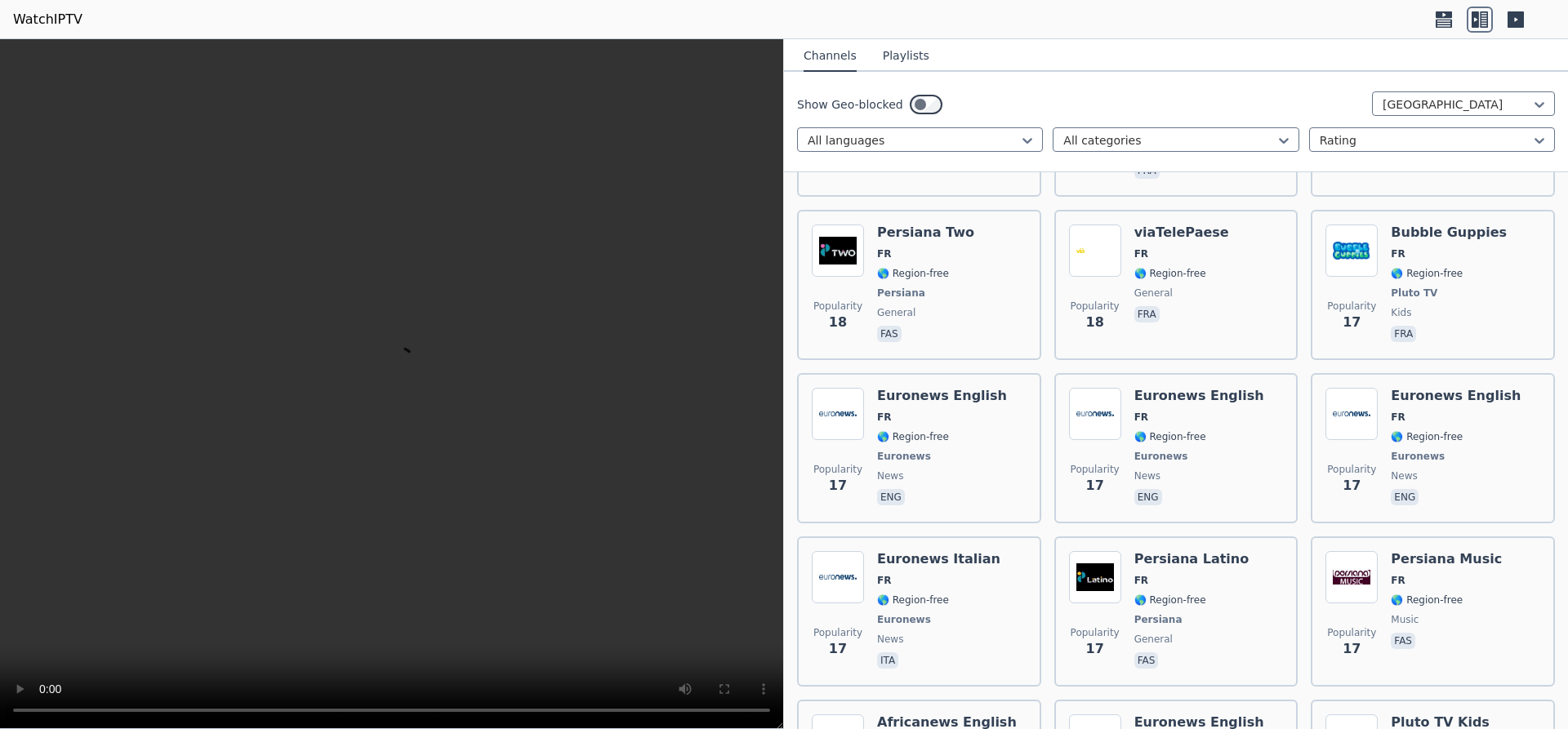
scroll to position [10601, 0]
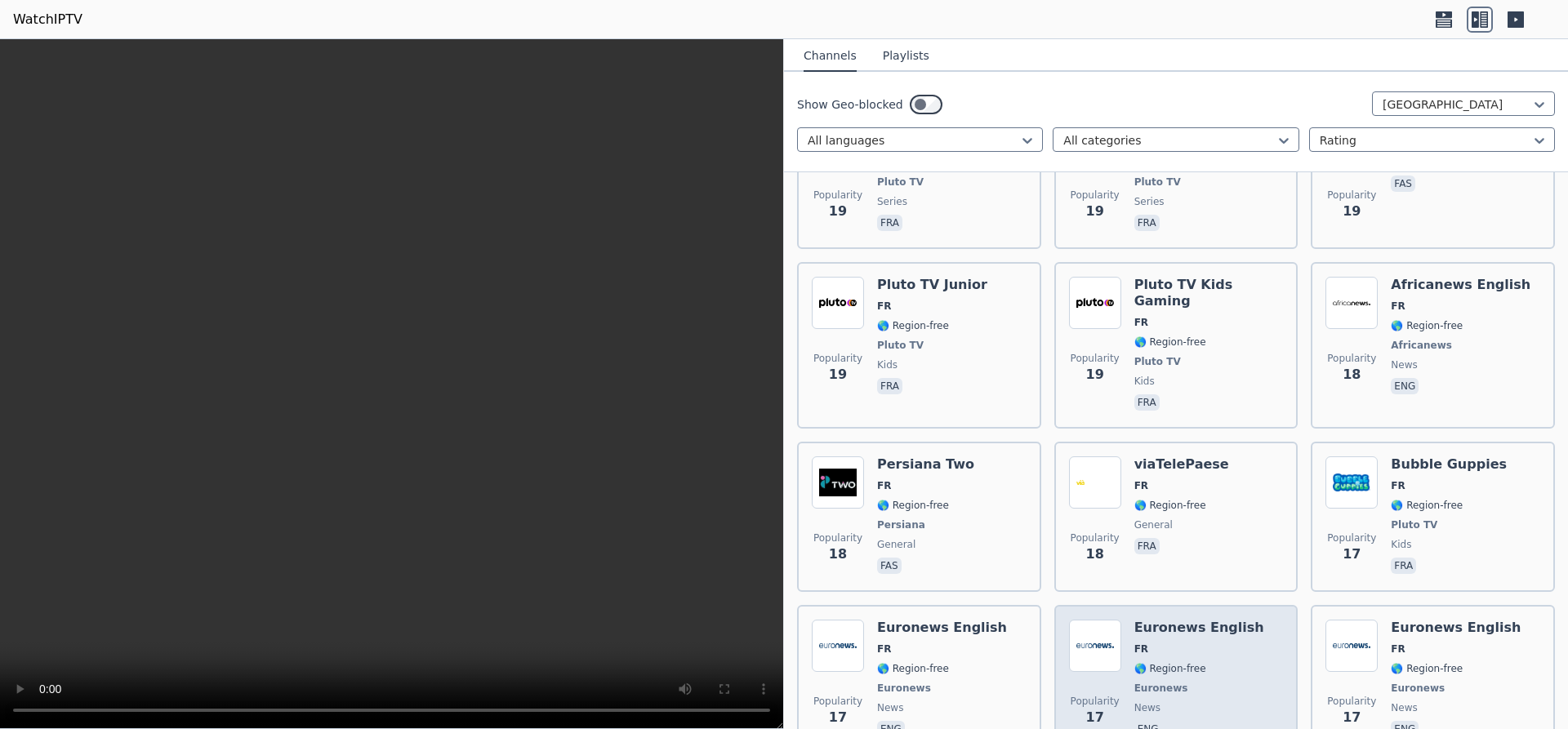
click at [1131, 620] on div "Popularity 17 Euronews English FR 🌎 Region-free Euronews news eng" at bounding box center [1176, 680] width 214 height 121
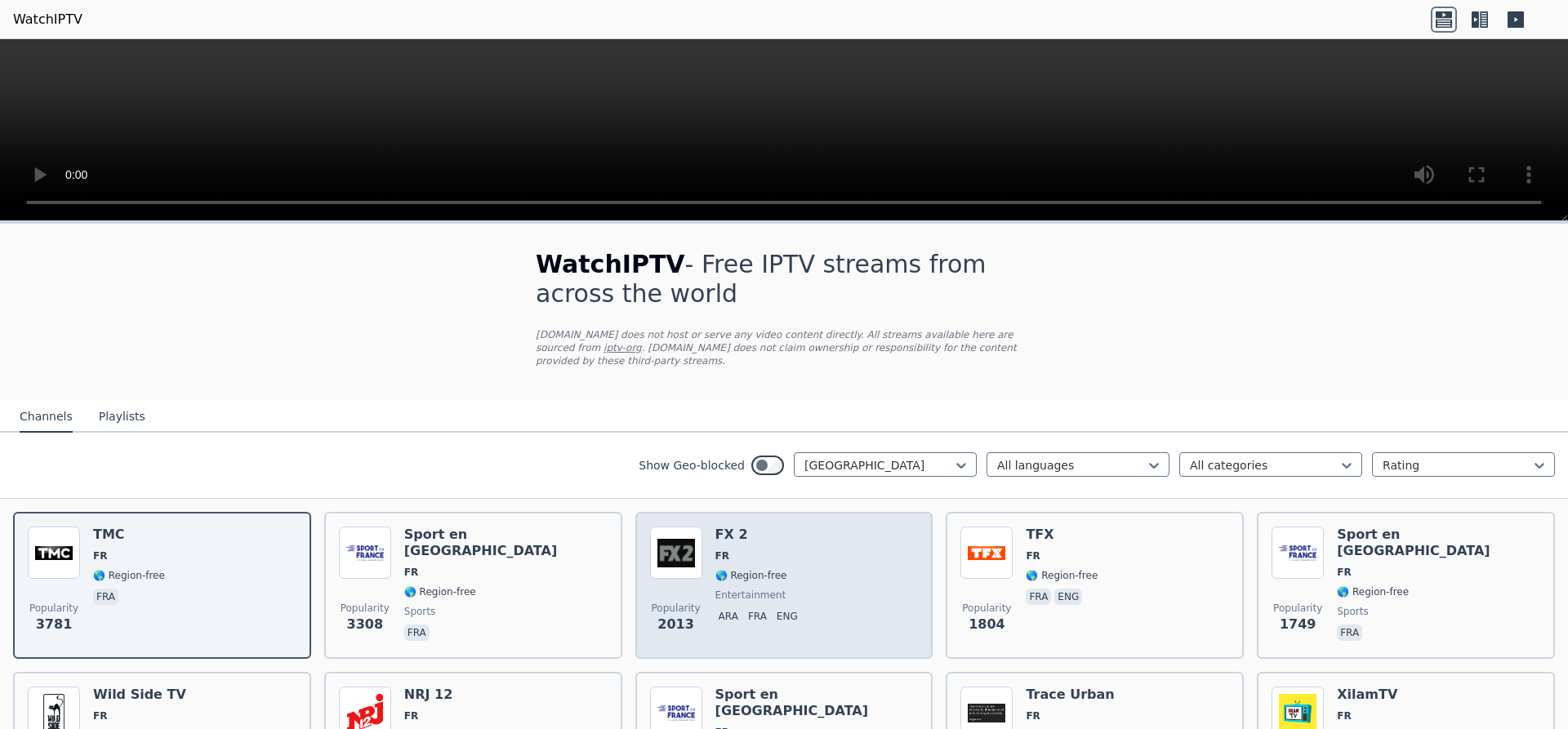
click at [719, 553] on div "FX 2 FR 🌎 Region-free entertainment ara fra eng" at bounding box center [760, 585] width 89 height 117
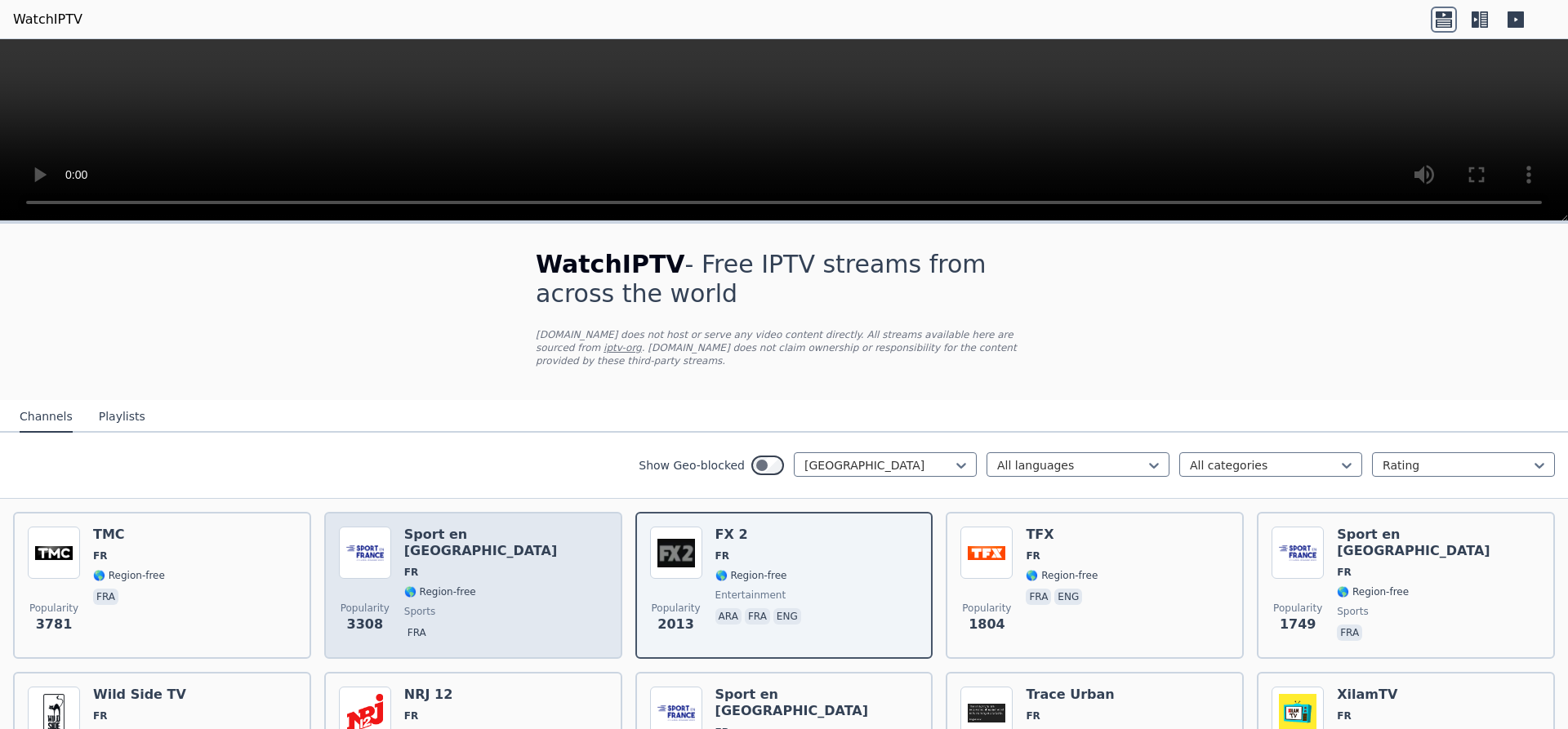
click at [484, 586] on span "🌎 Region-free" at bounding box center [505, 592] width 203 height 13
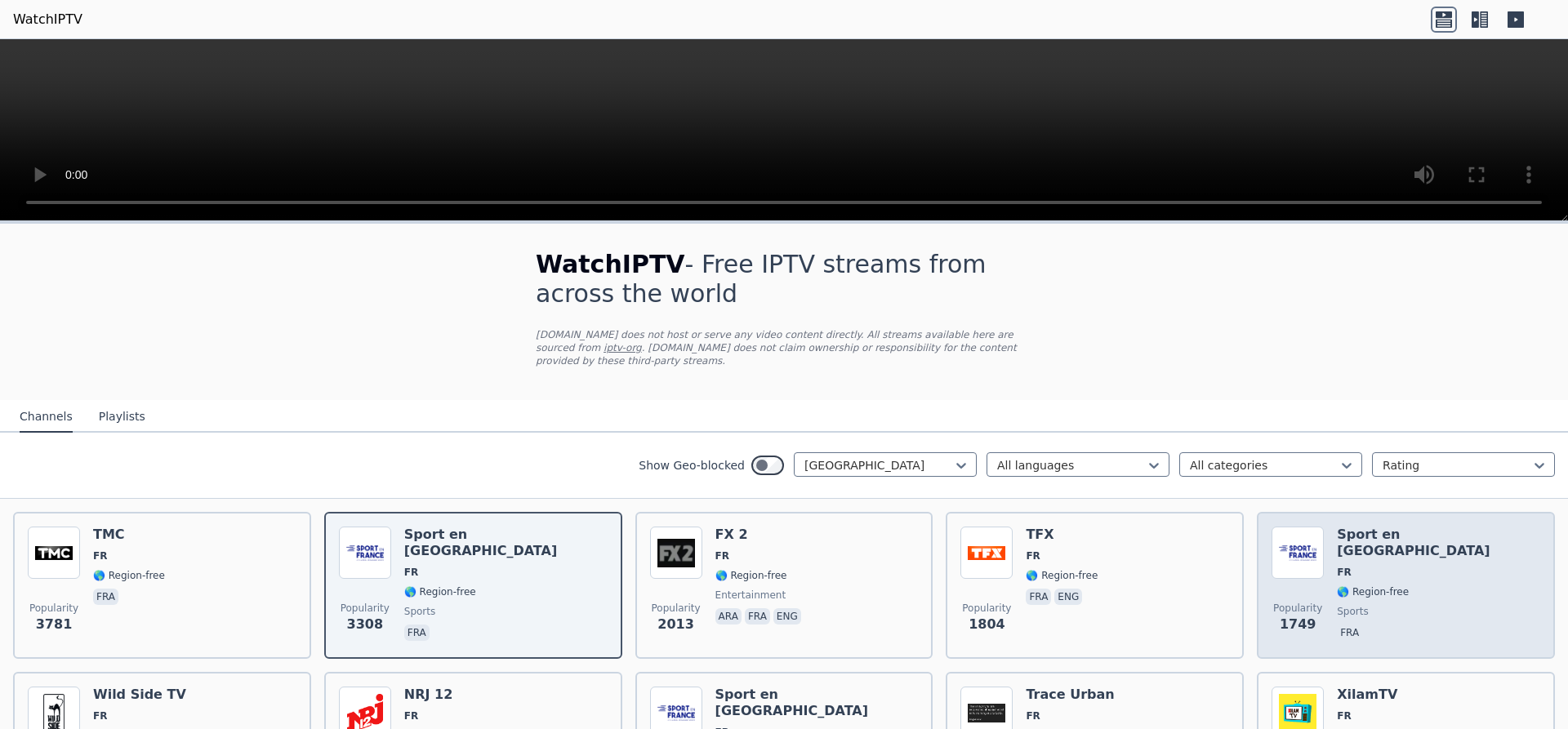
click at [1396, 624] on span "fra" at bounding box center [1438, 634] width 203 height 20
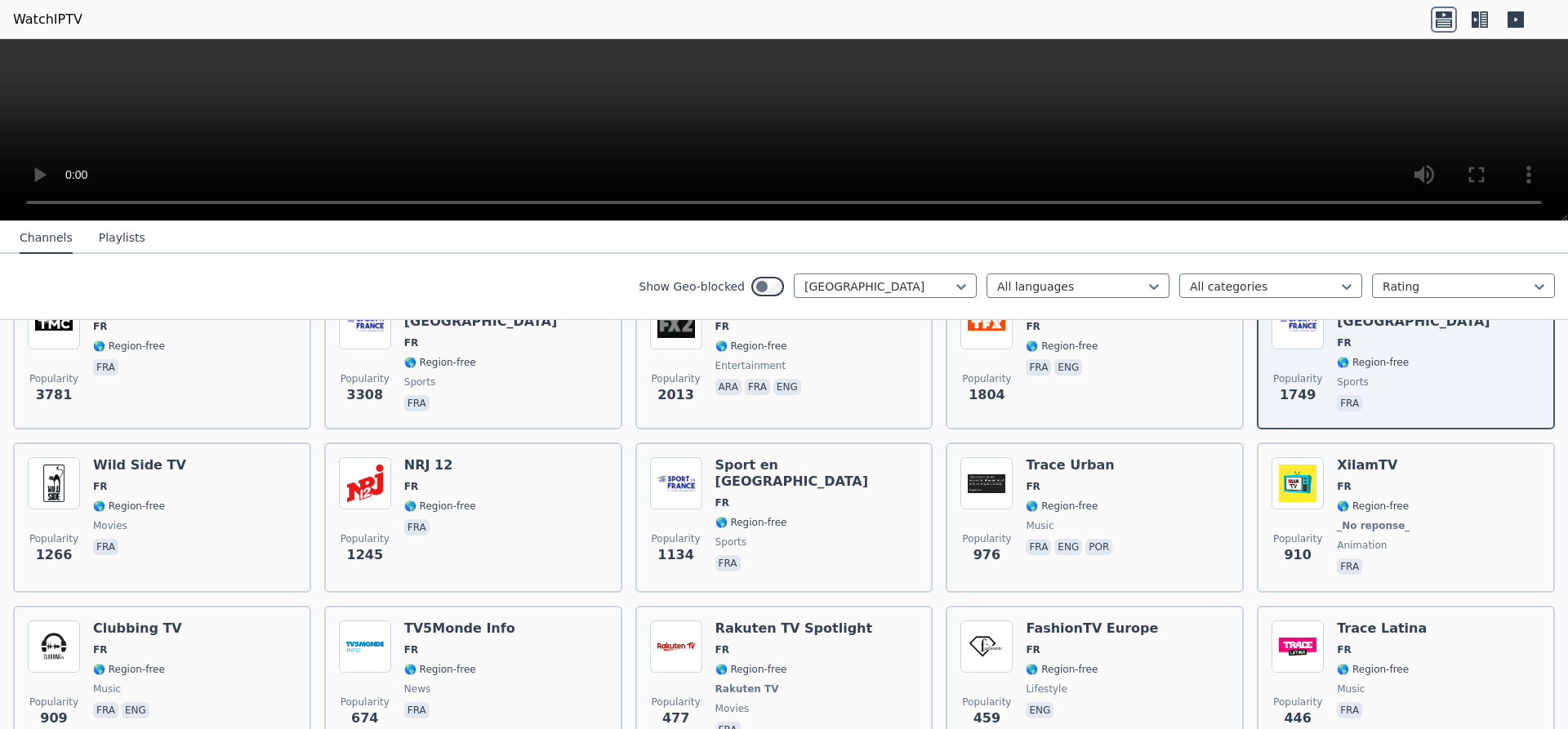
scroll to position [412, 0]
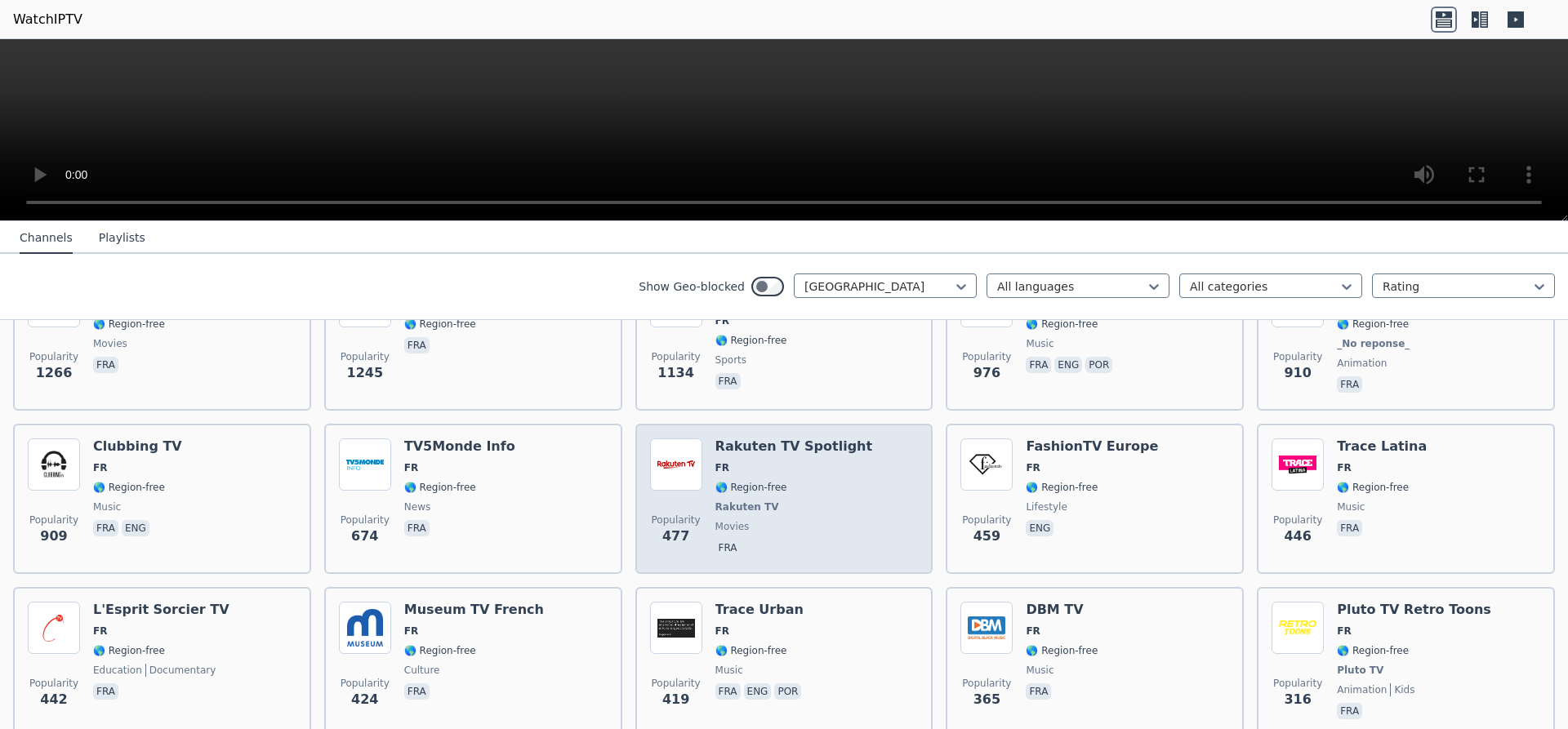
click at [719, 462] on div "Rakuten TV Spotlight FR 🌎 Region-free Rakuten TV movies fra" at bounding box center [794, 498] width 158 height 121
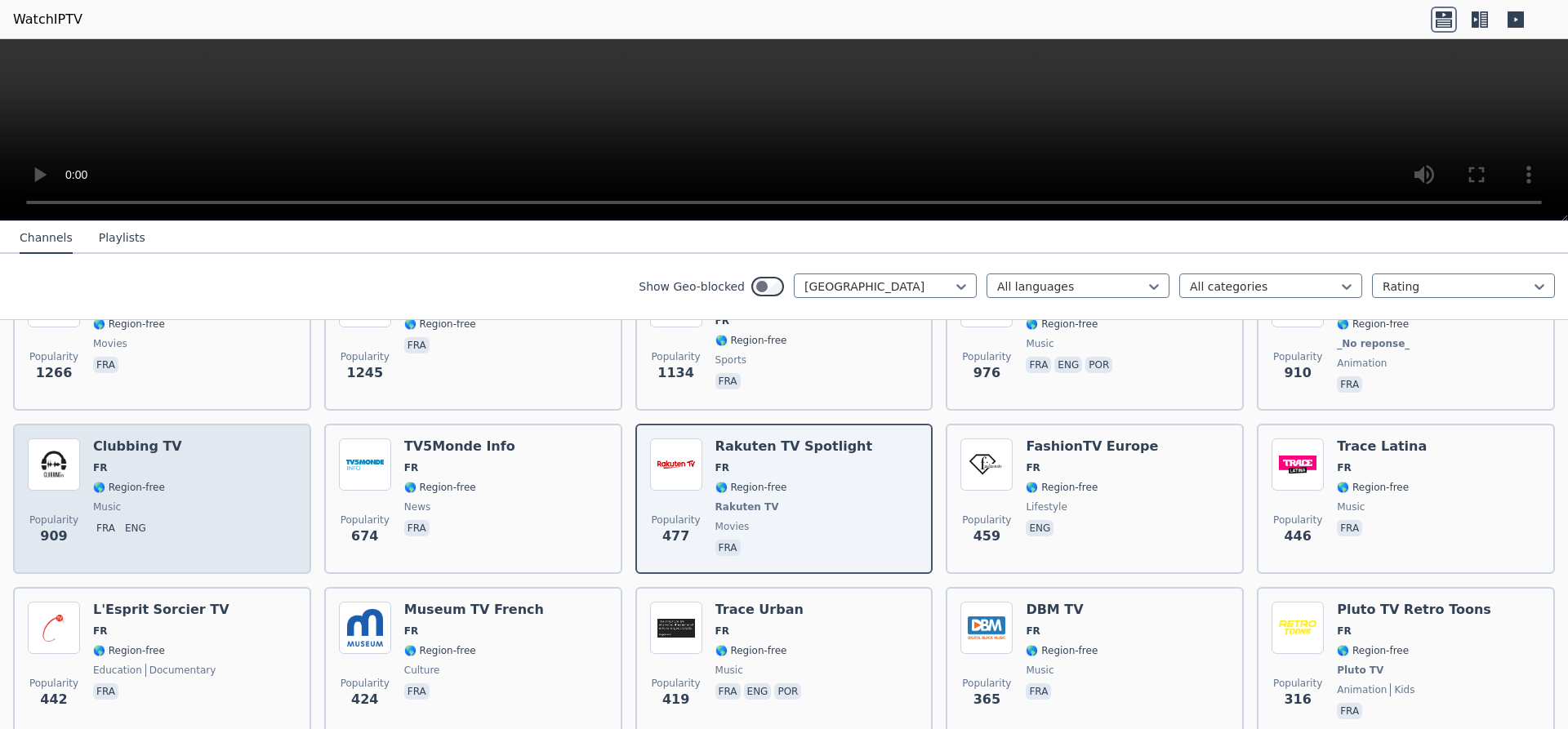
click at [189, 438] on div "Popularity 909 Clubbing TV FR 🌎 Region-free music fra eng" at bounding box center [161, 498] width 268 height 121
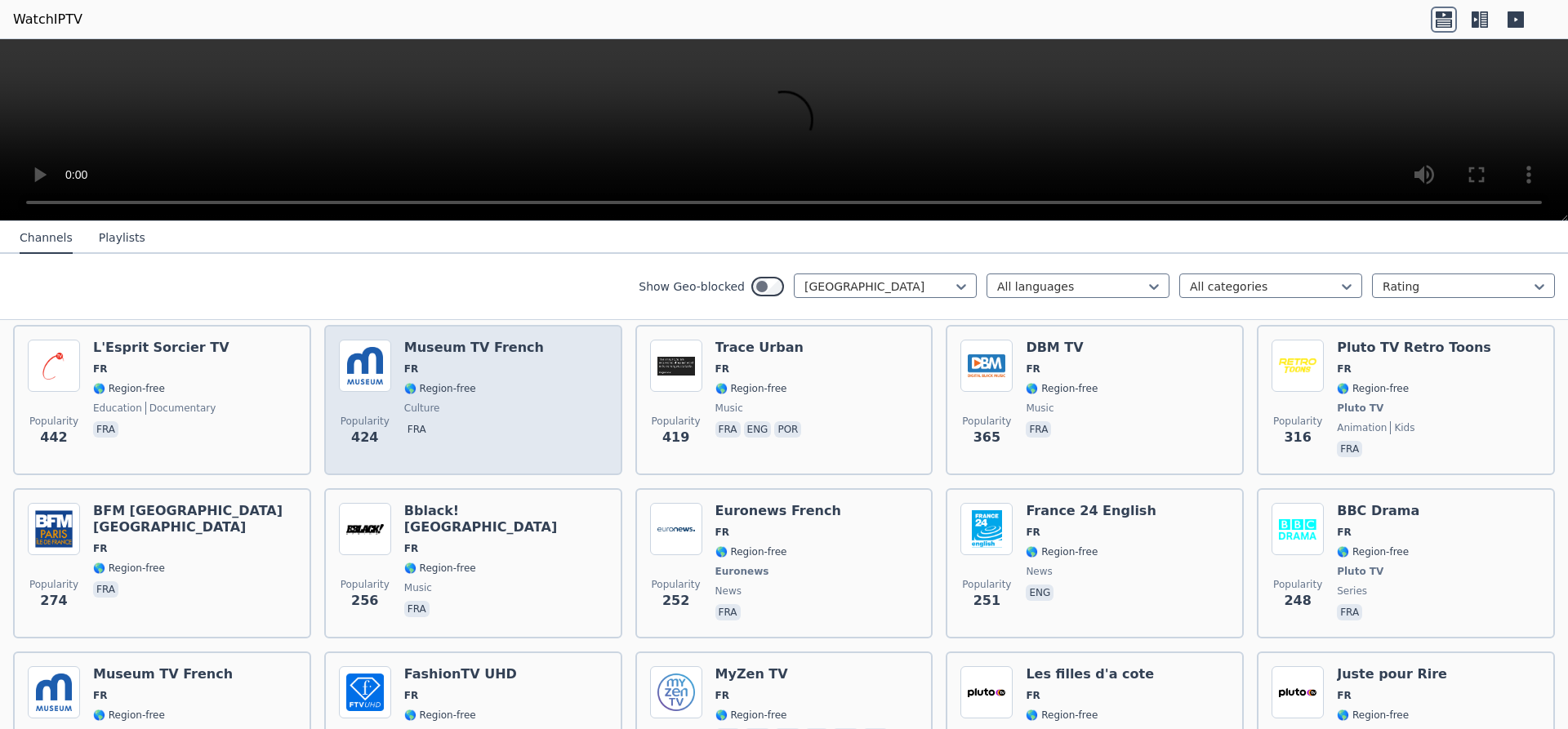
scroll to position [686, 0]
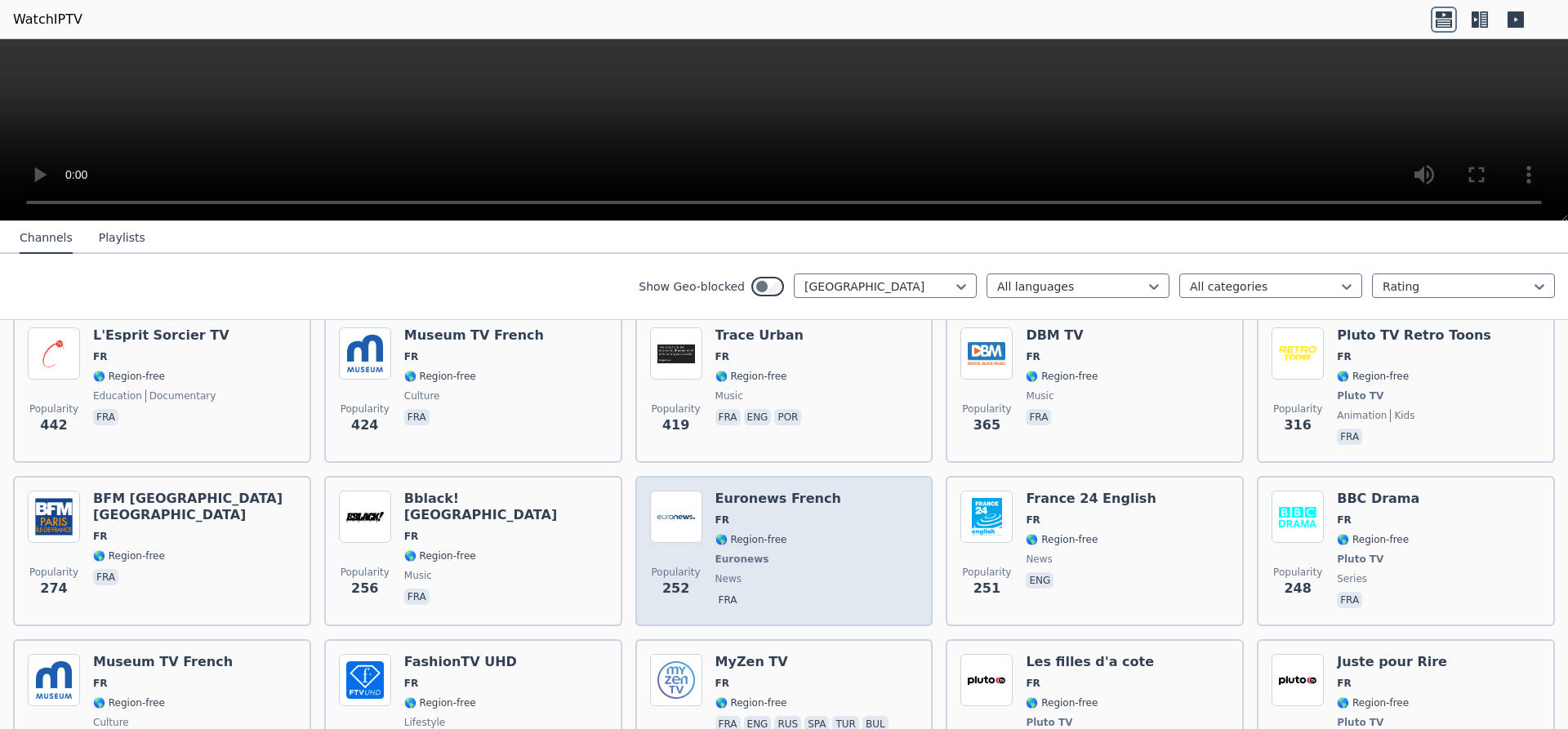
click at [764, 553] on span "Euronews" at bounding box center [778, 559] width 126 height 13
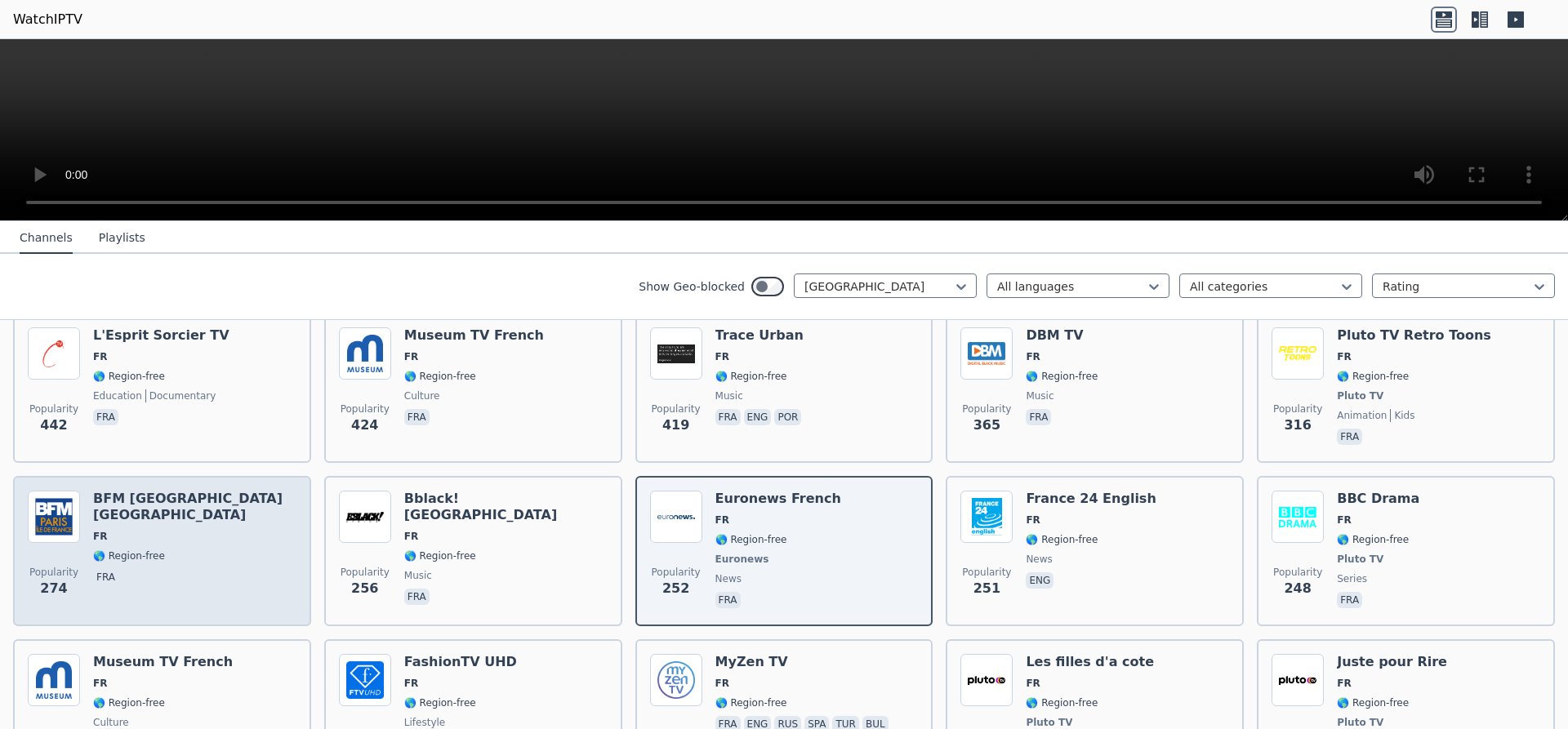
click at [80, 527] on div "Popularity 274 BFM Paris Ile-de-France FR 🌎 Region-free fra" at bounding box center [161, 551] width 268 height 121
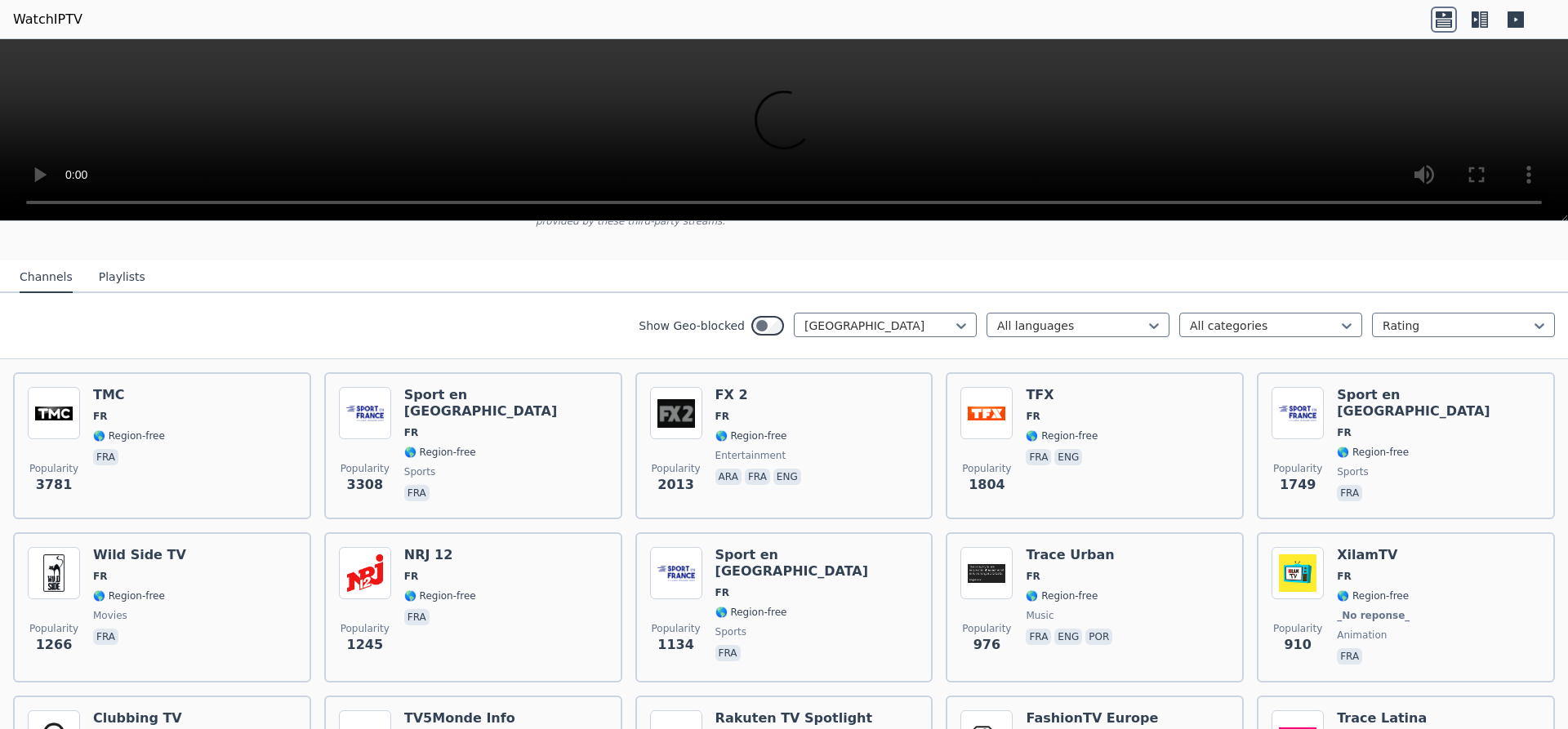
scroll to position [137, 0]
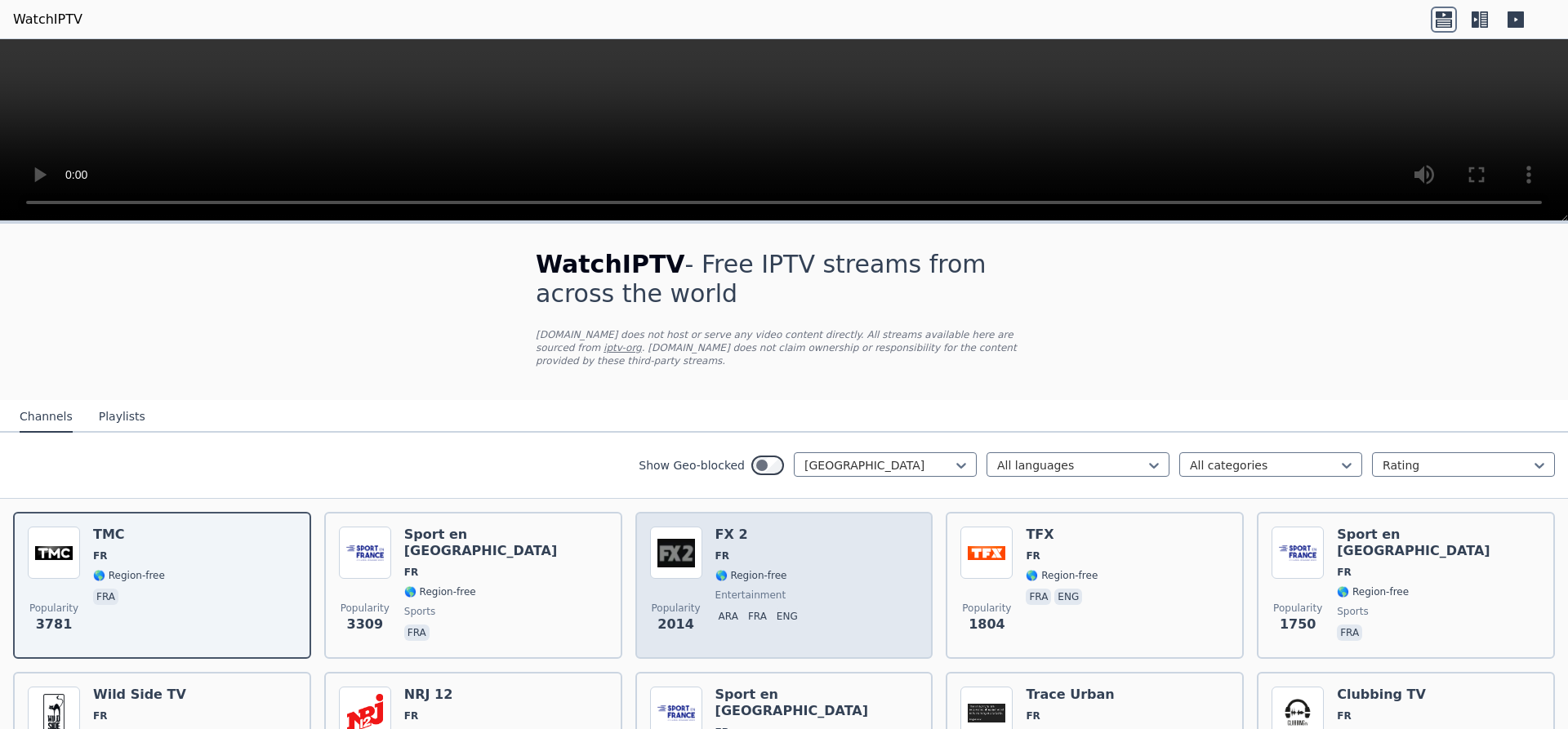
click at [743, 569] on span "🌎 Region-free" at bounding box center [751, 575] width 72 height 13
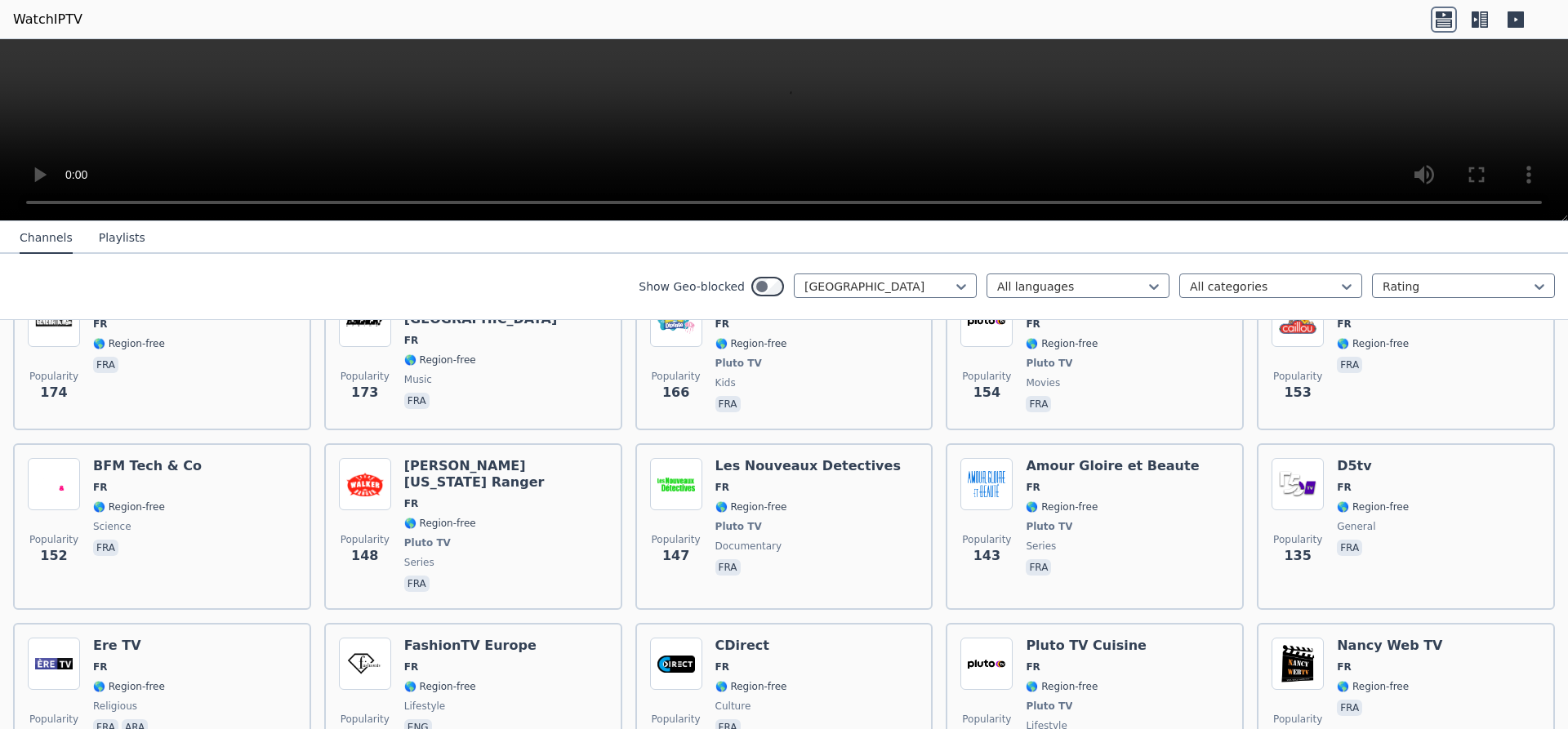
scroll to position [1646, 0]
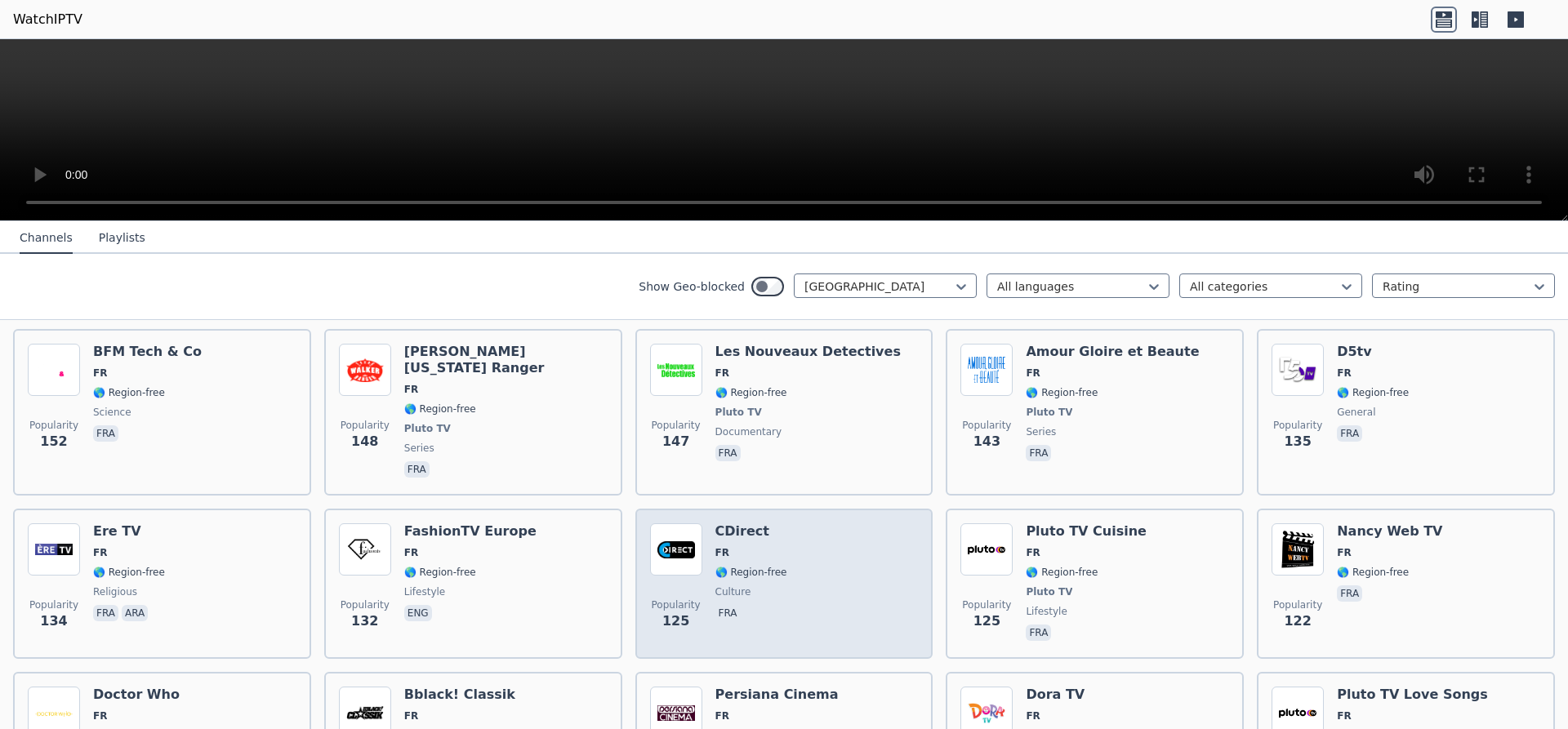
click at [750, 546] on span "FR" at bounding box center [751, 552] width 72 height 13
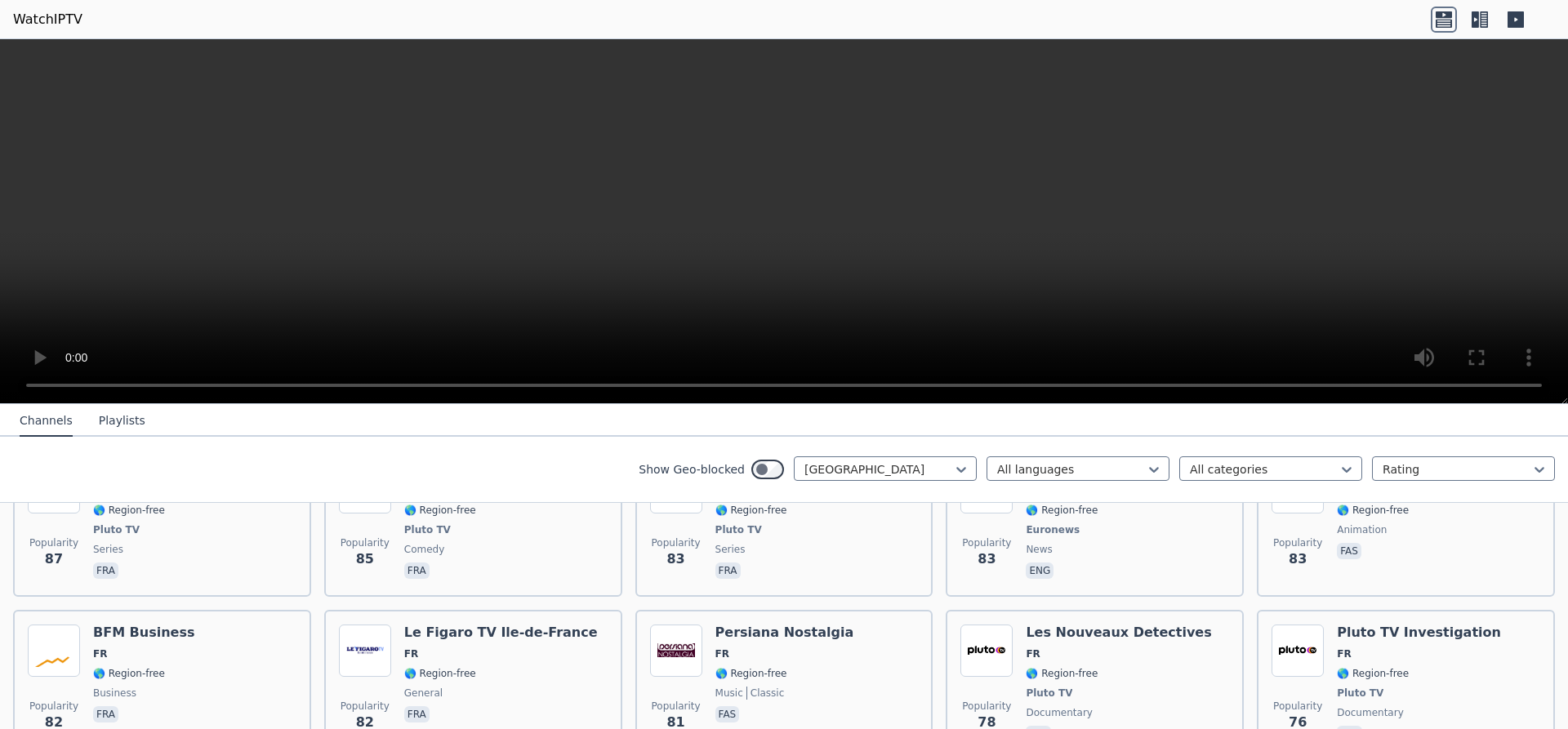
scroll to position [3636, 0]
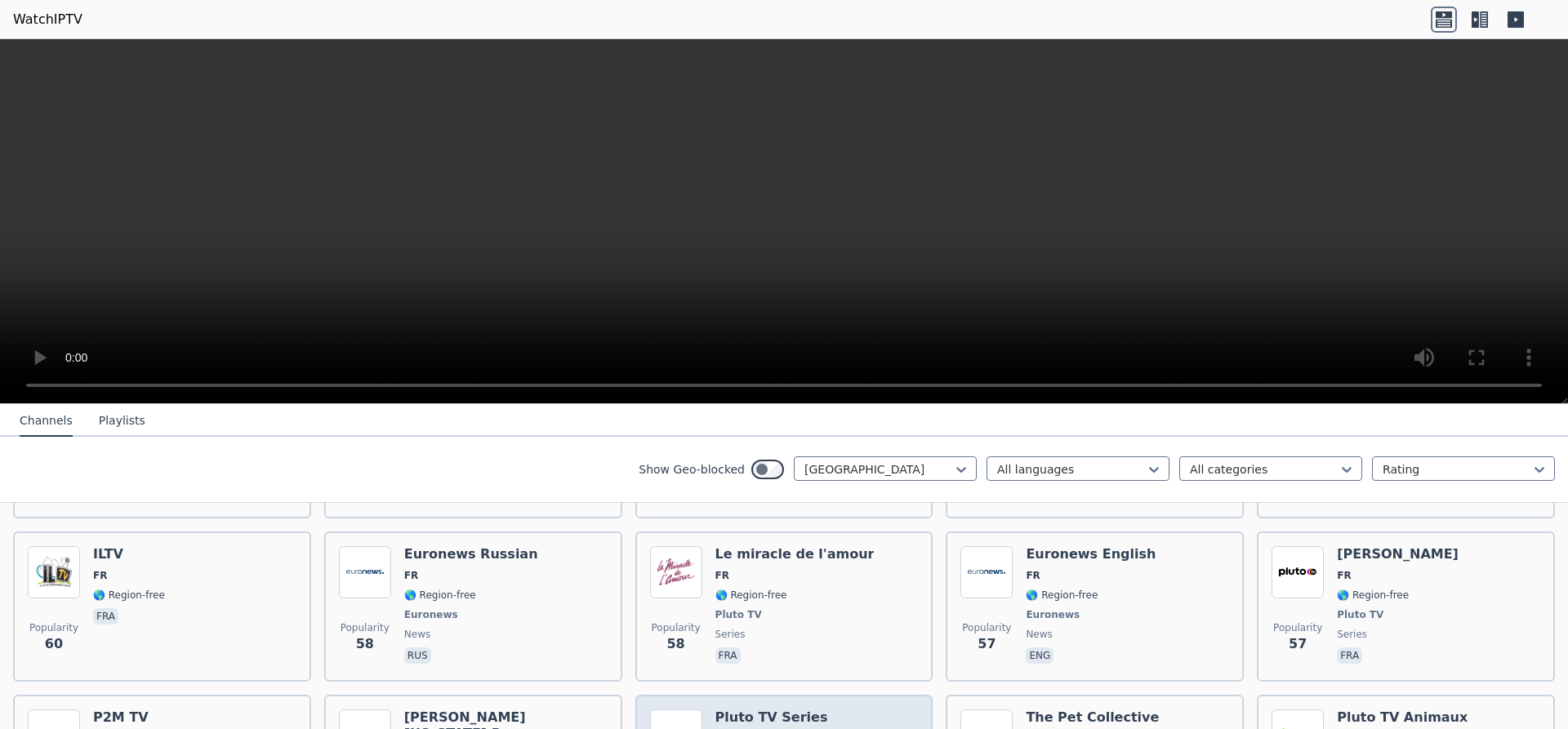
click at [766, 709] on h6 "Pluto TV Series" at bounding box center [771, 717] width 112 height 16
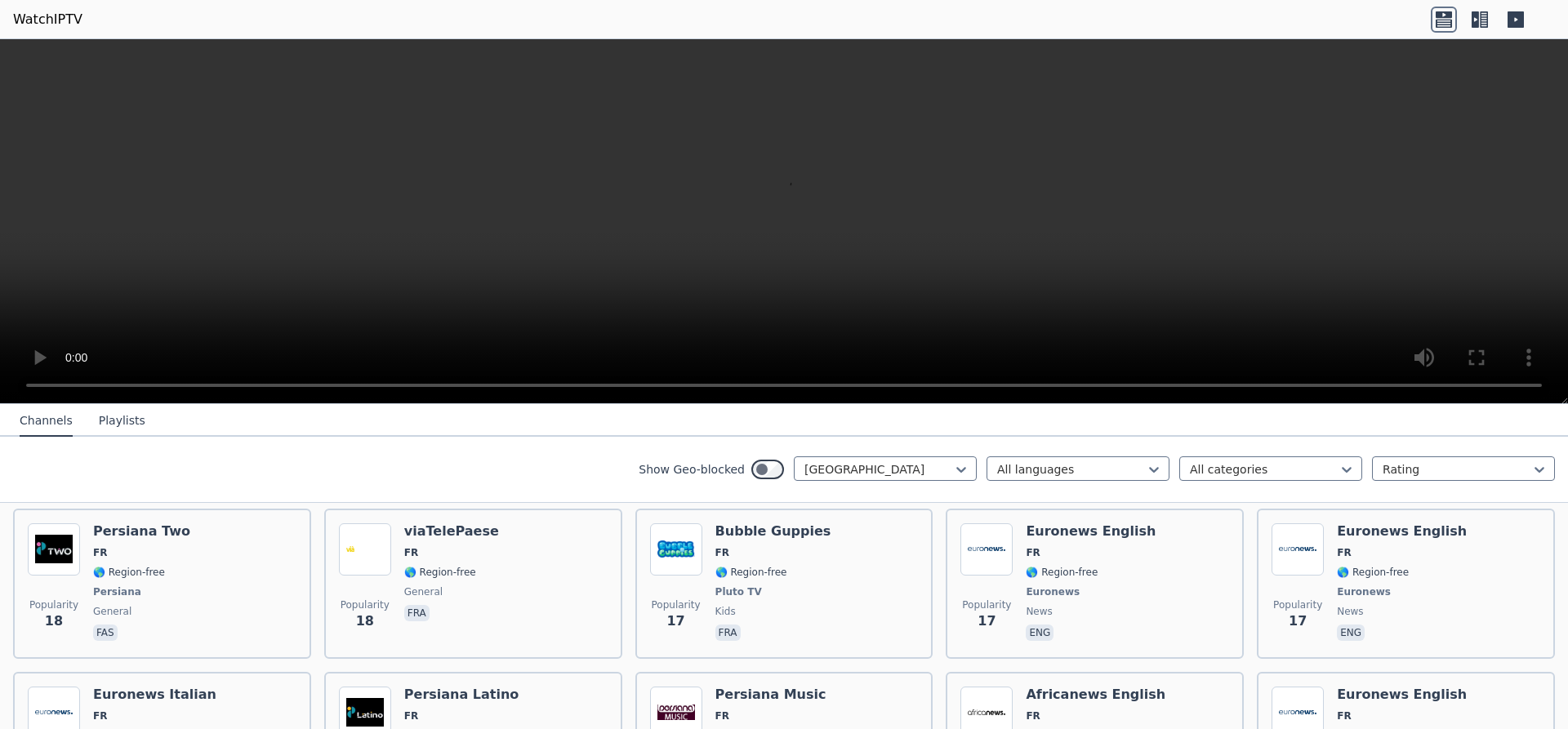
scroll to position [6722, 0]
